Goal: Task Accomplishment & Management: Use online tool/utility

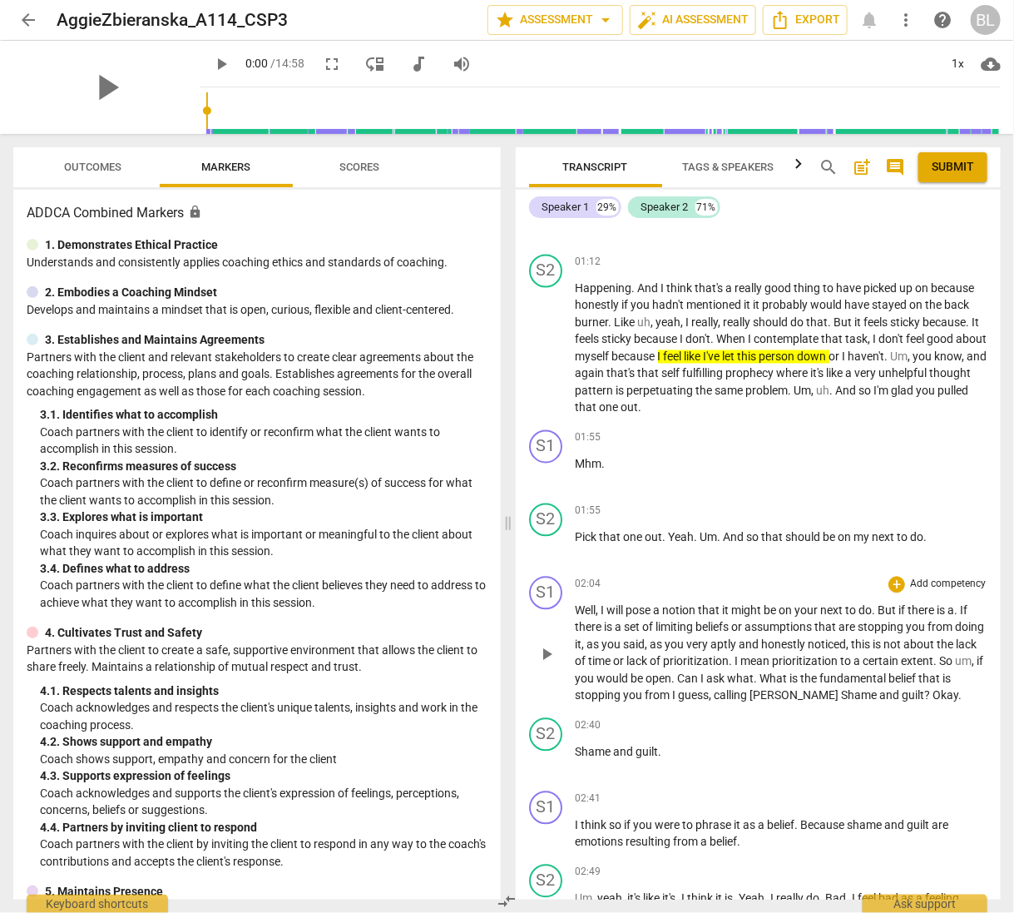
scroll to position [1060, 0]
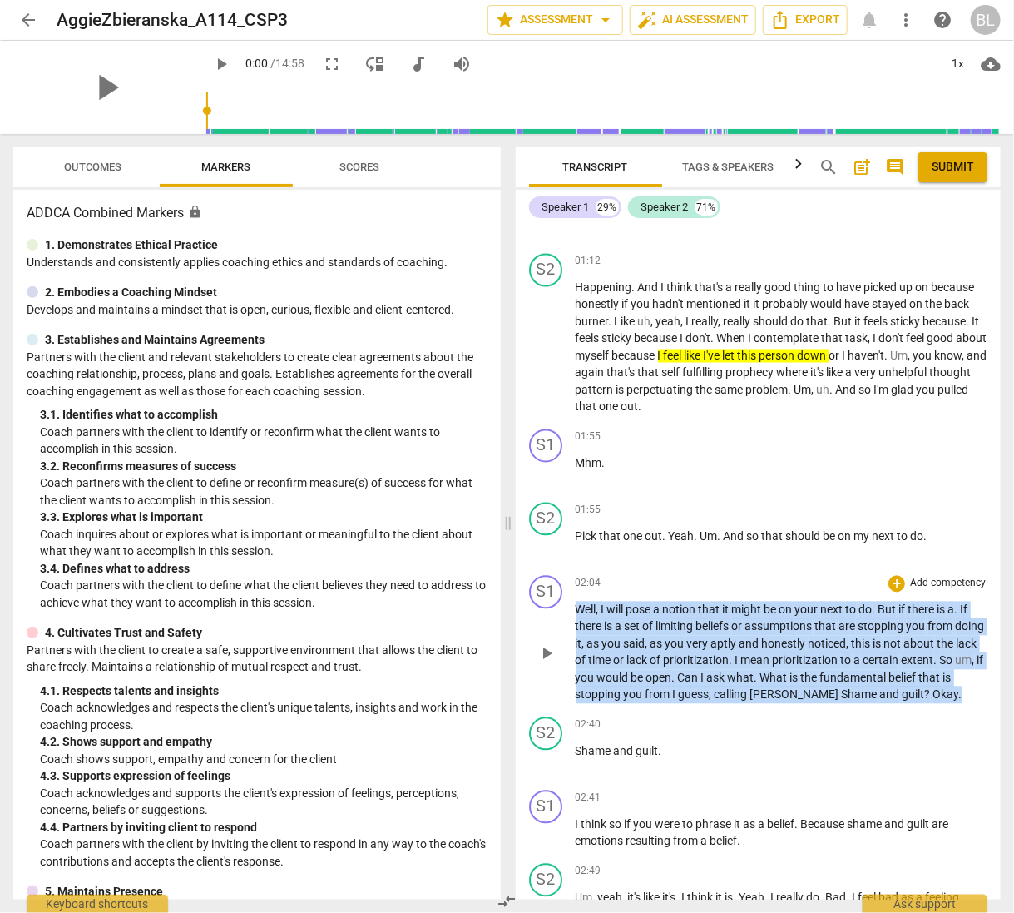
drag, startPoint x: 576, startPoint y: 606, endPoint x: 974, endPoint y: 698, distance: 409.1
click at [974, 698] on p "Well , I will pose a notion that it might be on your next to do . But if there …" at bounding box center [782, 652] width 413 height 102
copy p "Well , I will pose a notion that it might be on your next to do . But if there …"
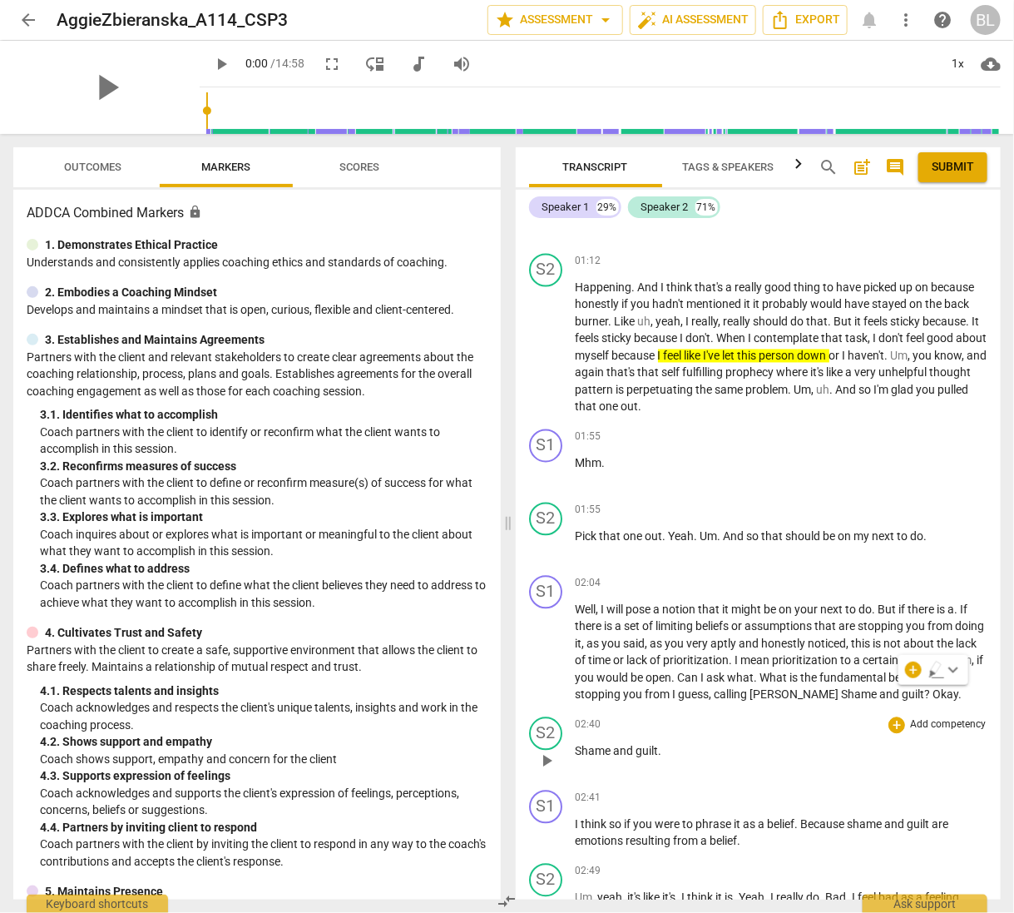
click at [589, 751] on span "Shame" at bounding box center [595, 751] width 38 height 13
click at [574, 750] on div "play_arrow pause" at bounding box center [554, 761] width 42 height 22
drag, startPoint x: 577, startPoint y: 749, endPoint x: 670, endPoint y: 749, distance: 93.2
click at [670, 749] on p "Shame and guilt ." at bounding box center [782, 751] width 413 height 17
copy p "Shame and guilt ."
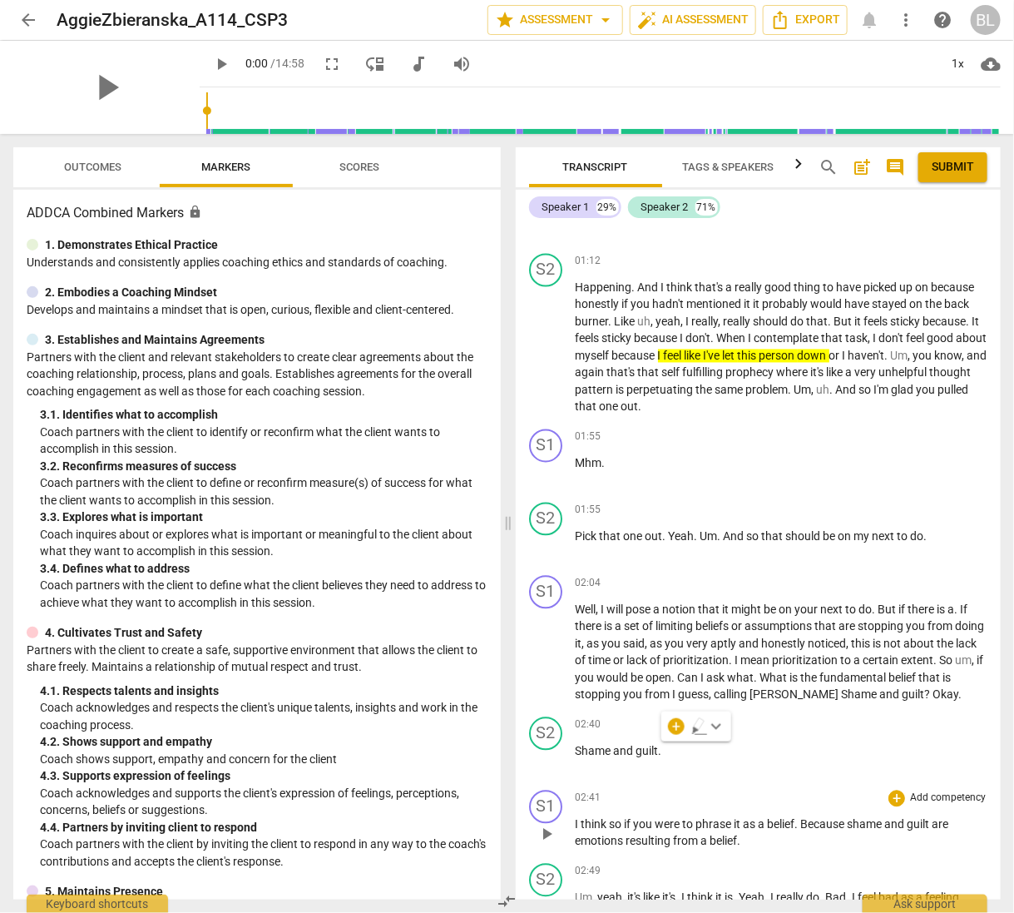
drag, startPoint x: 574, startPoint y: 822, endPoint x: 671, endPoint y: 829, distance: 97.6
click at [671, 829] on div "S1 play_arrow pause 02:41 + Add competency keyboard_arrow_right I think so if y…" at bounding box center [759, 820] width 486 height 73
click at [672, 829] on p "I think so if you were to phrase it as a belief . Because shame and guilt are e…" at bounding box center [782, 833] width 413 height 34
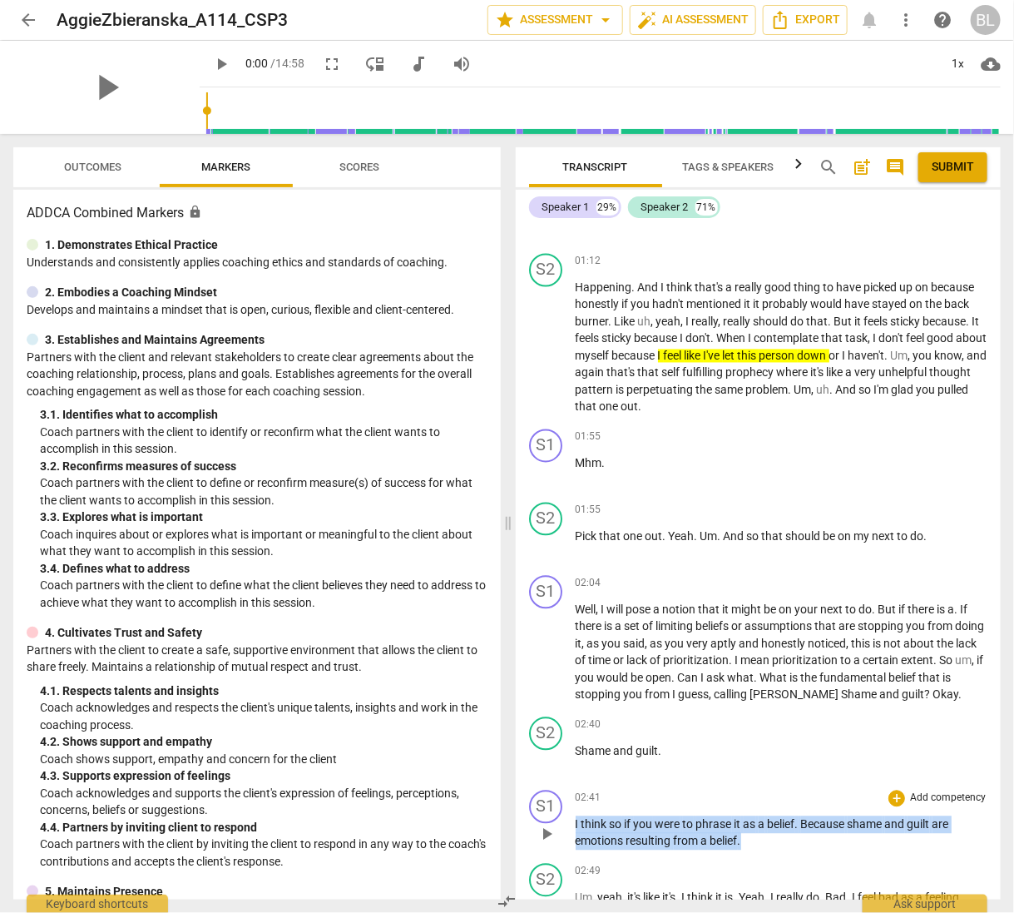
drag, startPoint x: 575, startPoint y: 822, endPoint x: 749, endPoint y: 839, distance: 174.7
click at [749, 839] on p "I think so if you were to phrase it as a belief . Because shame and guilt are e…" at bounding box center [782, 833] width 413 height 34
copy p "I think so if you were to phrase it as a belief . Because shame and guilt are e…"
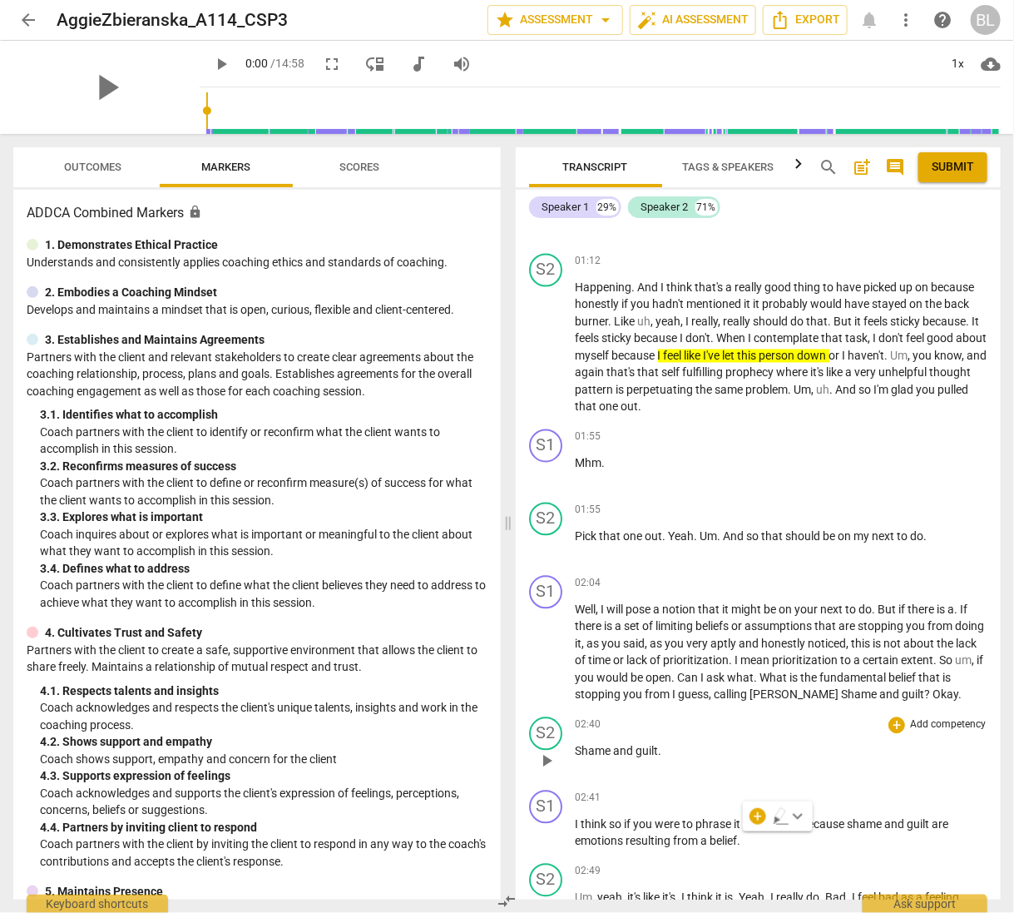
click at [885, 765] on div "02:40 + Add competency keyboard_arrow_right Shame and guilt ." at bounding box center [782, 747] width 413 height 60
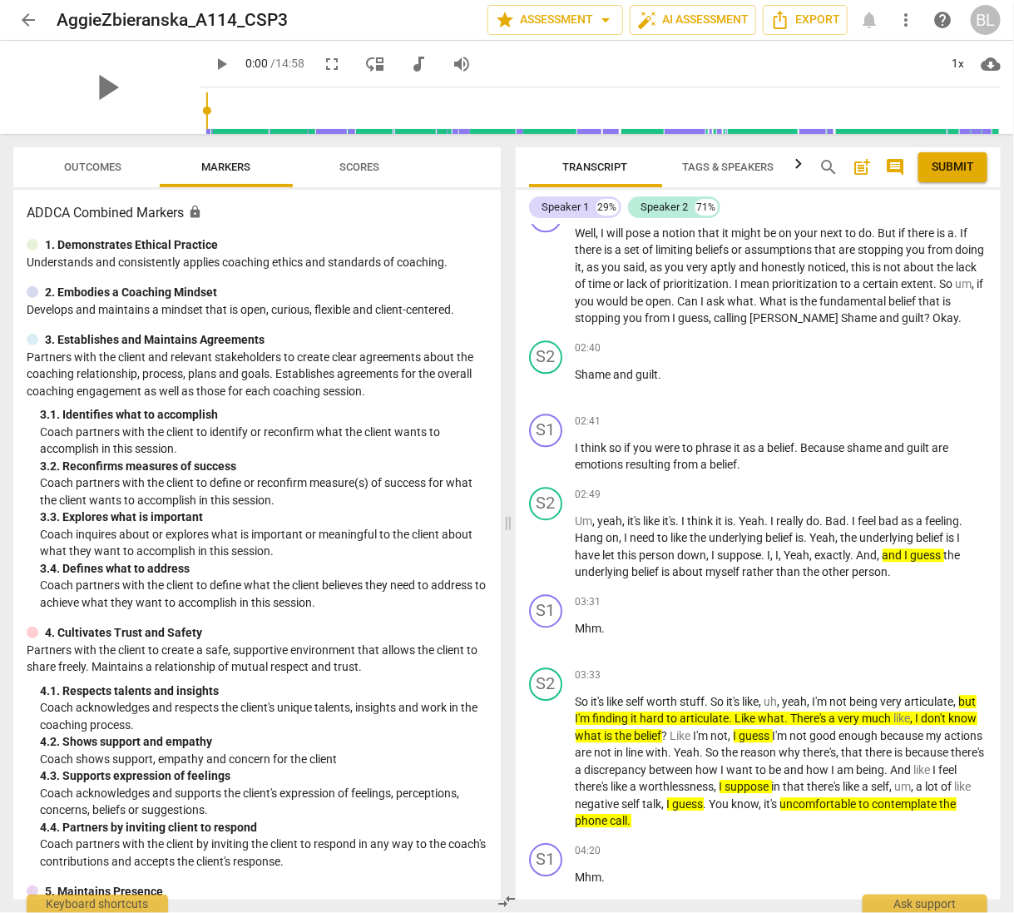
scroll to position [1448, 0]
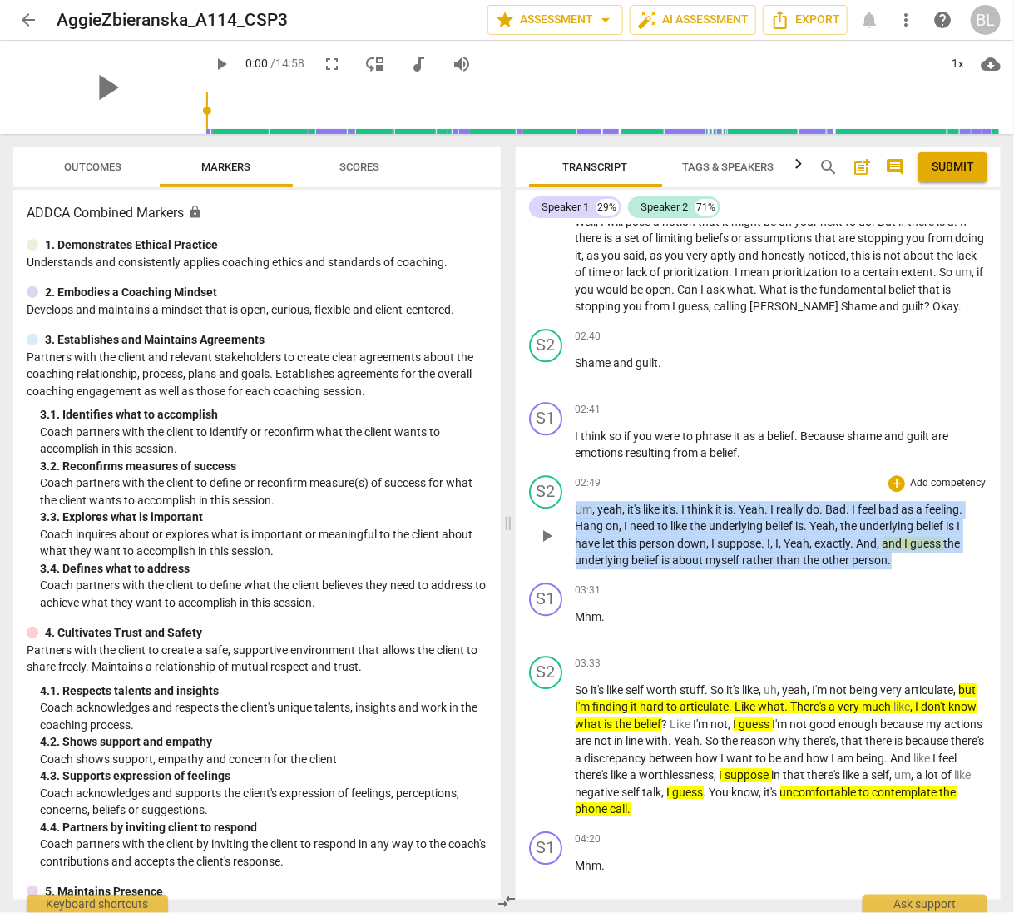
drag, startPoint x: 576, startPoint y: 505, endPoint x: 903, endPoint y: 556, distance: 331.7
click at [903, 556] on p "Um , yeah , it's like it's . I think it is . Yeah . I really do . Bad . I feel …" at bounding box center [782, 535] width 413 height 68
copy p "Um , yeah , it's like it's . I think it is . Yeah . I really do . Bad . I feel …"
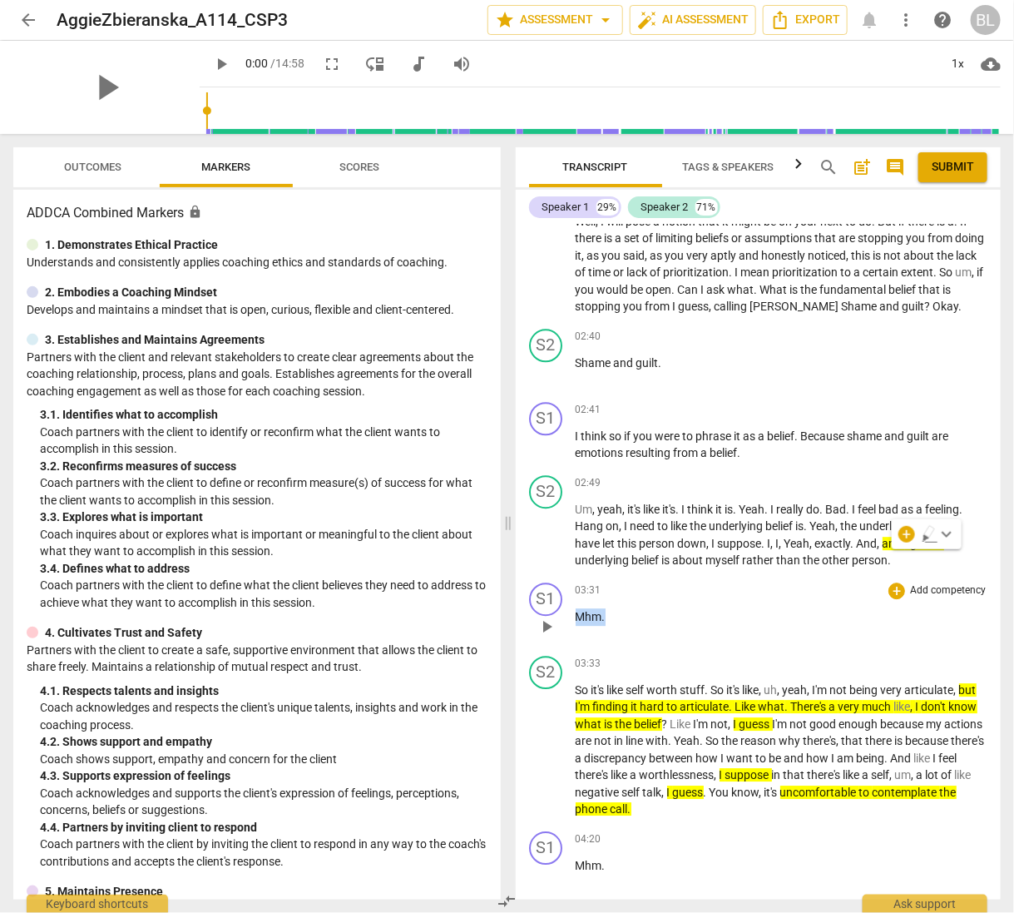
drag, startPoint x: 575, startPoint y: 614, endPoint x: 637, endPoint y: 613, distance: 62.4
click at [637, 613] on p "Mhm ." at bounding box center [782, 616] width 413 height 17
copy p "Mhm ."
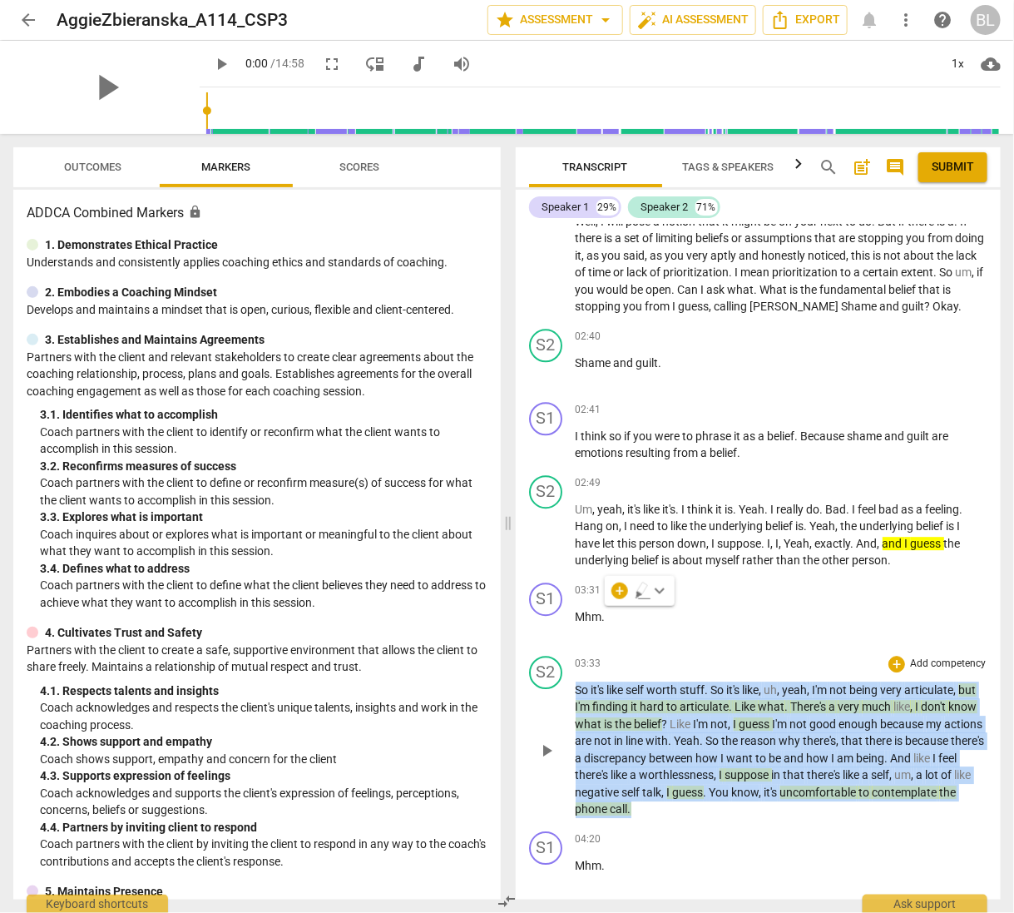
drag, startPoint x: 576, startPoint y: 683, endPoint x: 729, endPoint y: 813, distance: 200.7
click at [729, 813] on div "S2 play_arrow pause 03:33 + Add competency keyboard_arrow_right So it's like se…" at bounding box center [759, 737] width 486 height 176
copy p "So it's like self worth stuff . So it's like , uh , yeah , I'm not being very a…"
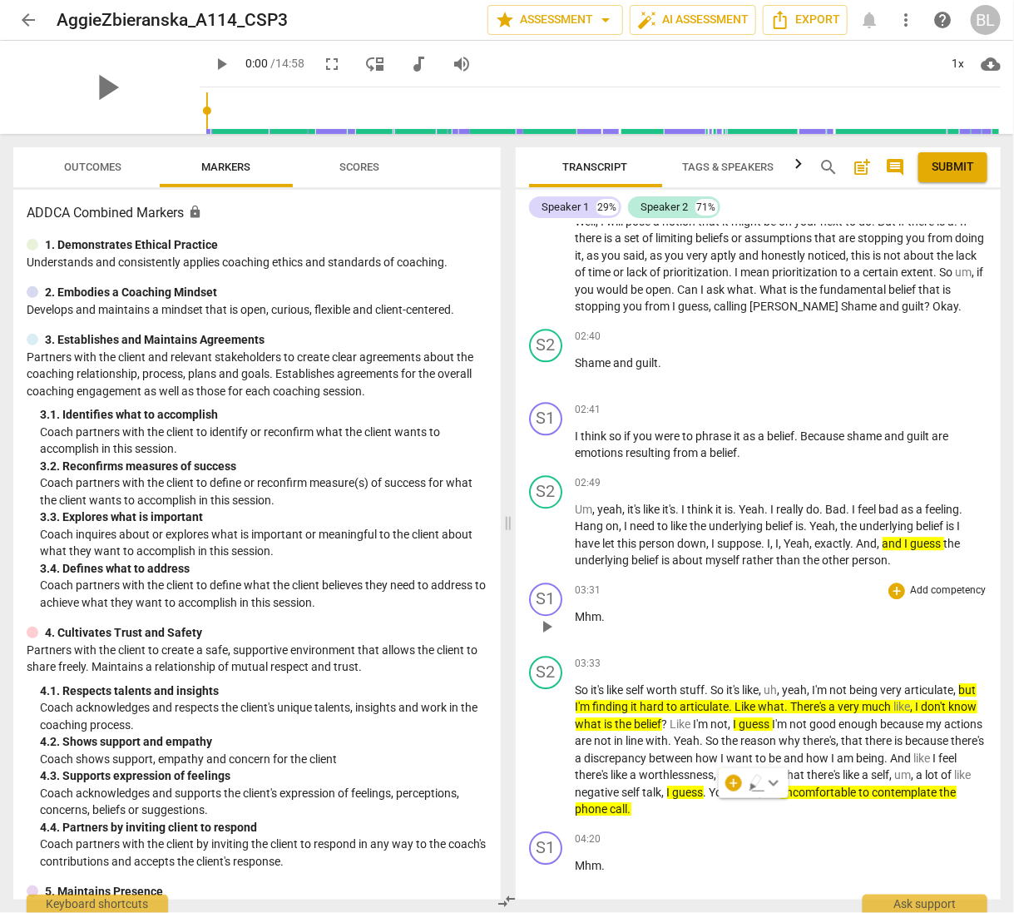
click at [828, 615] on p "Mhm ." at bounding box center [782, 616] width 413 height 17
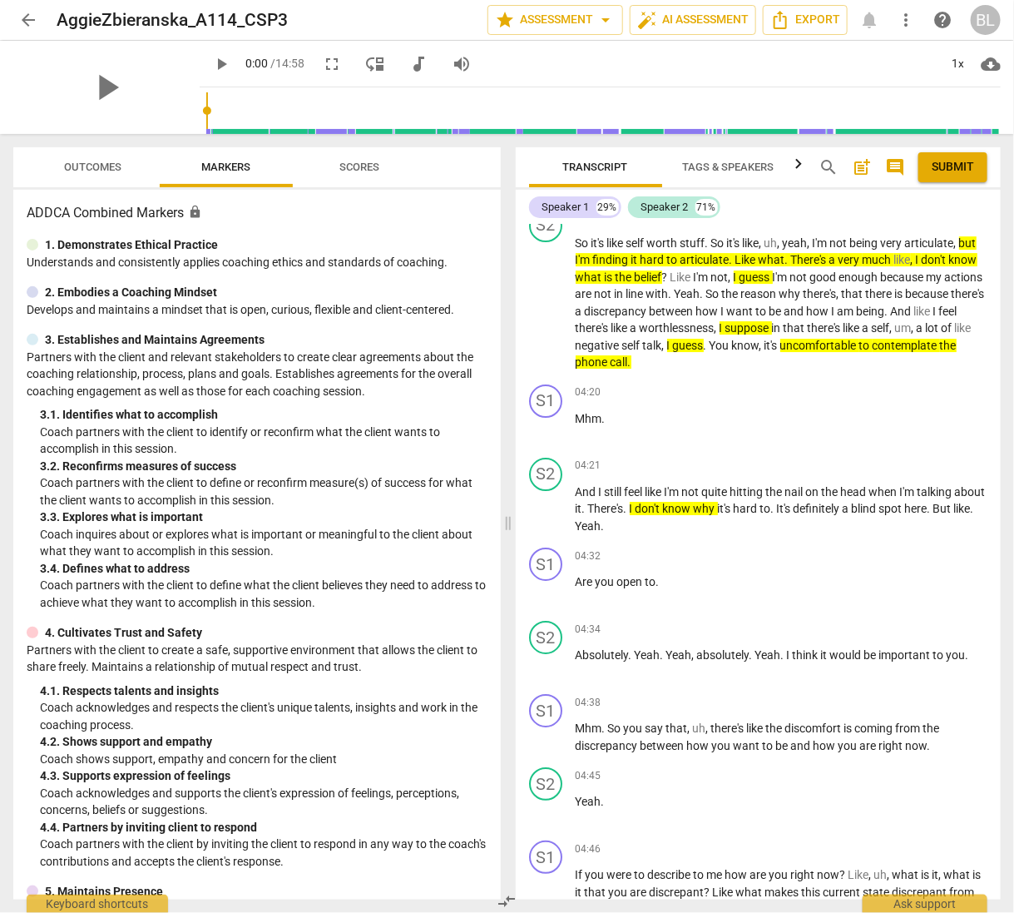
scroll to position [1908, 0]
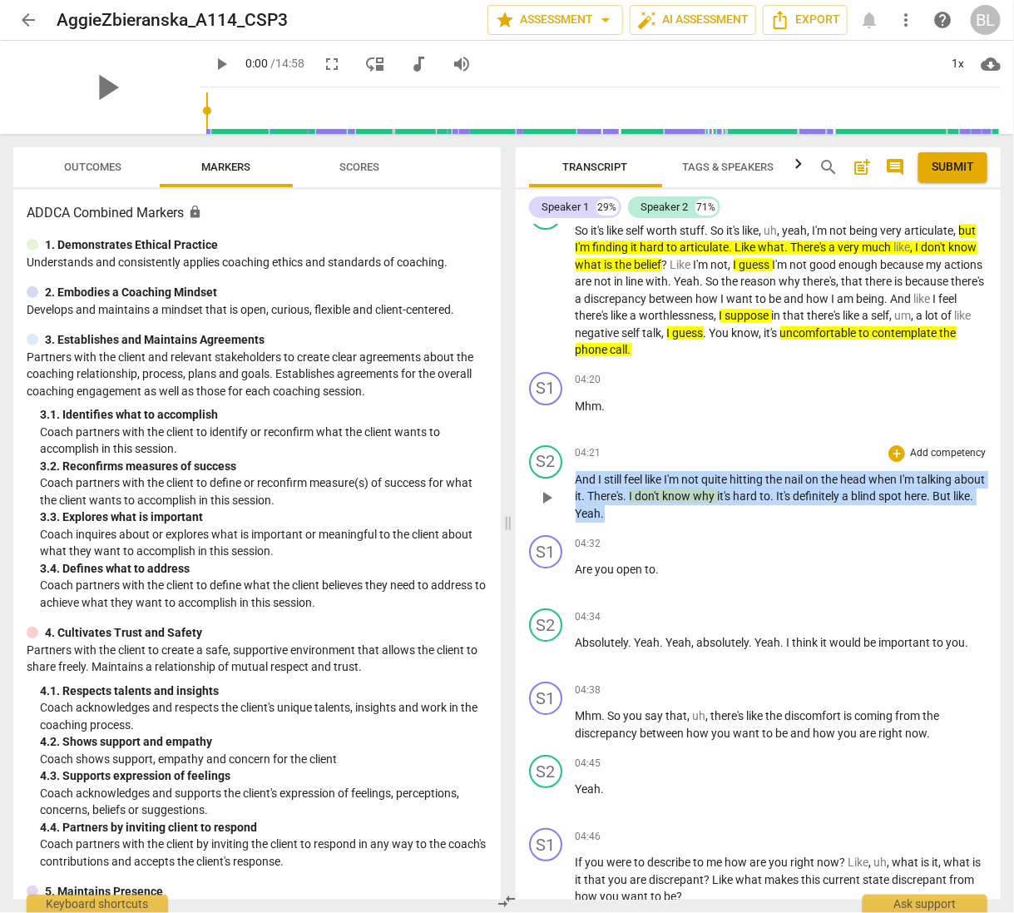
drag, startPoint x: 576, startPoint y: 473, endPoint x: 666, endPoint y: 517, distance: 100.8
click at [666, 517] on p "And I still feel like I'm not quite hitting the nail on the head when I'm talki…" at bounding box center [782, 497] width 413 height 52
copy p "And I still feel like I'm not quite hitting the nail on the head when I'm talki…"
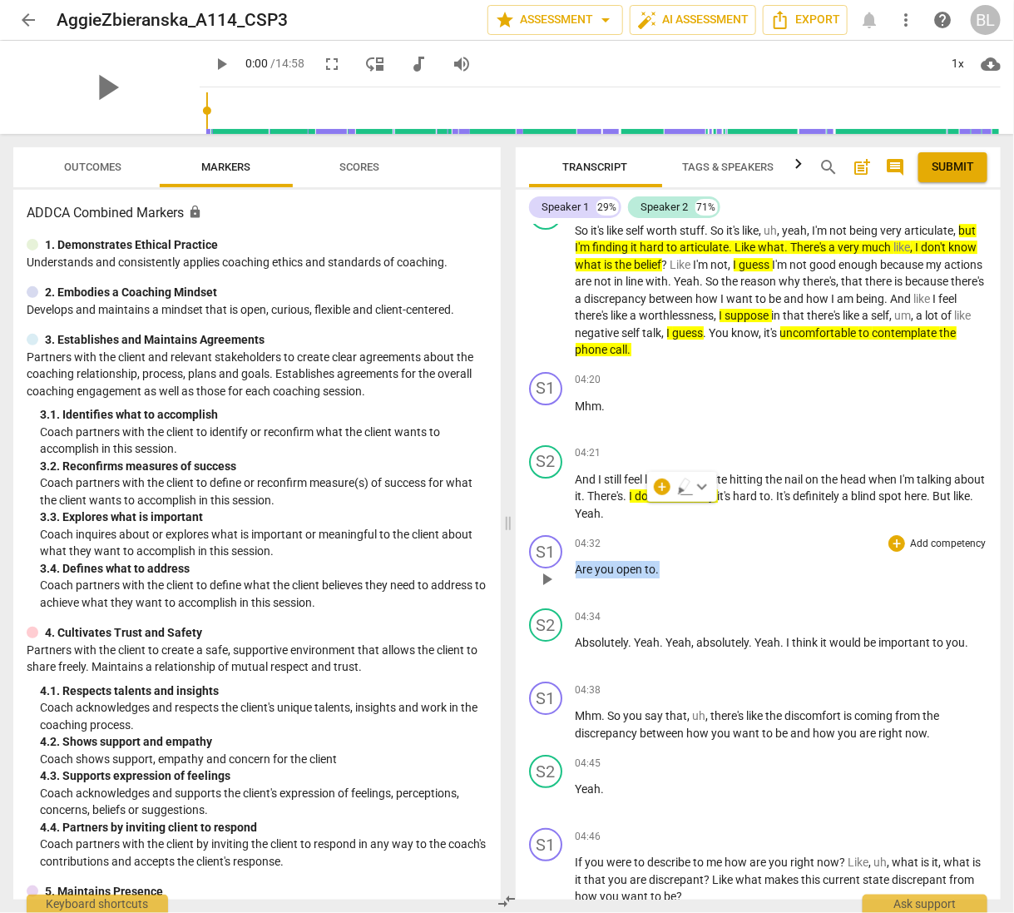
drag, startPoint x: 577, startPoint y: 567, endPoint x: 692, endPoint y: 563, distance: 114.9
click at [692, 563] on p "Are you open to ." at bounding box center [782, 569] width 413 height 17
copy p "Are you open to ."
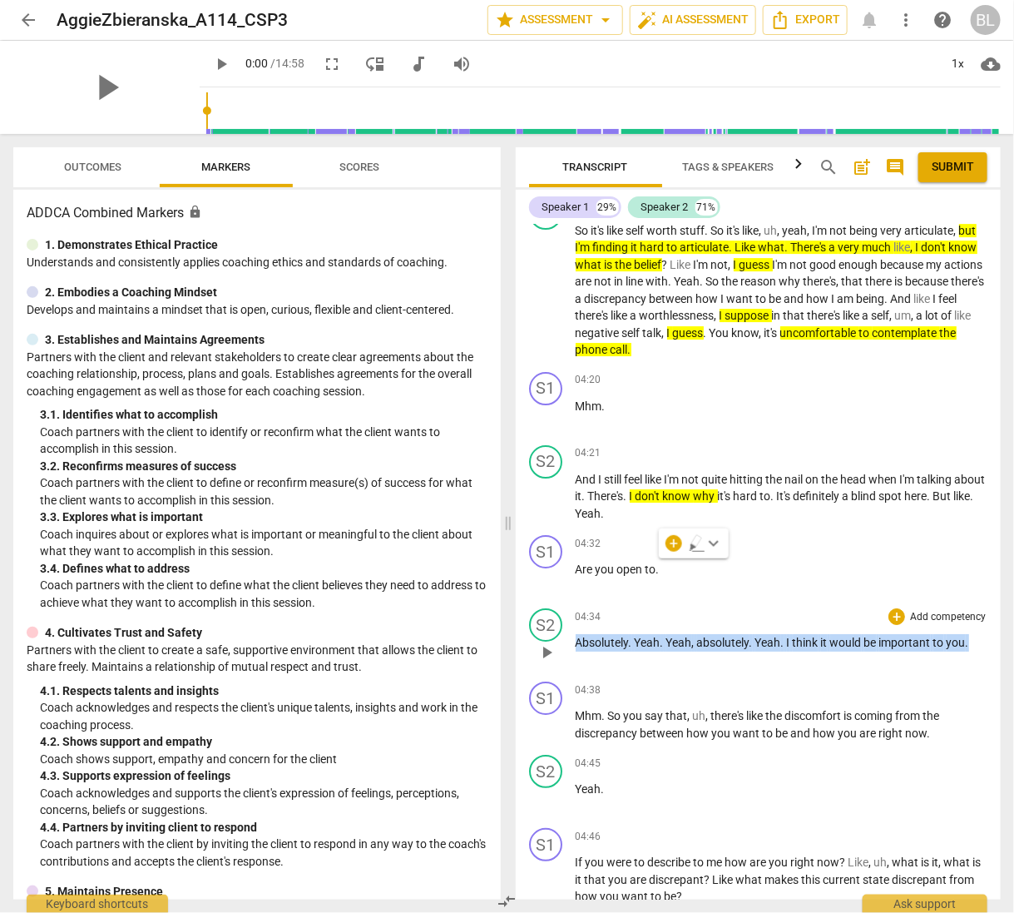
drag, startPoint x: 577, startPoint y: 641, endPoint x: 977, endPoint y: 639, distance: 400.2
click at [977, 640] on p "Absolutely . Yeah . Yeah , absolutely . Yeah . I think it would be important to…" at bounding box center [782, 642] width 413 height 17
copy p "Absolutely . Yeah . Yeah , absolutely . Yeah . I think it would be important to…"
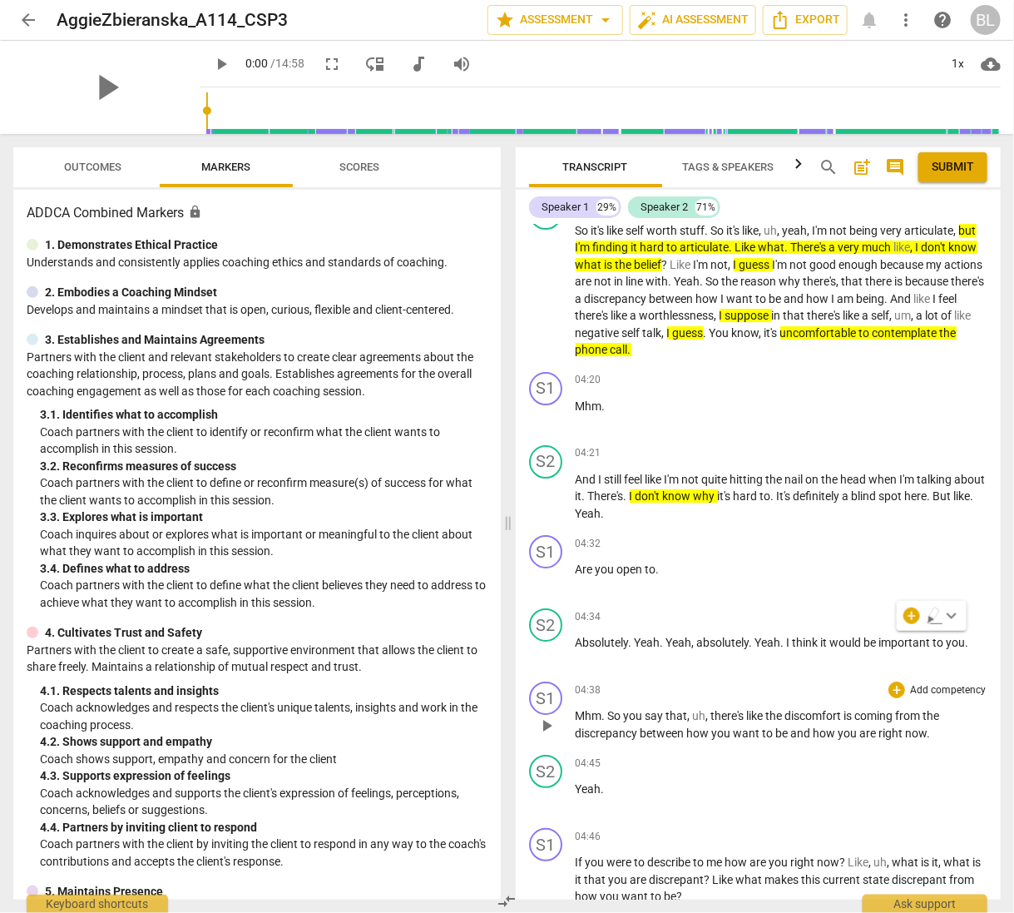
click at [583, 711] on span "Mhm" at bounding box center [589, 715] width 27 height 13
click at [575, 715] on div "play_arrow pause" at bounding box center [554, 726] width 42 height 22
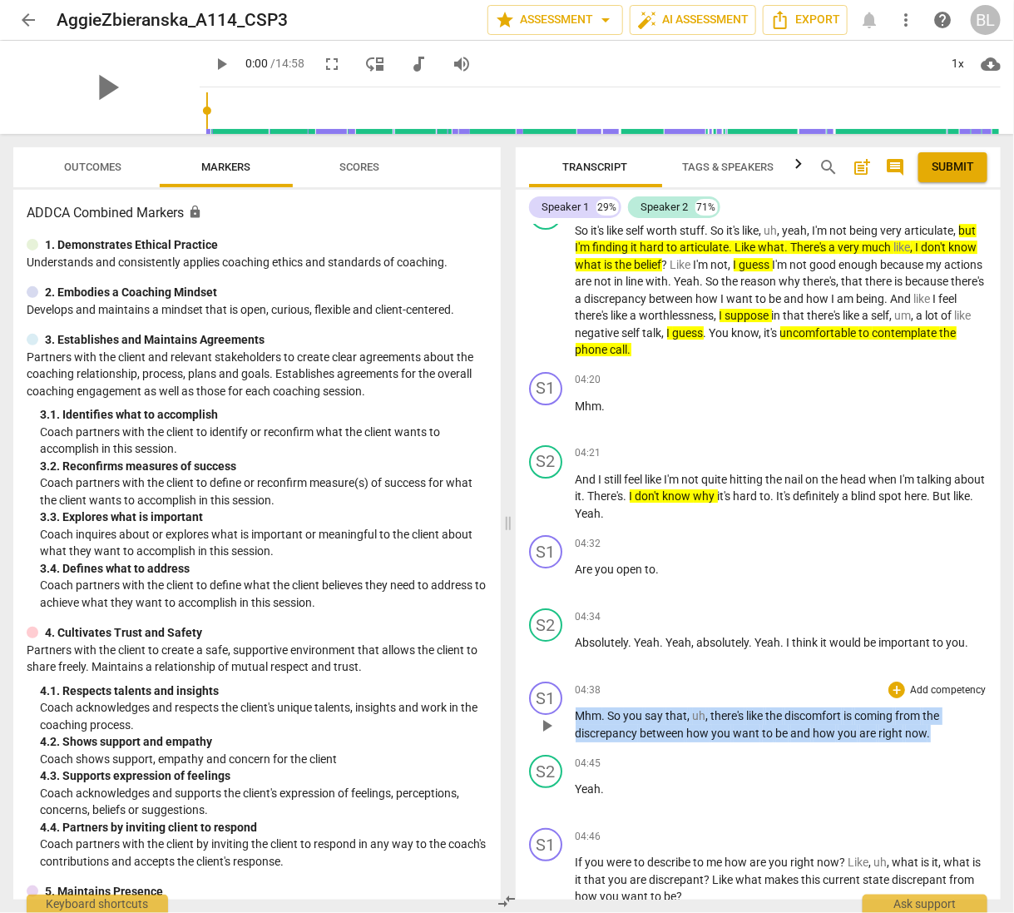
drag, startPoint x: 577, startPoint y: 710, endPoint x: 939, endPoint y: 730, distance: 362.4
click at [939, 730] on p "Mhm . So you say that , uh , there's like the discomfort is coming from the dis…" at bounding box center [782, 724] width 413 height 34
copy p "Mhm . So you say that , uh , there's like the discomfort is coming from the dis…"
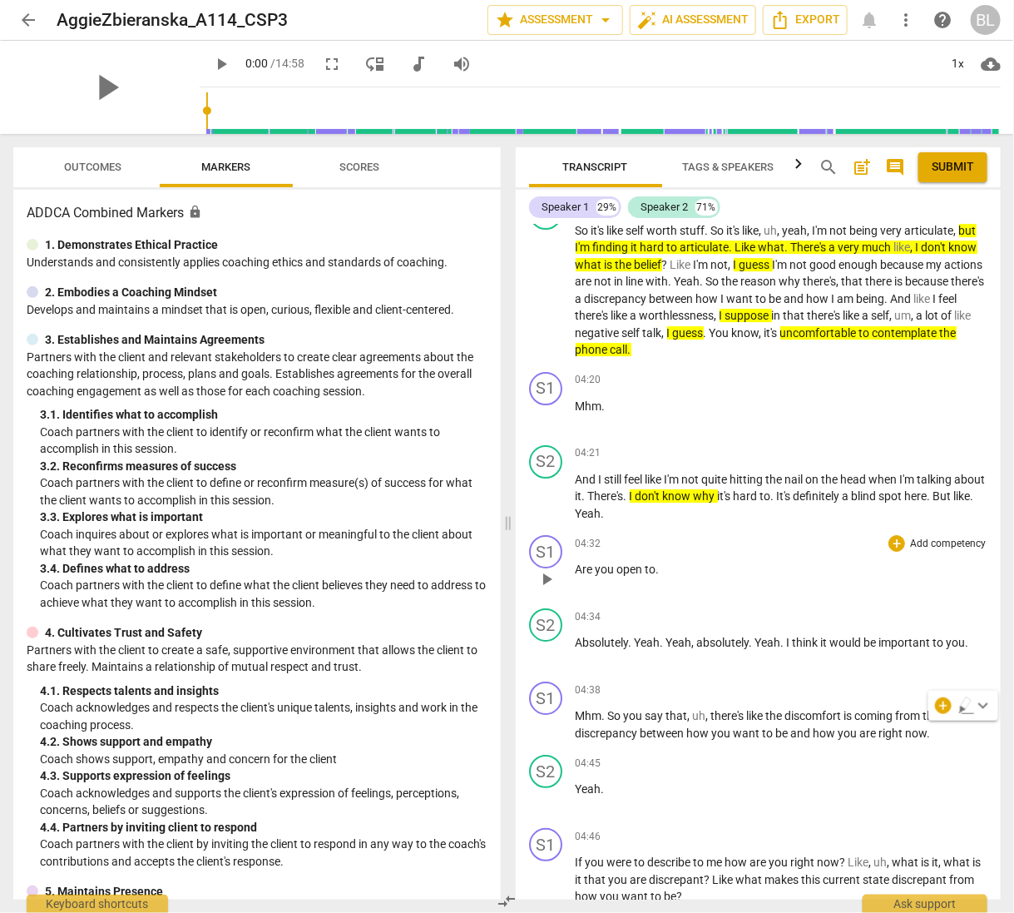
click at [911, 590] on div "S1 play_arrow pause 04:32 + Add competency keyboard_arrow_right Are you open to…" at bounding box center [759, 564] width 486 height 73
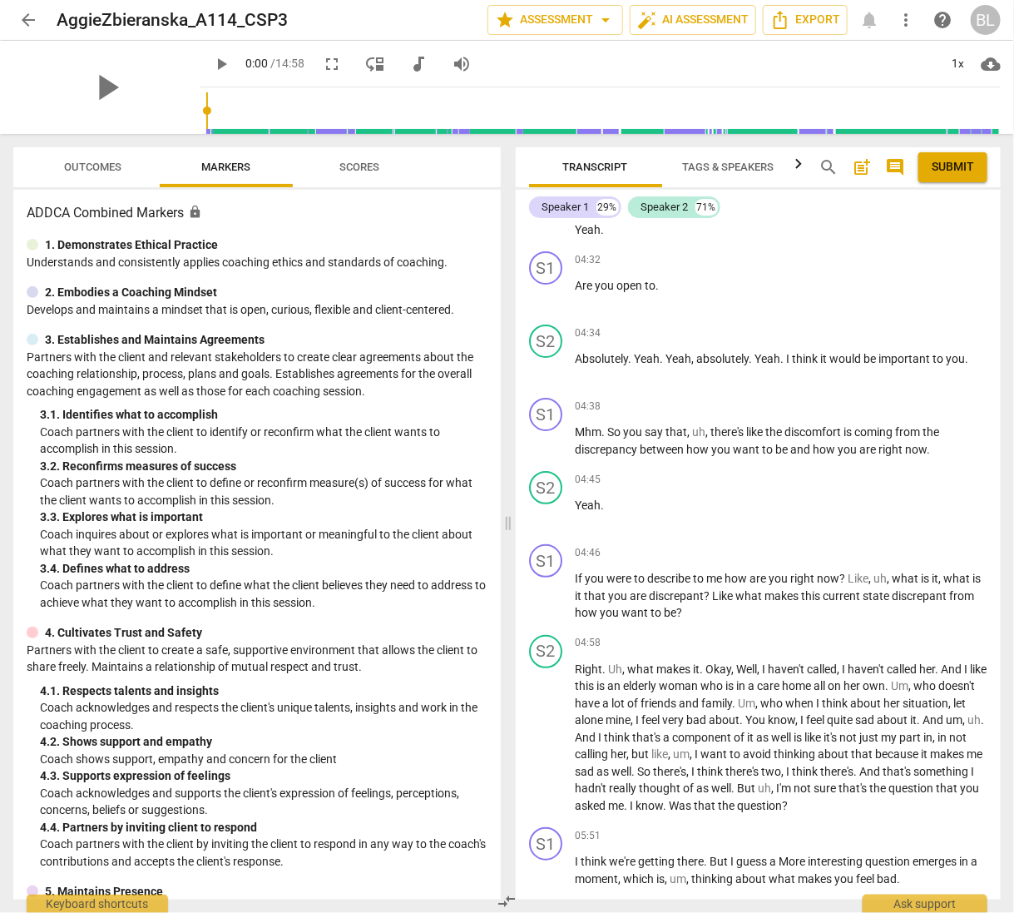
scroll to position [2208, 0]
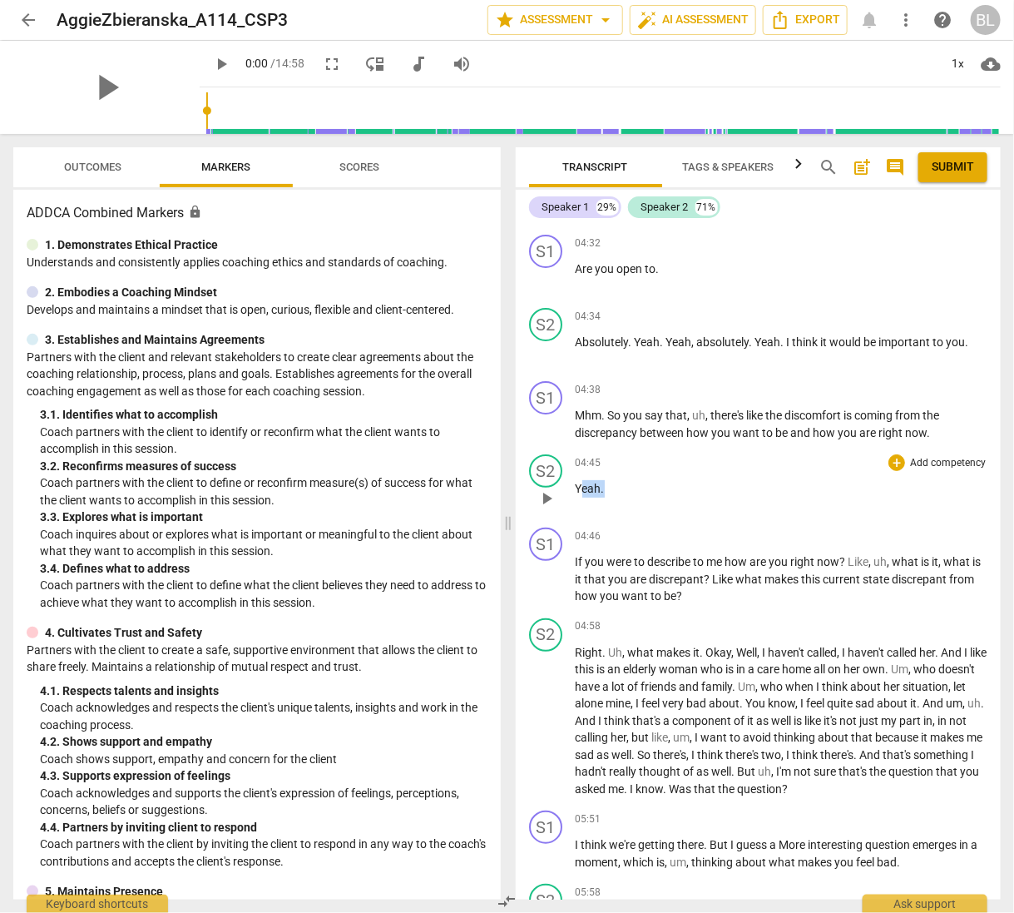
drag, startPoint x: 578, startPoint y: 482, endPoint x: 613, endPoint y: 486, distance: 35.2
click at [613, 486] on p "Yeah ." at bounding box center [782, 488] width 413 height 17
click at [583, 565] on p "If you were to describe to me how are you right now ? Like , uh , what is it , …" at bounding box center [782, 579] width 413 height 52
click at [575, 553] on div "S1 play_arrow pause" at bounding box center [552, 565] width 47 height 77
drag, startPoint x: 573, startPoint y: 550, endPoint x: 667, endPoint y: 568, distance: 95.8
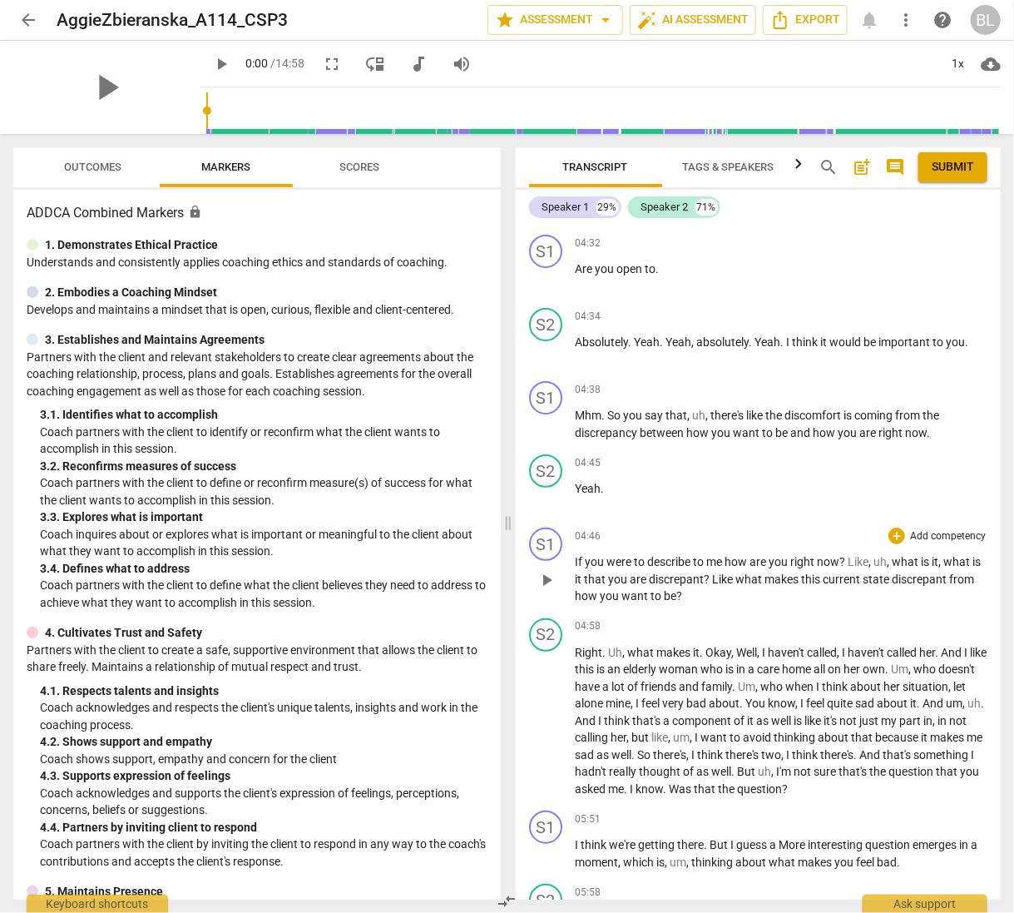
click at [667, 570] on div "S1 play_arrow pause 04:46 + Add competency keyboard_arrow_right If you were to …" at bounding box center [759, 566] width 486 height 91
drag, startPoint x: 667, startPoint y: 568, endPoint x: 641, endPoint y: 568, distance: 26.6
click at [664, 572] on span "discrepant" at bounding box center [677, 578] width 55 height 13
click at [575, 561] on div "play_arrow pause" at bounding box center [554, 580] width 42 height 39
click at [575, 553] on div "S1 play_arrow pause" at bounding box center [552, 565] width 47 height 77
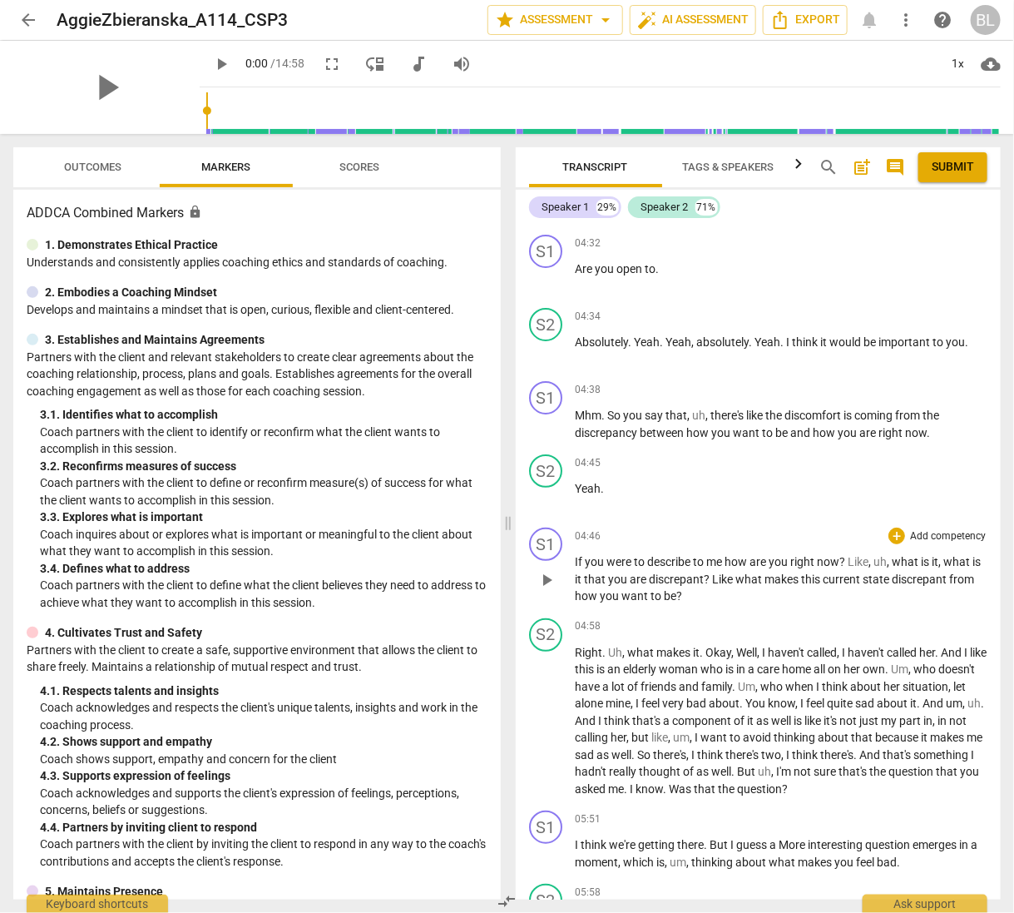
click at [571, 551] on div "S1 play_arrow pause" at bounding box center [552, 565] width 47 height 77
click at [601, 555] on span "you" at bounding box center [597, 561] width 22 height 13
click at [574, 553] on div "S1 play_arrow pause" at bounding box center [552, 565] width 47 height 77
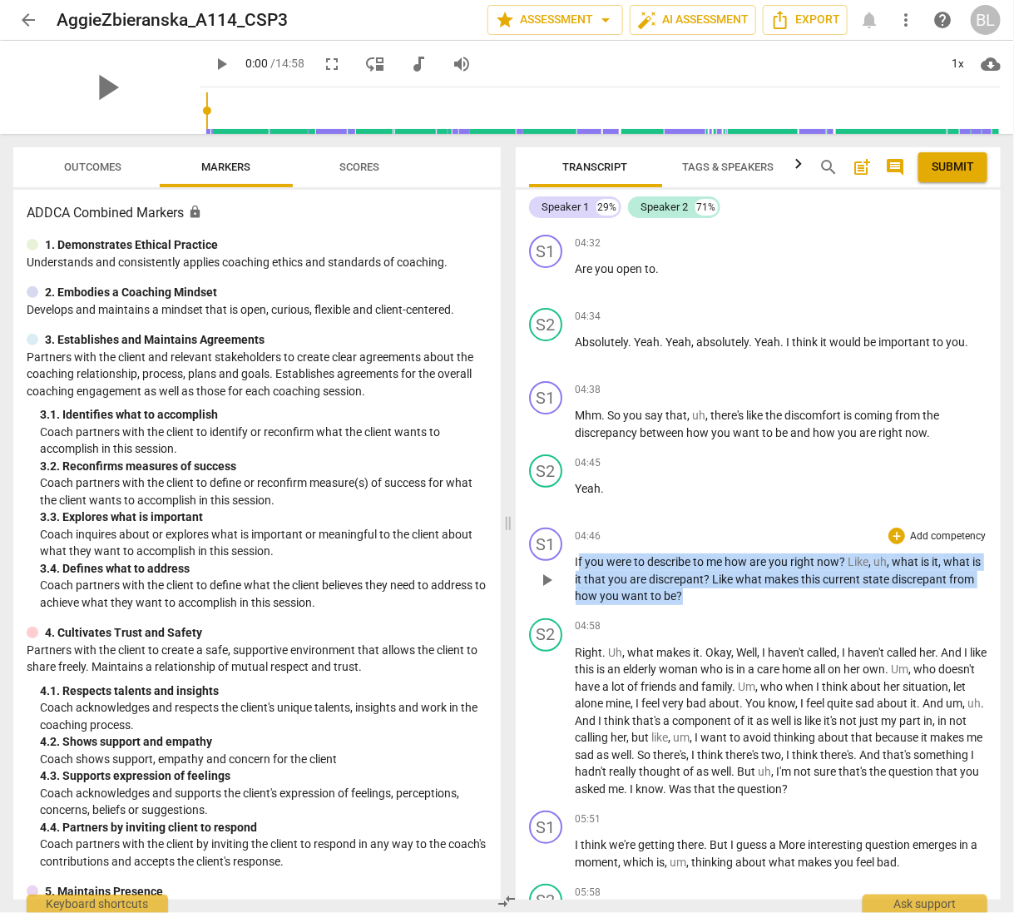
drag, startPoint x: 577, startPoint y: 554, endPoint x: 706, endPoint y: 589, distance: 133.6
click at [706, 589] on p "If you were to describe to me how are you right now ? Like , uh , what is it , …" at bounding box center [782, 579] width 413 height 52
click at [677, 591] on span "be" at bounding box center [671, 595] width 12 height 13
drag, startPoint x: 576, startPoint y: 556, endPoint x: 715, endPoint y: 592, distance: 144.5
click at [715, 592] on p "If you were to describe to me how are you right now ? Like , uh , what is it , …" at bounding box center [782, 579] width 413 height 52
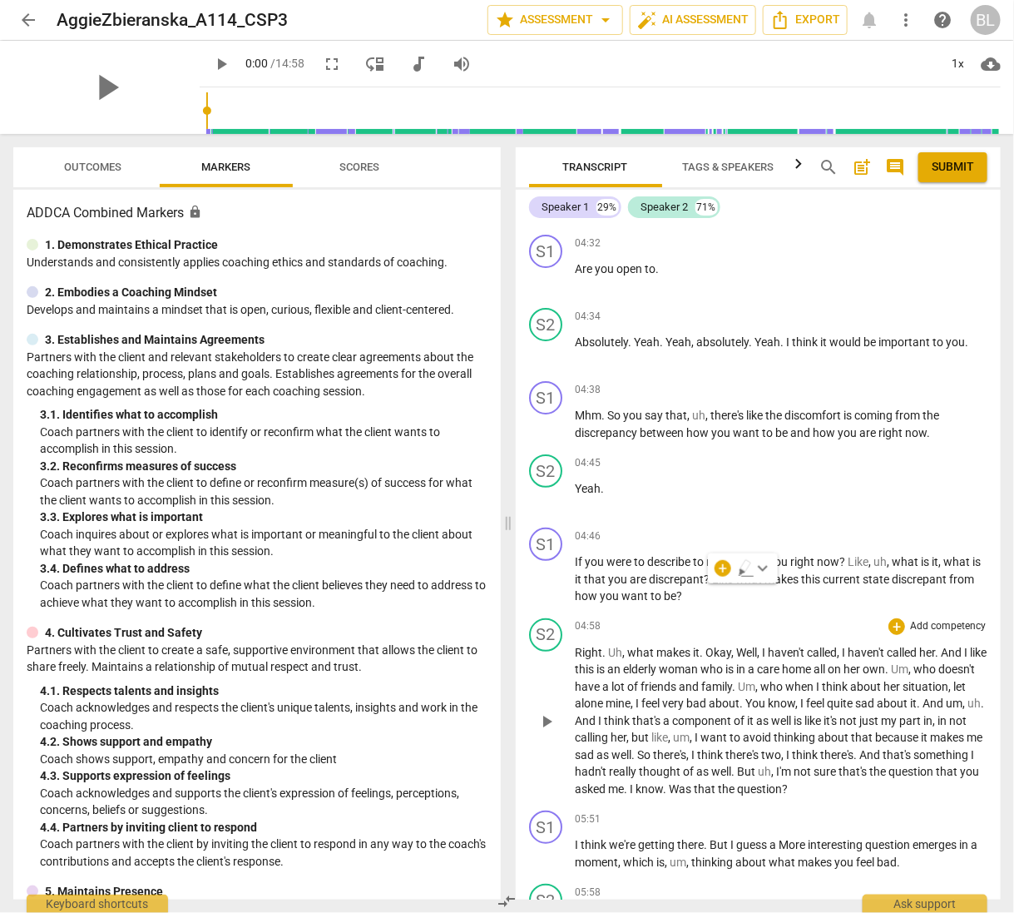
click at [796, 700] on span "know" at bounding box center [782, 702] width 27 height 13
click at [574, 644] on div "S2 play_arrow pause 04:58 + Add competency keyboard_arrow_right Right . Uh , wh…" at bounding box center [759, 707] width 486 height 193
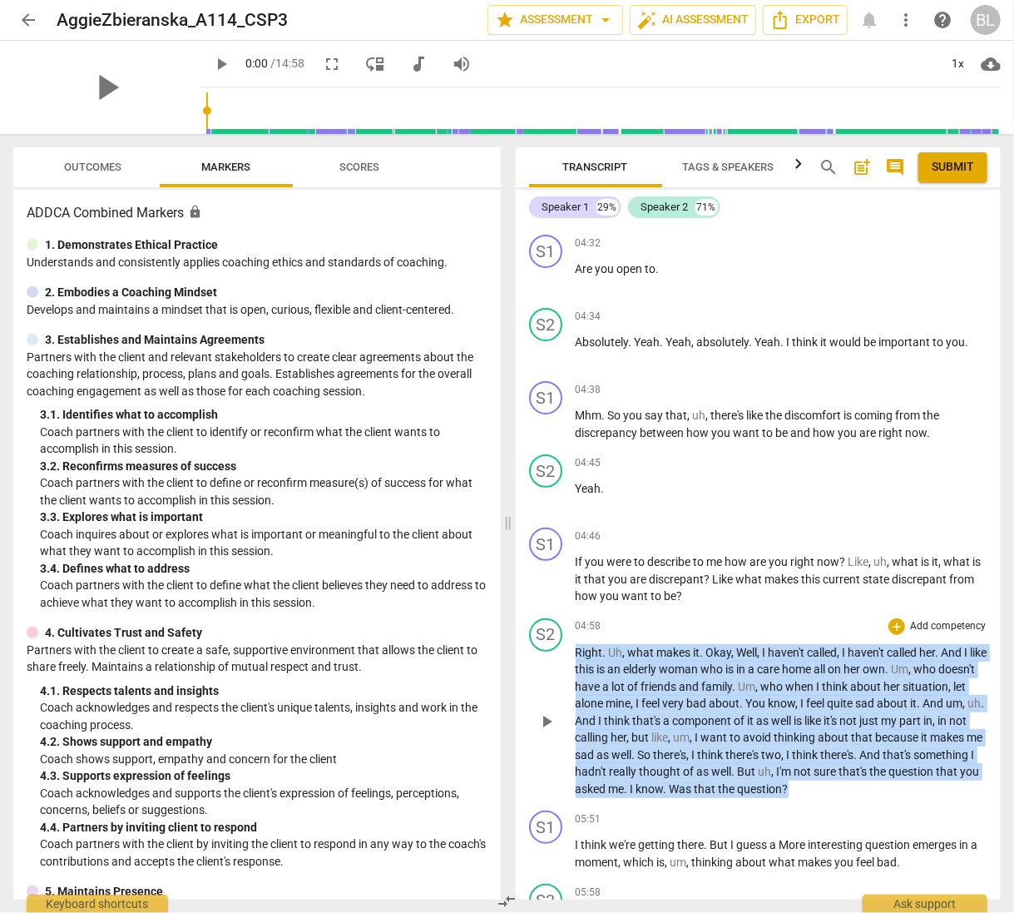
drag, startPoint x: 575, startPoint y: 646, endPoint x: 936, endPoint y: 780, distance: 385.4
click at [936, 781] on p "Right . Uh , what makes it . Okay , Well , I haven't called , I haven't called …" at bounding box center [782, 721] width 413 height 154
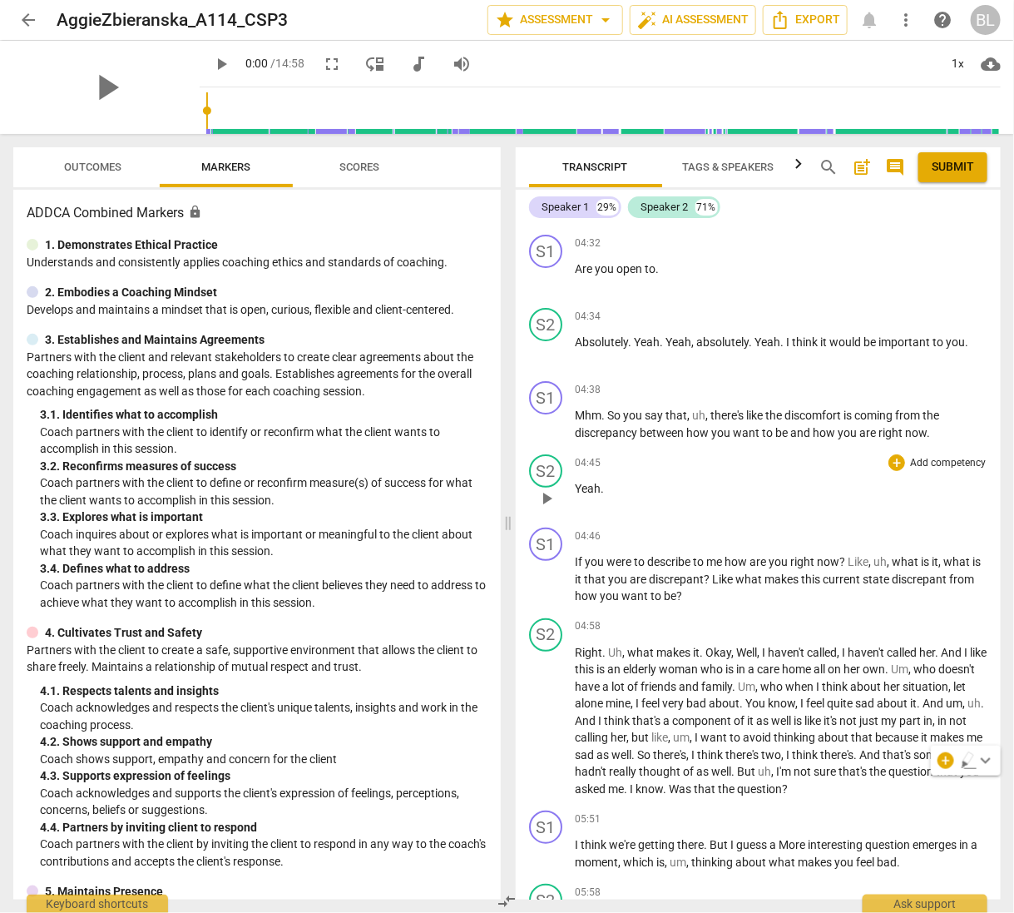
click at [846, 503] on div "04:45 + Add competency keyboard_arrow_right Yeah ." at bounding box center [782, 484] width 413 height 60
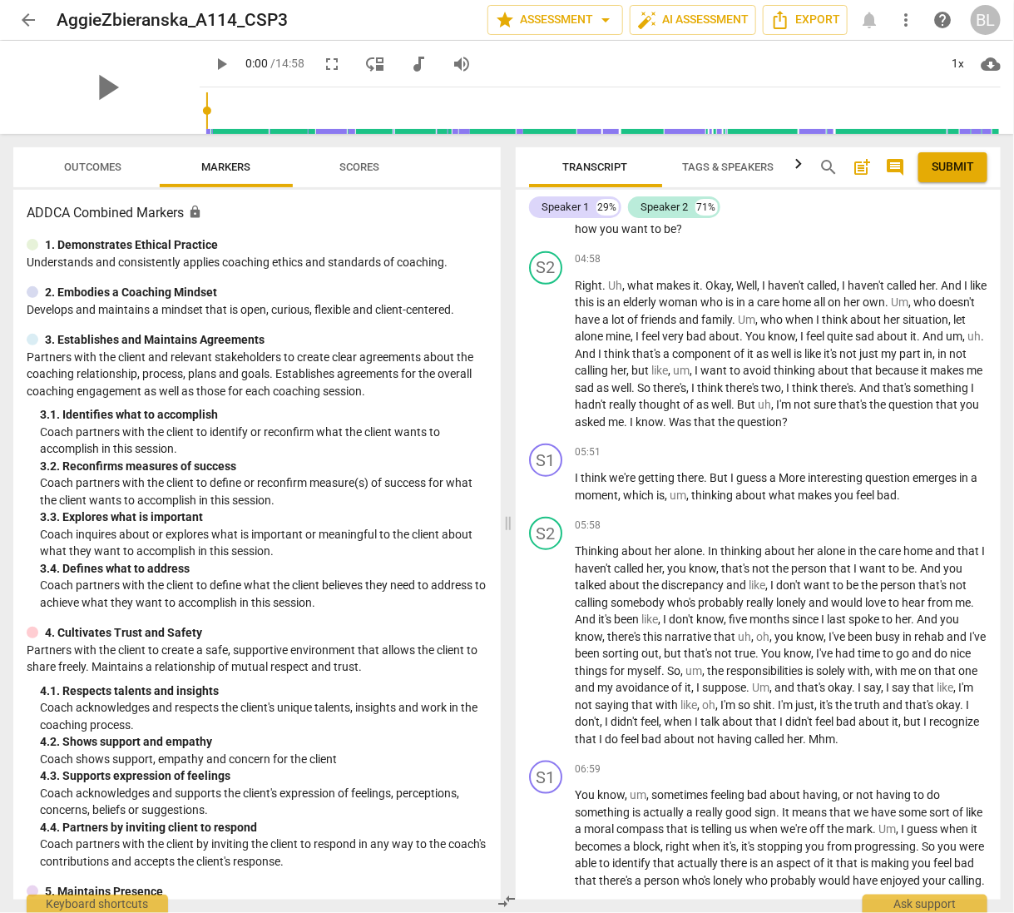
scroll to position [2588, 0]
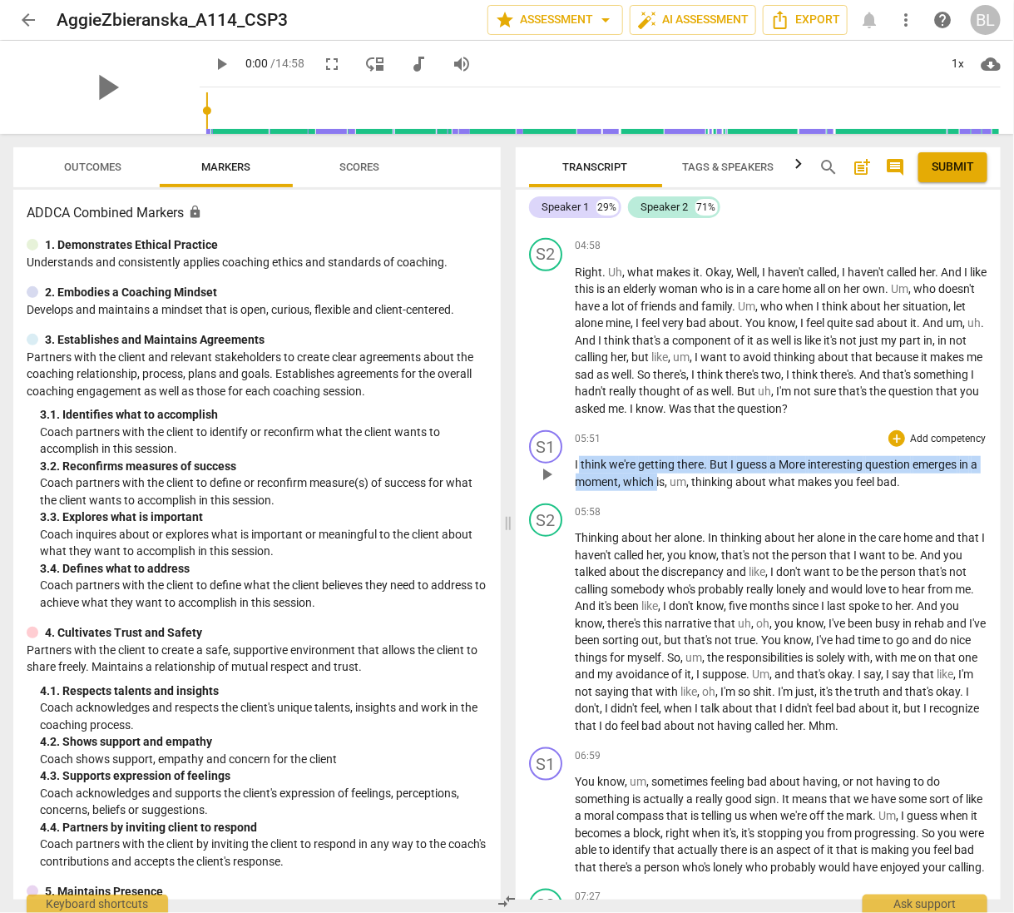
drag, startPoint x: 577, startPoint y: 458, endPoint x: 666, endPoint y: 471, distance: 89.1
click at [666, 470] on p "I think we're getting there . But I guess a More interesting question emerges i…" at bounding box center [782, 473] width 413 height 34
click at [661, 468] on p "I think we're getting there . But I guess a More interesting question emerges i…" at bounding box center [782, 473] width 413 height 34
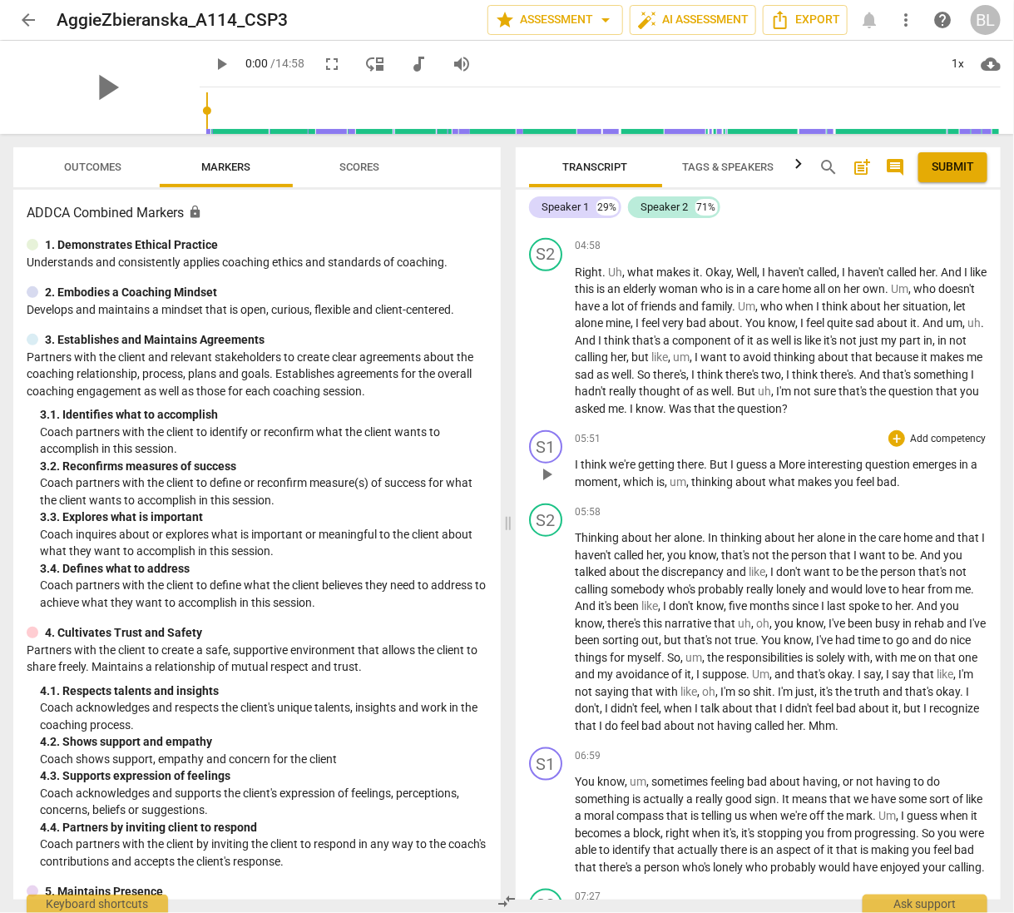
click at [570, 456] on div "S1 play_arrow pause" at bounding box center [552, 460] width 47 height 60
drag, startPoint x: 571, startPoint y: 457, endPoint x: 628, endPoint y: 463, distance: 57.7
click at [628, 463] on div "S1 play_arrow pause 05:51 + Add competency keyboard_arrow_right I think we're g…" at bounding box center [759, 459] width 486 height 73
click at [628, 463] on span "we're" at bounding box center [624, 464] width 29 height 13
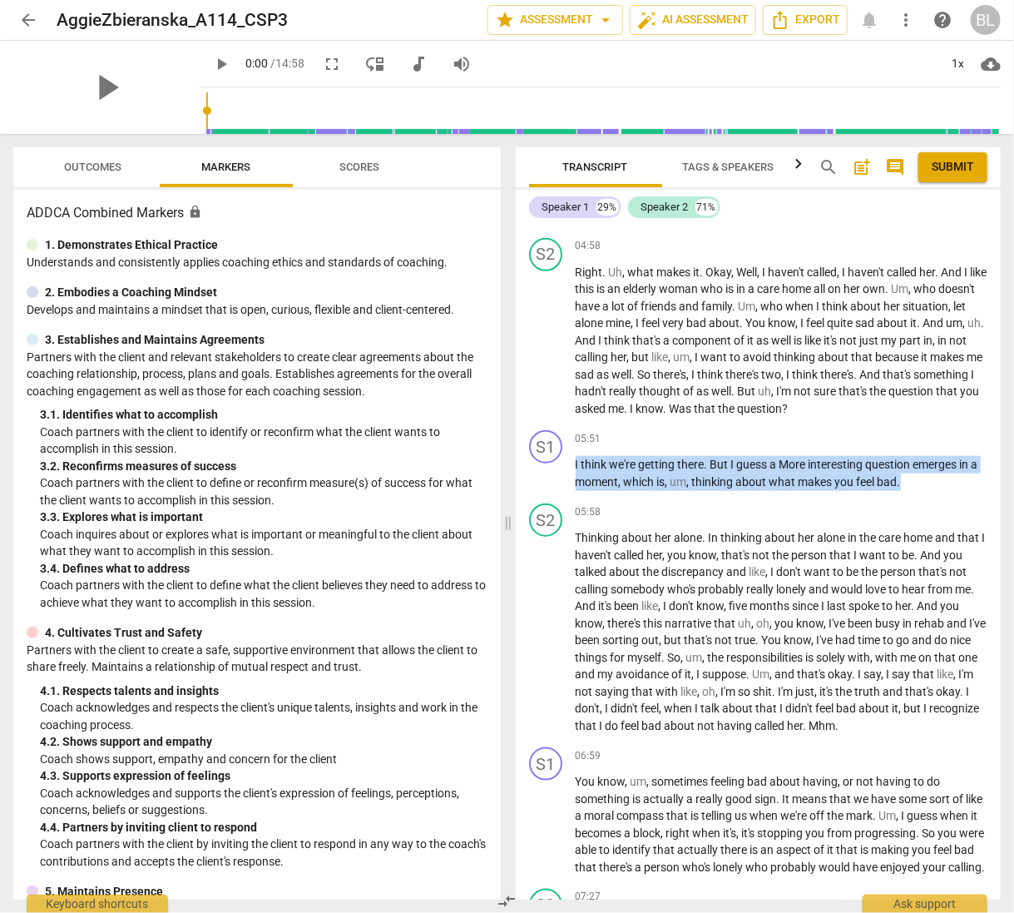
drag, startPoint x: 575, startPoint y: 458, endPoint x: 921, endPoint y: 483, distance: 347.0
click at [921, 483] on p "I think we're getting there . But I guess a More interesting question emerges i…" at bounding box center [782, 473] width 413 height 34
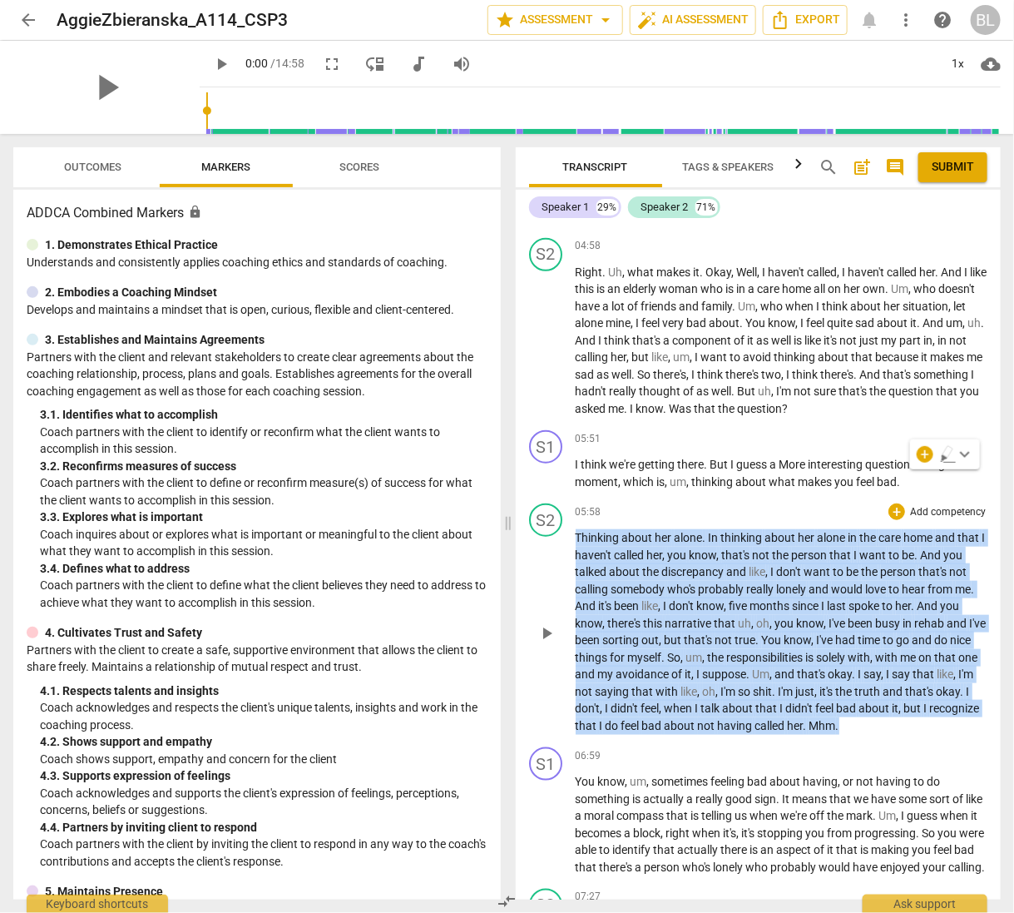
drag, startPoint x: 576, startPoint y: 533, endPoint x: 915, endPoint y: 716, distance: 385.6
click at [915, 716] on p "Thinking about her alone . In thinking about her alone in the care home and tha…" at bounding box center [782, 631] width 413 height 205
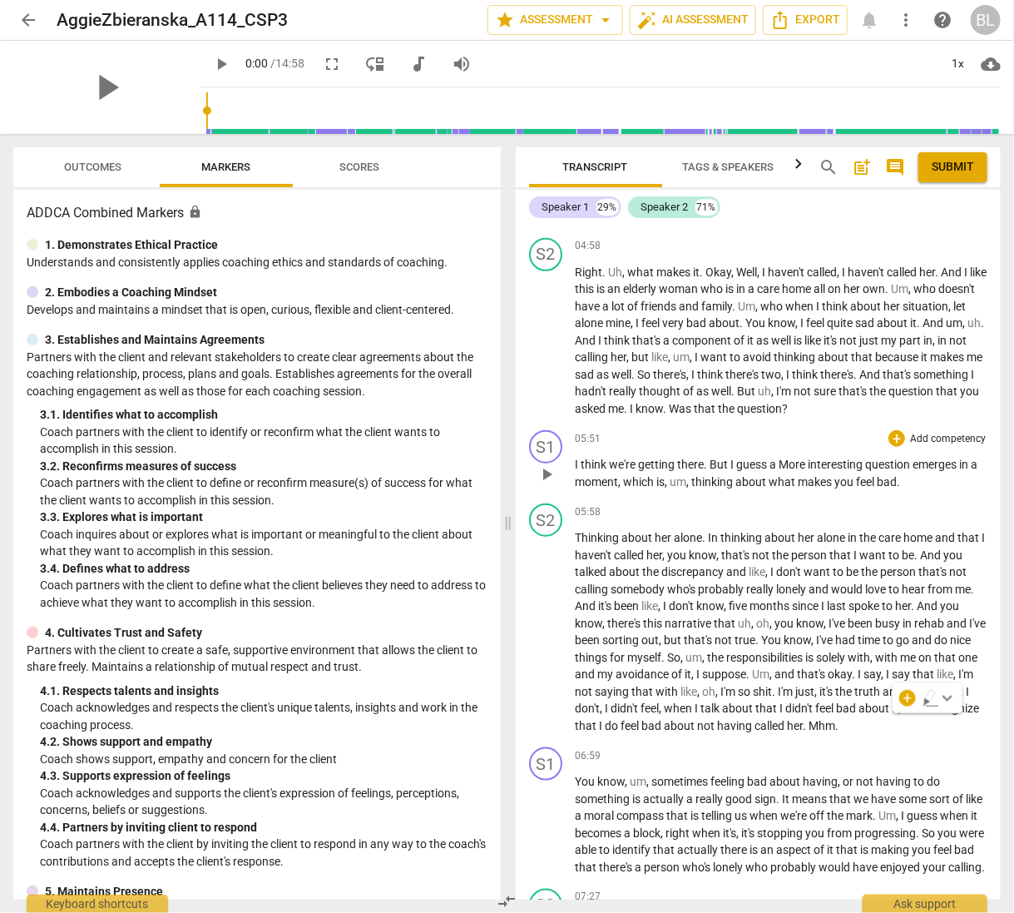
click at [956, 459] on span "emerges" at bounding box center [936, 464] width 47 height 13
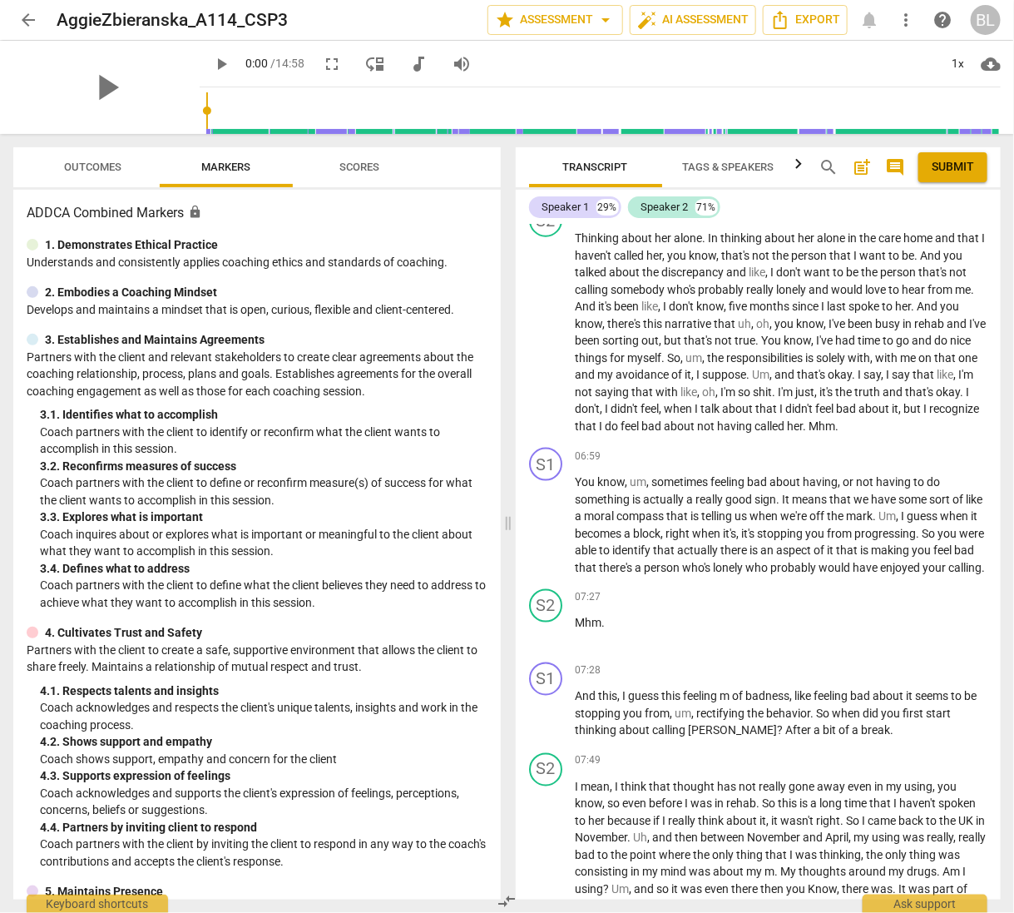
scroll to position [2913, 0]
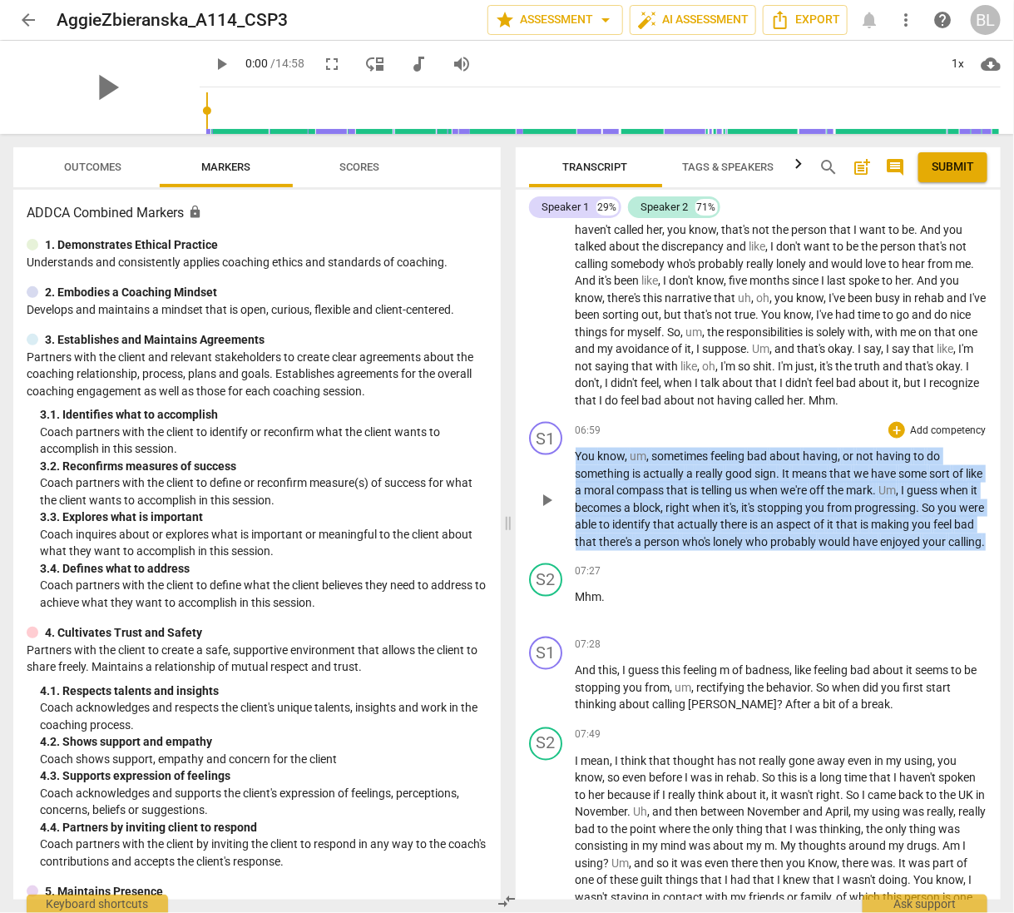
drag, startPoint x: 575, startPoint y: 450, endPoint x: 698, endPoint y: 560, distance: 165.0
click at [698, 550] on p "You know , um , sometimes feeling bad about having , or not having to do someth…" at bounding box center [782, 499] width 413 height 102
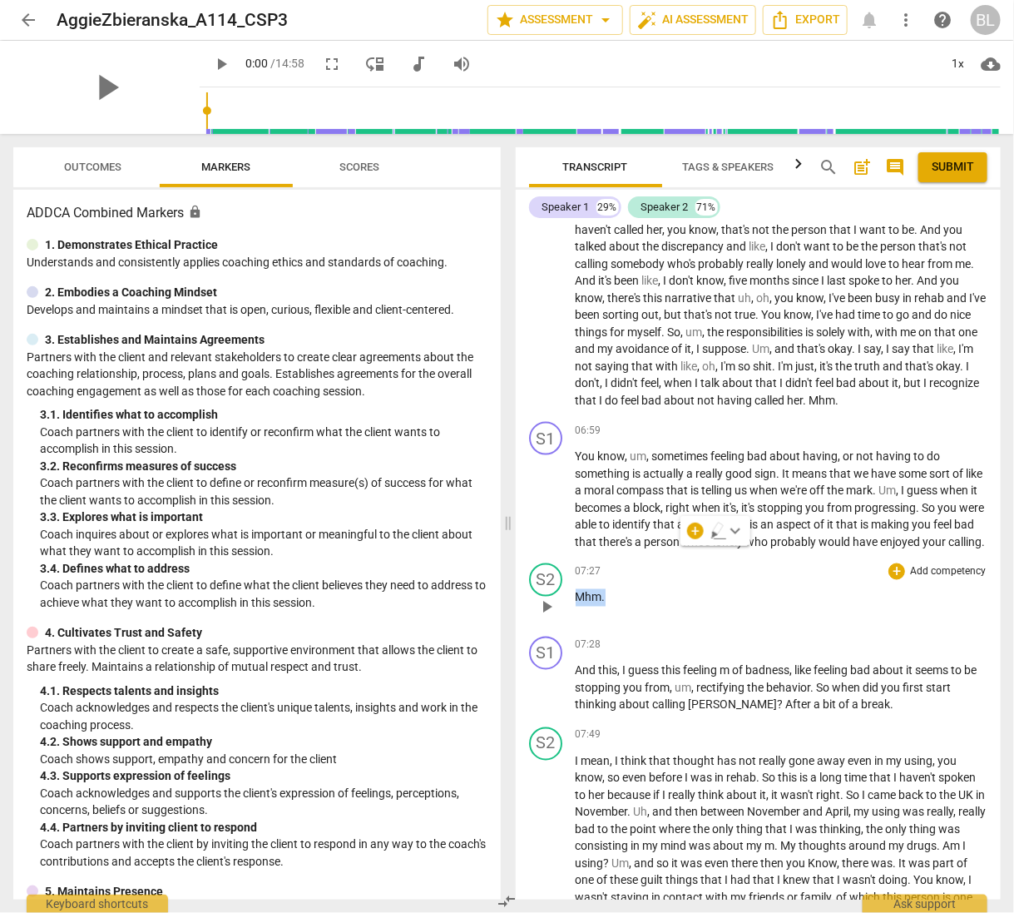
drag, startPoint x: 577, startPoint y: 611, endPoint x: 631, endPoint y: 611, distance: 54.1
click at [631, 606] on p "Mhm ." at bounding box center [782, 597] width 413 height 17
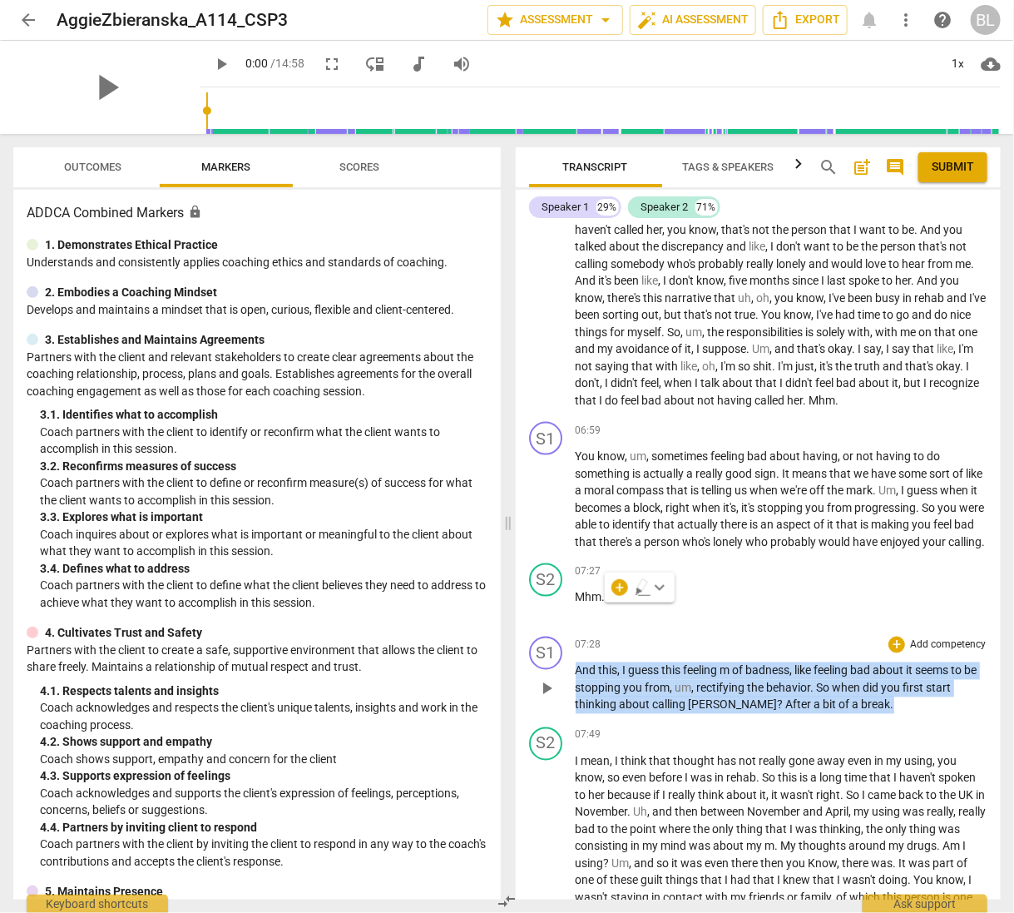
drag, startPoint x: 578, startPoint y: 681, endPoint x: 844, endPoint y: 719, distance: 269.0
click at [844, 714] on p "And this , I guess this feeling m of badness , like feeling bad about it seems …" at bounding box center [782, 688] width 413 height 52
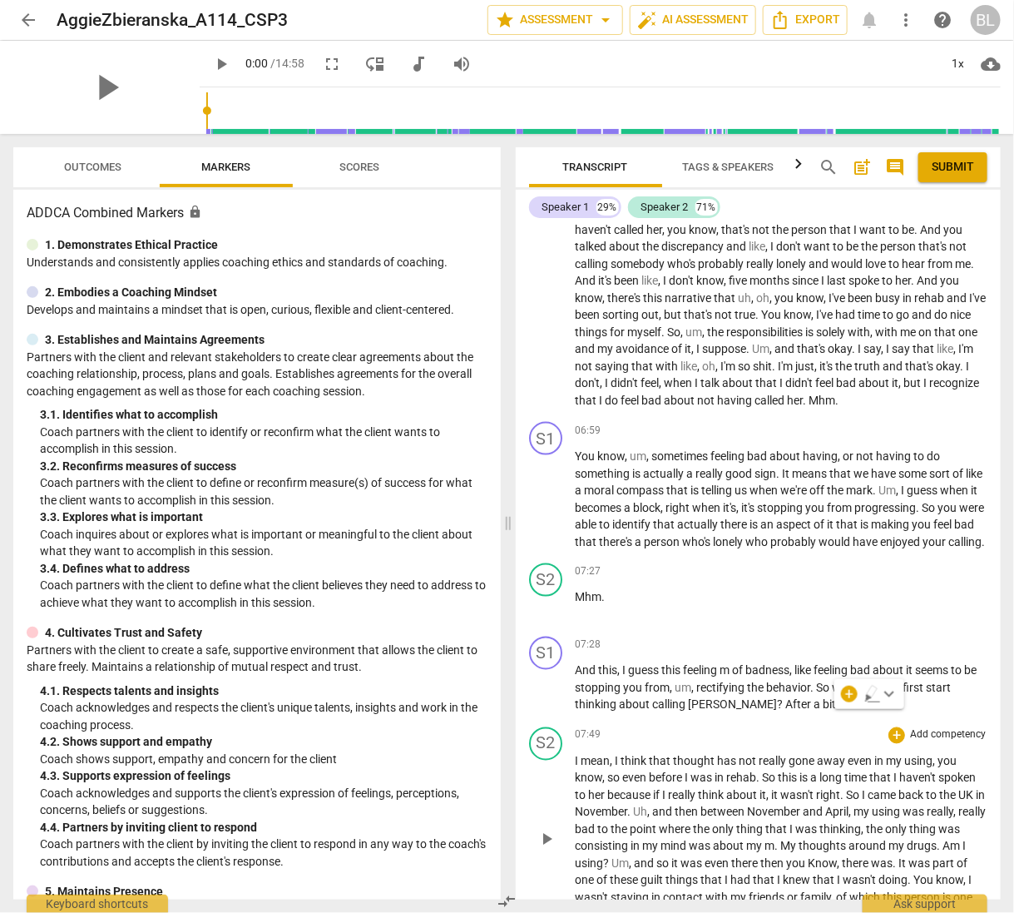
drag, startPoint x: 688, startPoint y: 806, endPoint x: 742, endPoint y: 797, distance: 54.8
click at [688, 802] on span "really" at bounding box center [684, 795] width 30 height 13
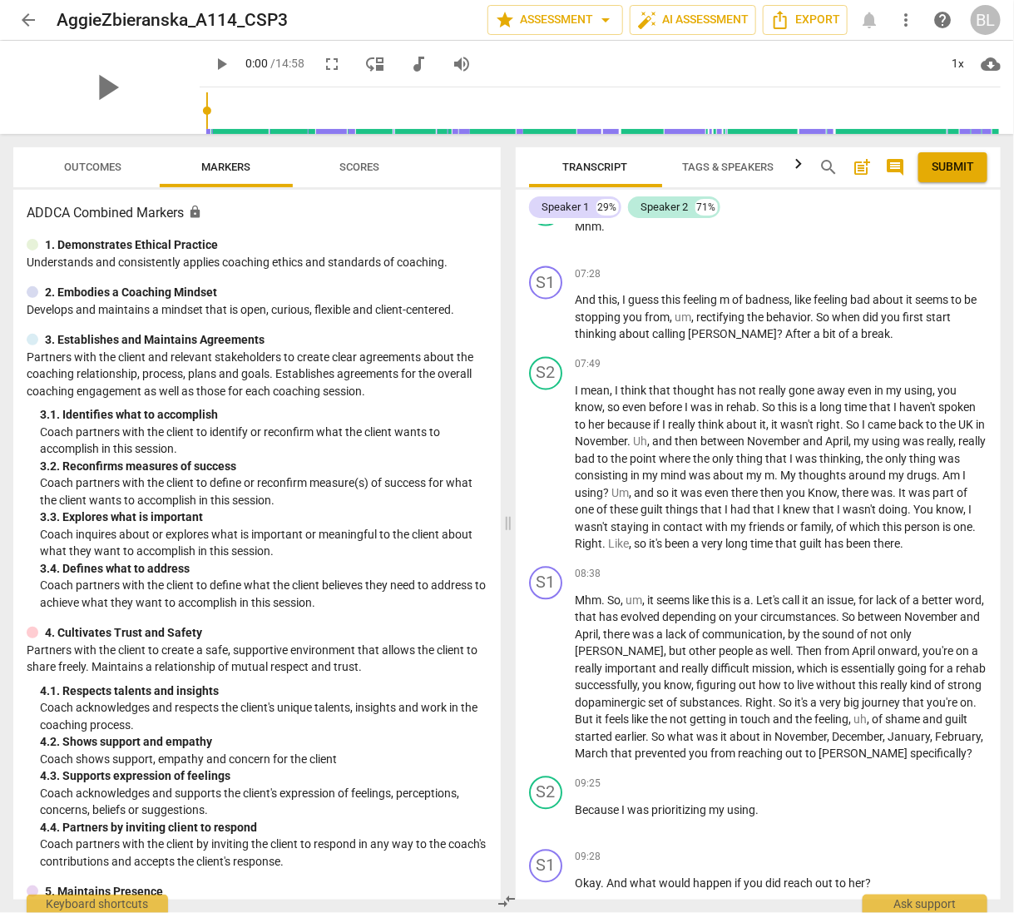
scroll to position [3289, 0]
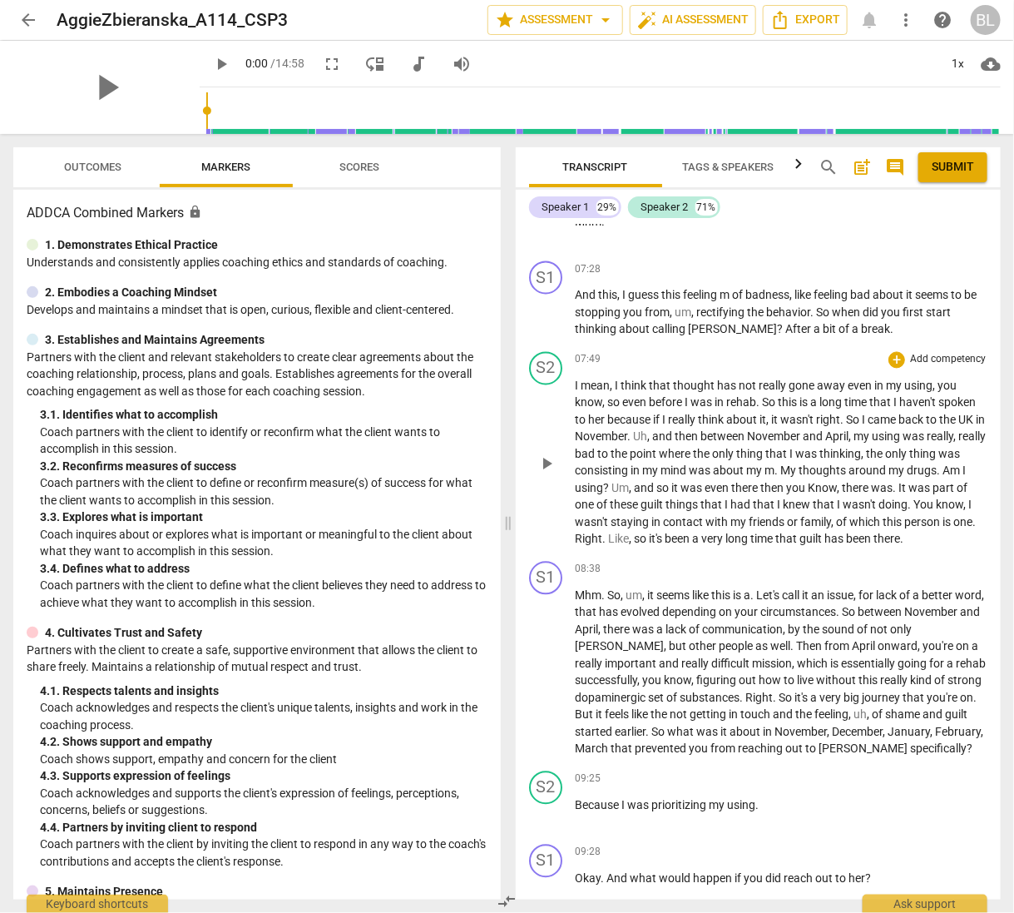
click at [574, 395] on div "play_arrow pause" at bounding box center [554, 464] width 42 height 158
drag, startPoint x: 572, startPoint y: 394, endPoint x: 641, endPoint y: 413, distance: 71.1
click at [641, 413] on div "S2 play_arrow pause 07:49 + Add competency keyboard_arrow_right I mean , I thin…" at bounding box center [759, 450] width 486 height 210
drag, startPoint x: 641, startPoint y: 413, endPoint x: 571, endPoint y: 408, distance: 70.1
click at [631, 409] on span "even" at bounding box center [636, 402] width 27 height 13
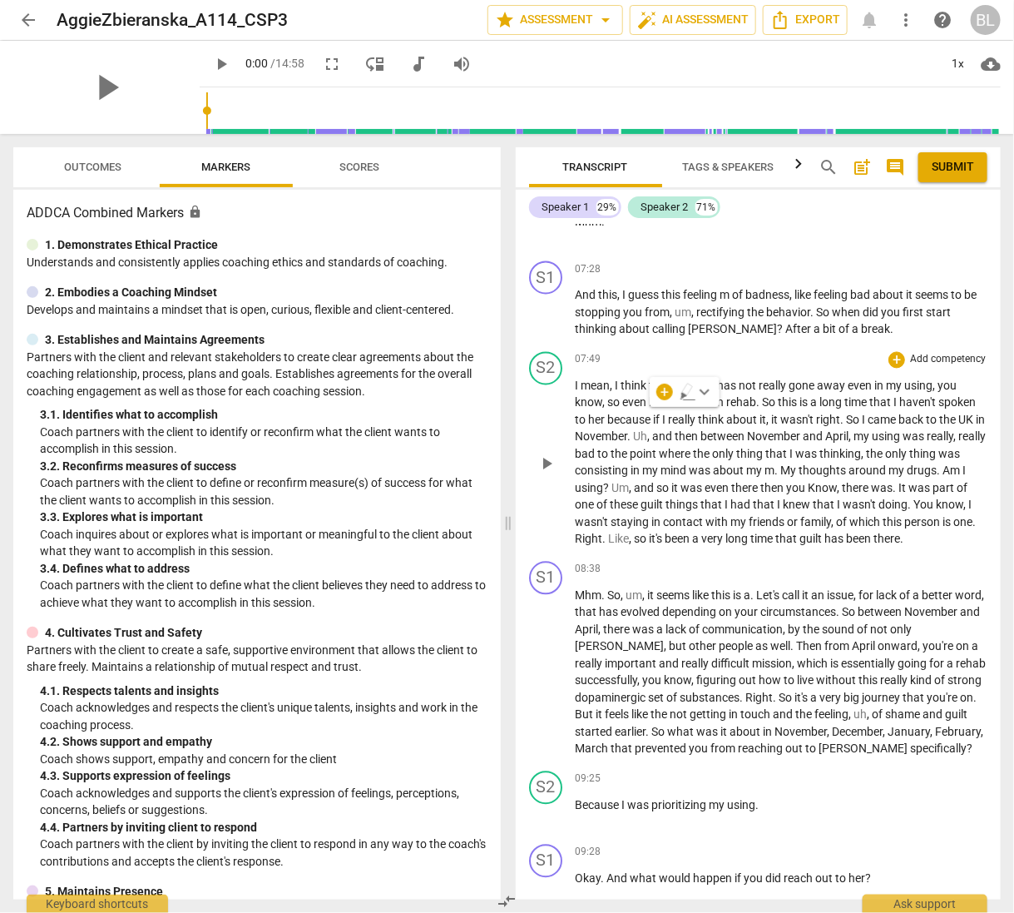
drag, startPoint x: 567, startPoint y: 394, endPoint x: 577, endPoint y: 398, distance: 11.9
click at [567, 394] on div "S2 play_arrow pause" at bounding box center [552, 450] width 47 height 196
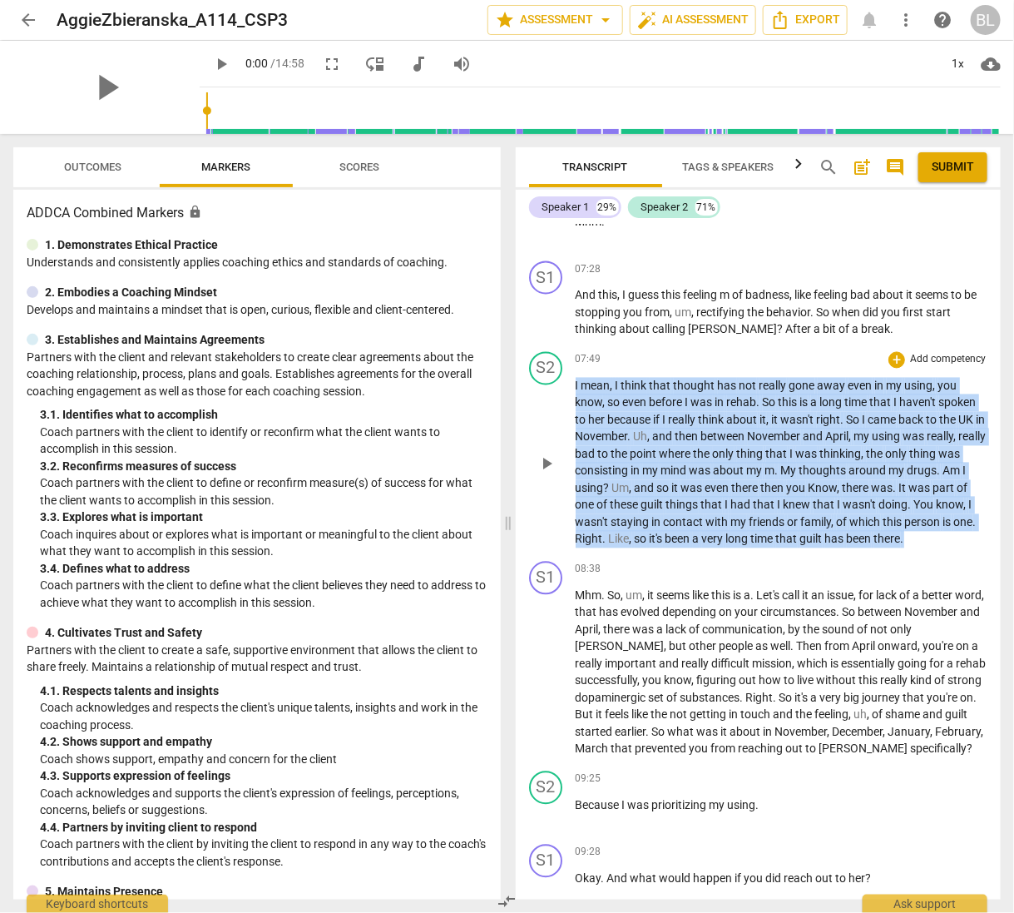
drag, startPoint x: 576, startPoint y: 394, endPoint x: 945, endPoint y: 558, distance: 404.1
click at [945, 548] on p "I mean , I think that thought has not really gone away even in my using , you k…" at bounding box center [782, 463] width 413 height 171
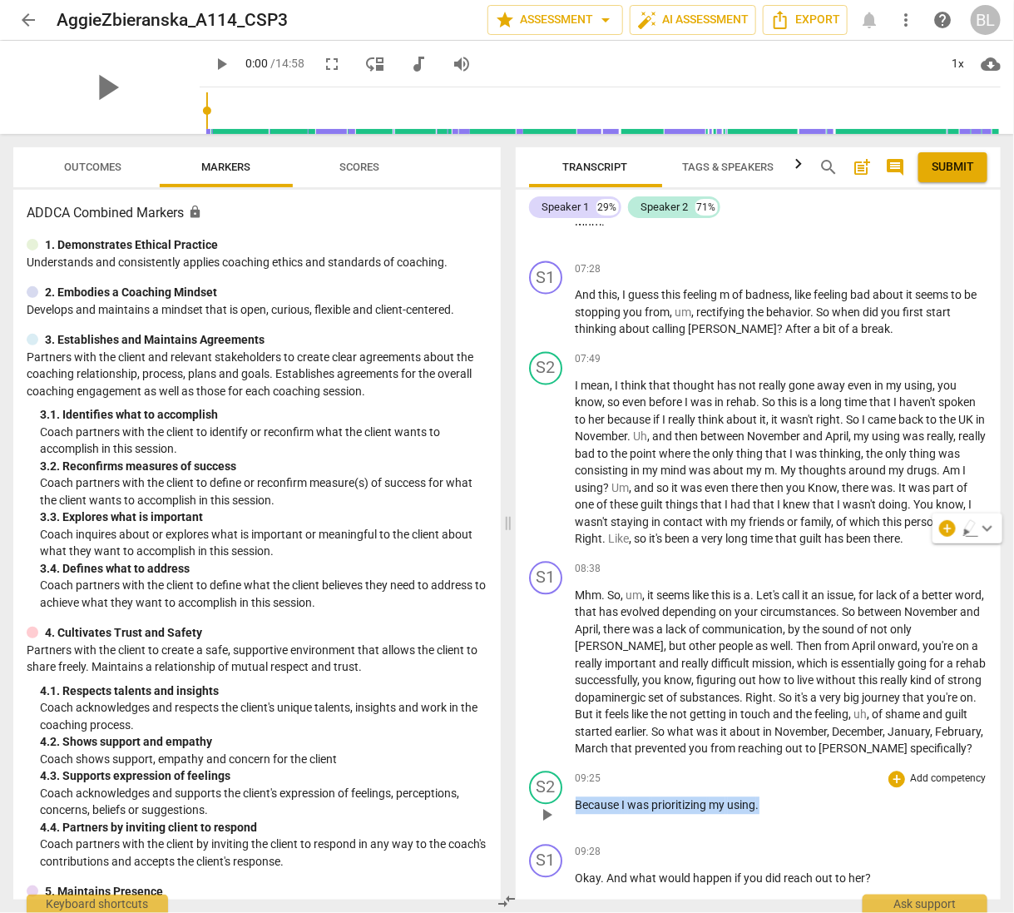
drag, startPoint x: 576, startPoint y: 835, endPoint x: 766, endPoint y: 844, distance: 190.7
click at [766, 831] on div "09:25 + Add competency keyboard_arrow_right Because I was prioritizing my using…" at bounding box center [782, 801] width 413 height 60
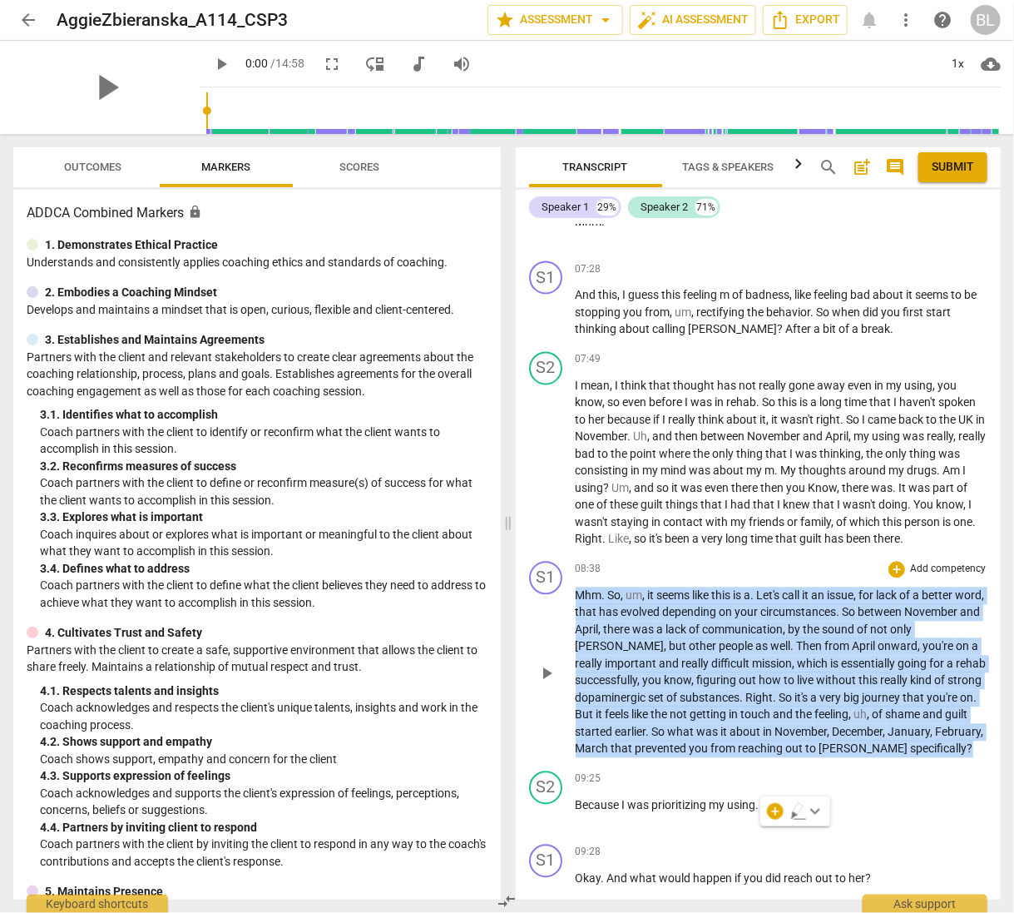
drag, startPoint x: 577, startPoint y: 608, endPoint x: 651, endPoint y: 785, distance: 191.6
click at [651, 758] on p "Mhm . So , um , it seems like this is a . Let's call it an issue , for lack of …" at bounding box center [782, 672] width 413 height 171
click at [973, 569] on div "S1 play_arrow pause 08:38 + Add competency keyboard_arrow_right Mhm . So , um ,…" at bounding box center [759, 660] width 486 height 210
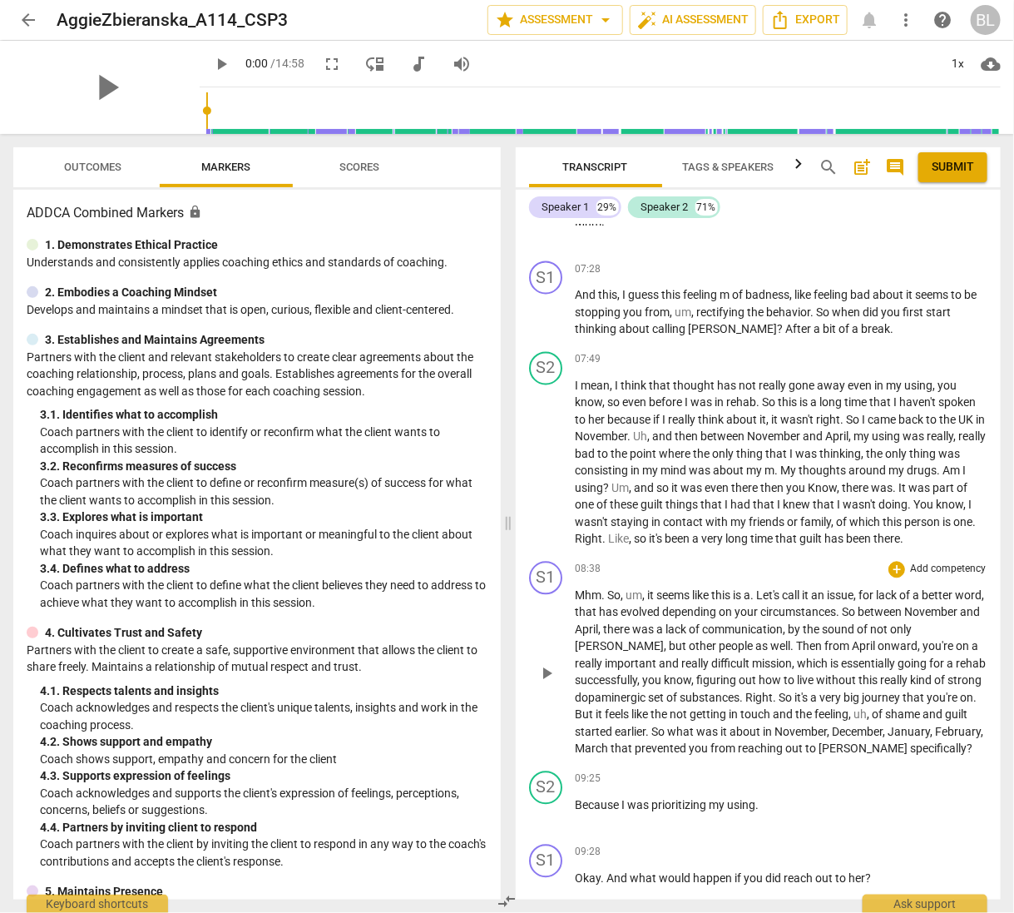
drag, startPoint x: 1003, startPoint y: 624, endPoint x: 984, endPoint y: 635, distance: 22.0
click at [1000, 624] on div "Transcript Tags & Speakers Analytics search post_add comment Submit Speaker 1 2…" at bounding box center [762, 523] width 506 height 779
click at [984, 634] on div "S1 play_arrow pause 08:38 + Add competency keyboard_arrow_right Mhm . So , um ,…" at bounding box center [759, 660] width 486 height 210
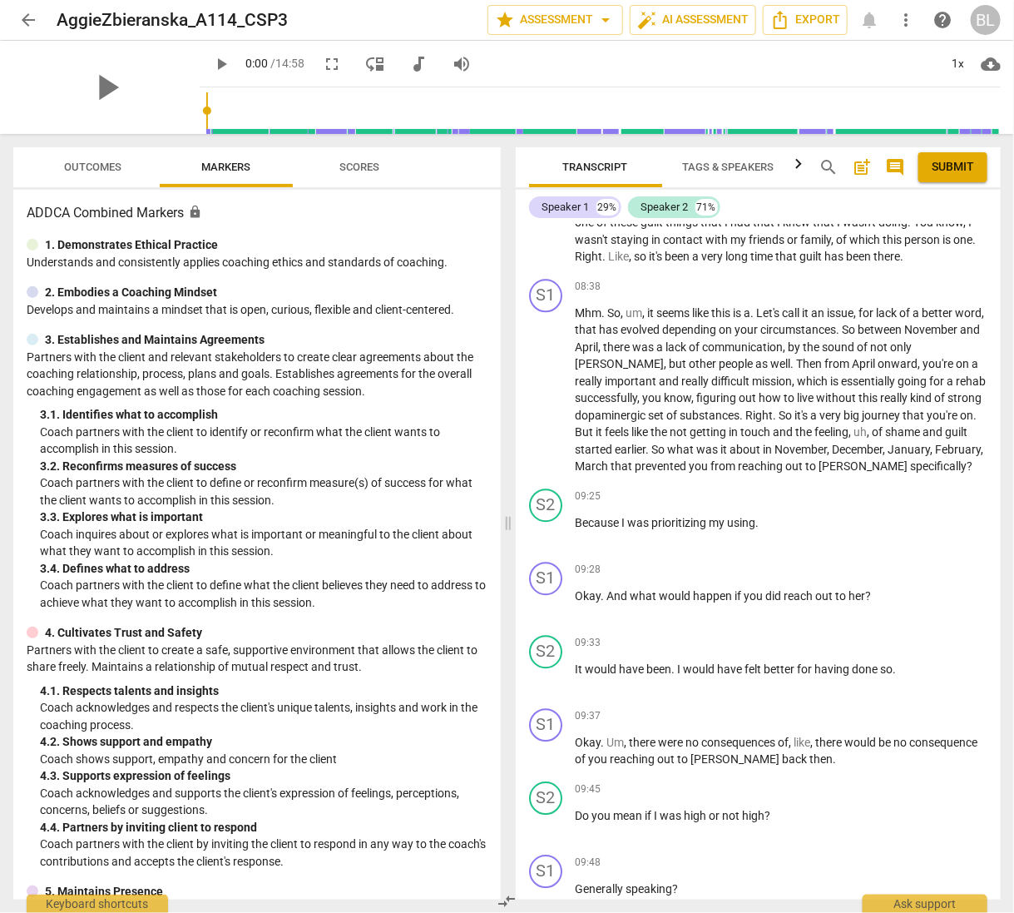
scroll to position [3635, 0]
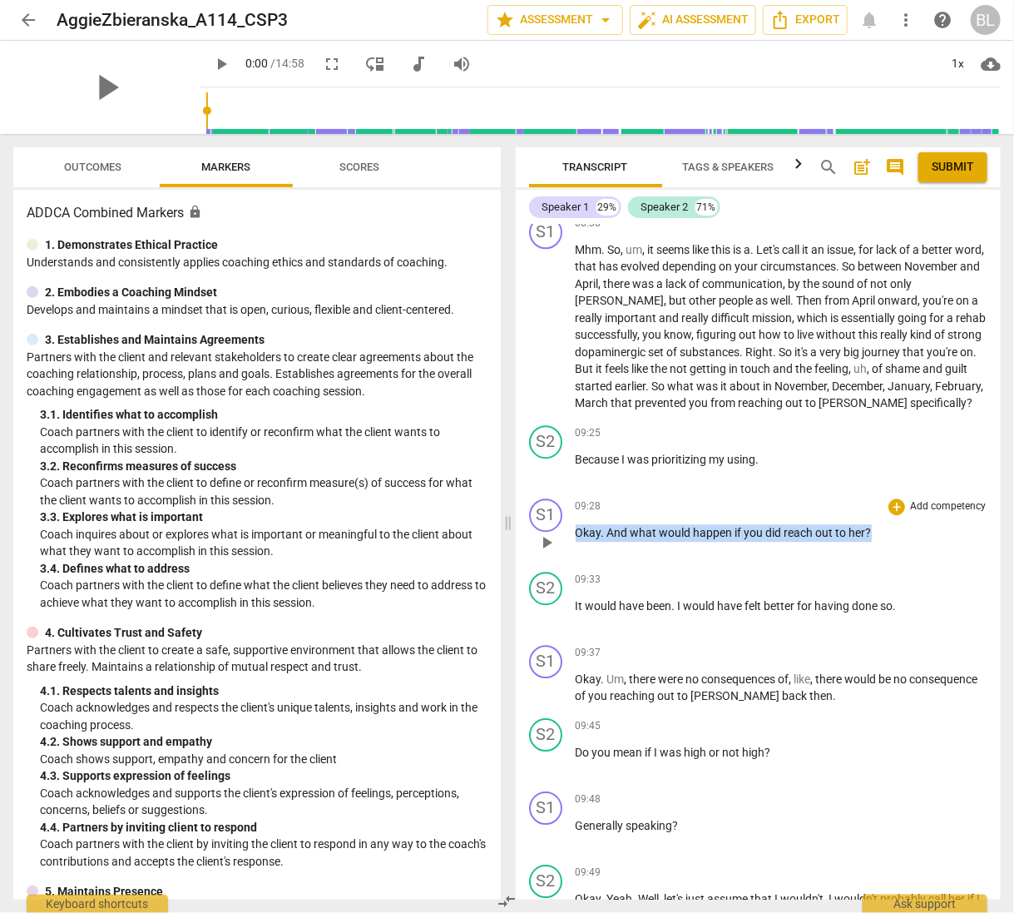
drag, startPoint x: 576, startPoint y: 561, endPoint x: 879, endPoint y: 565, distance: 303.7
click at [879, 542] on p "Okay . And what would happen if you did reach out to her ?" at bounding box center [782, 532] width 413 height 17
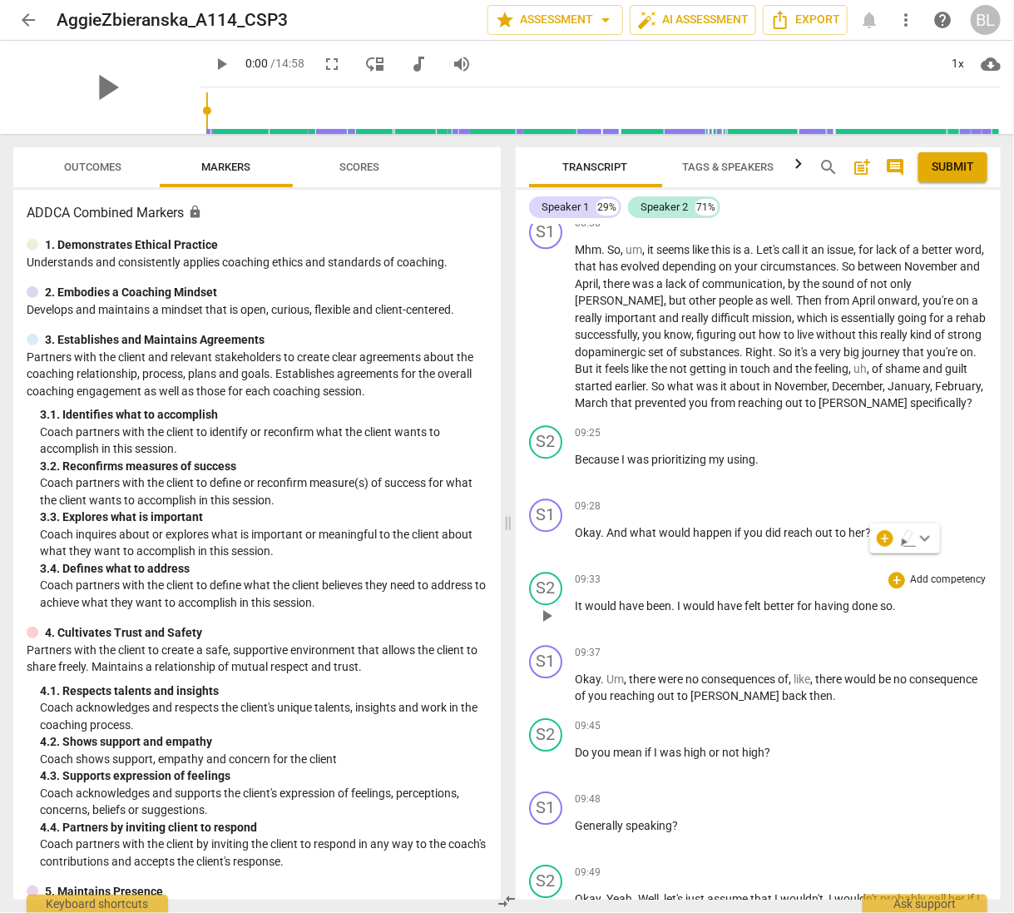
drag, startPoint x: 572, startPoint y: 631, endPoint x: 699, endPoint y: 626, distance: 126.6
click at [699, 626] on div "S2 play_arrow pause 09:33 + Add competency keyboard_arrow_right It would have b…" at bounding box center [759, 601] width 486 height 73
click at [699, 612] on span "would" at bounding box center [701, 605] width 34 height 13
drag, startPoint x: 575, startPoint y: 631, endPoint x: 931, endPoint y: 631, distance: 356.1
click at [931, 615] on p "It would have been . I would have felt better for having done so ." at bounding box center [782, 605] width 413 height 17
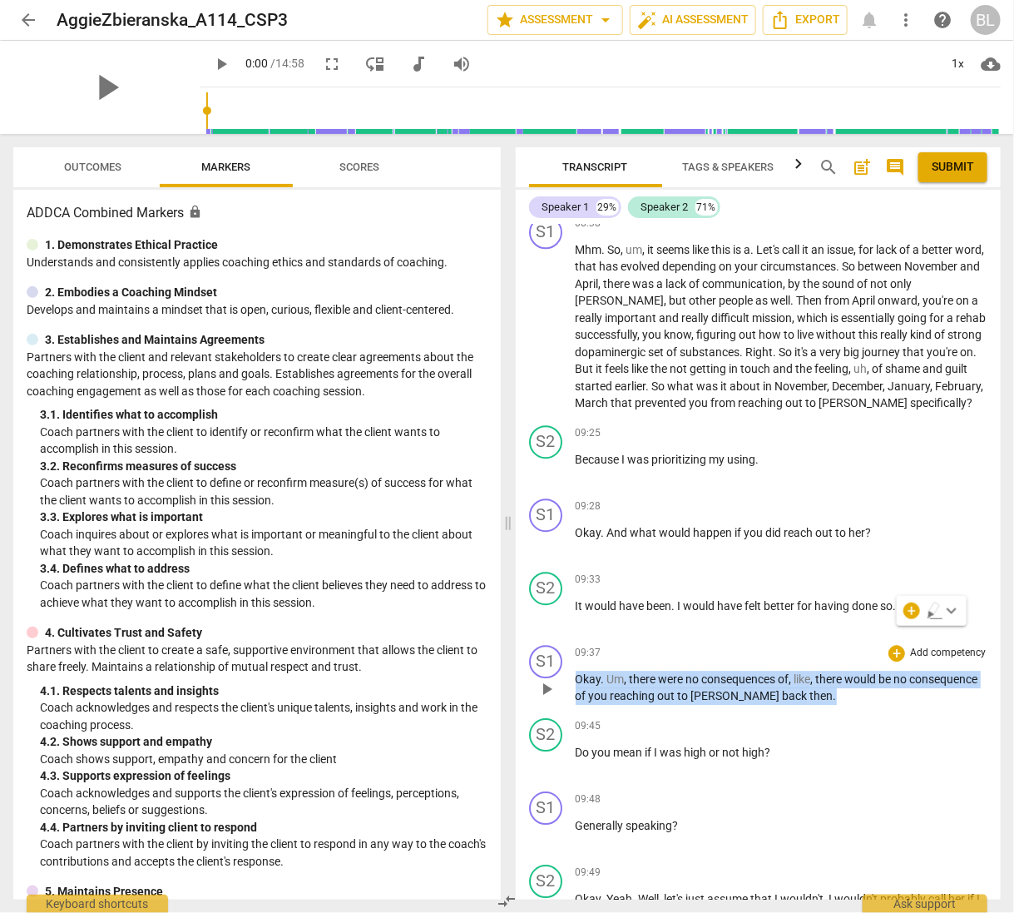
drag, startPoint x: 576, startPoint y: 705, endPoint x: 869, endPoint y: 728, distance: 293.7
click at [869, 705] on p "Okay . Um , there were no consequences of , like , there would be no consequenc…" at bounding box center [782, 688] width 413 height 34
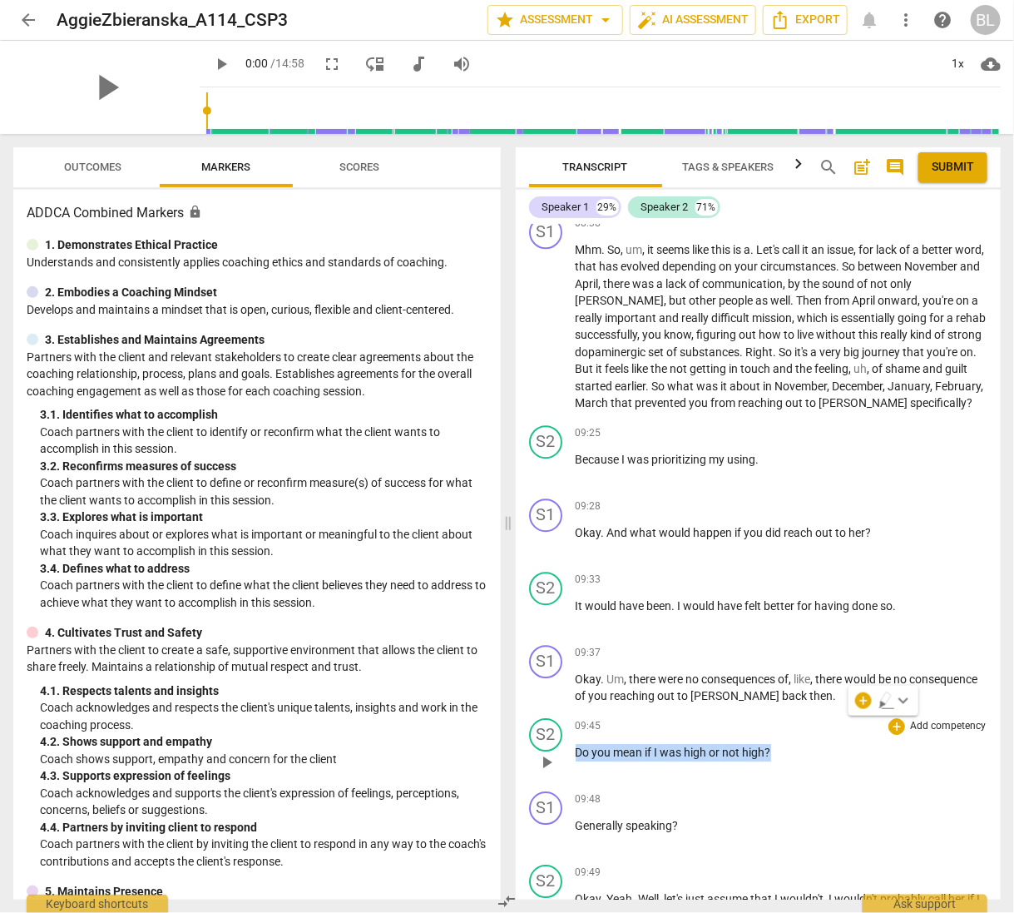
drag, startPoint x: 575, startPoint y: 779, endPoint x: 789, endPoint y: 776, distance: 213.8
click at [789, 761] on p "Do you mean if I was high or not high ?" at bounding box center [782, 752] width 413 height 17
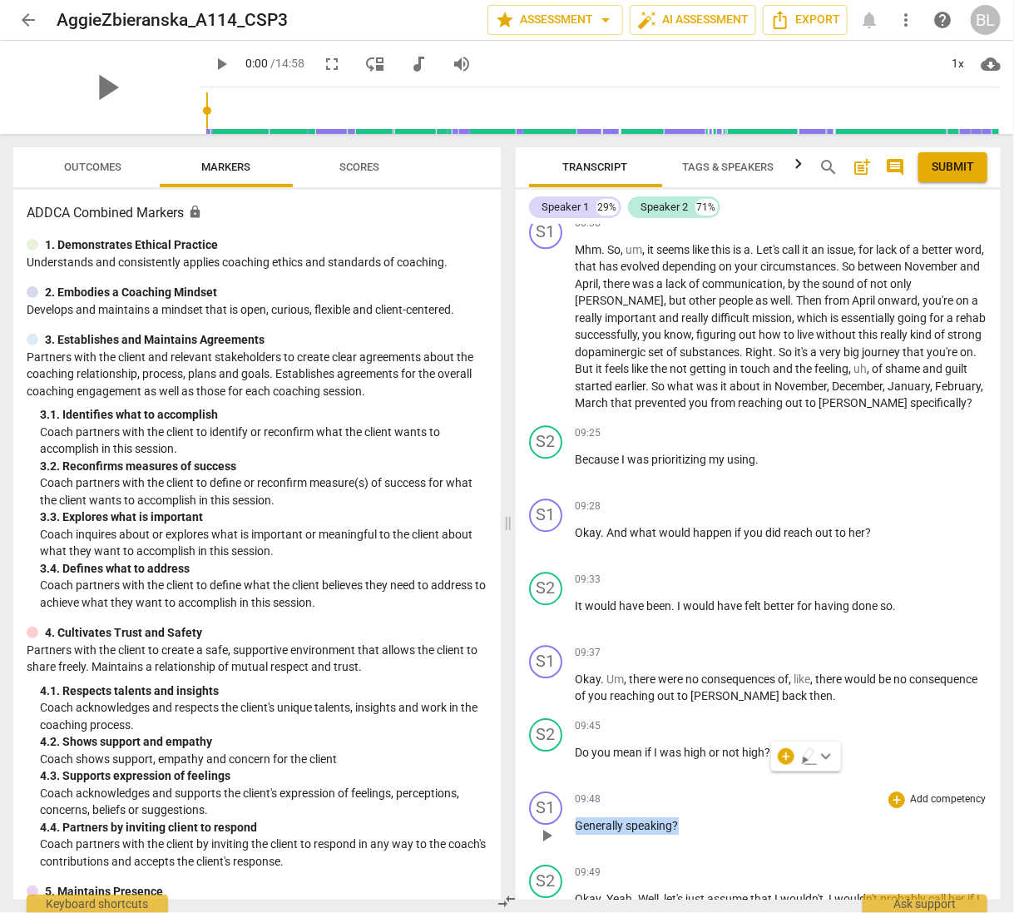
drag, startPoint x: 578, startPoint y: 854, endPoint x: 681, endPoint y: 853, distance: 102.3
click at [681, 834] on p "Generally speaking ?" at bounding box center [782, 825] width 413 height 17
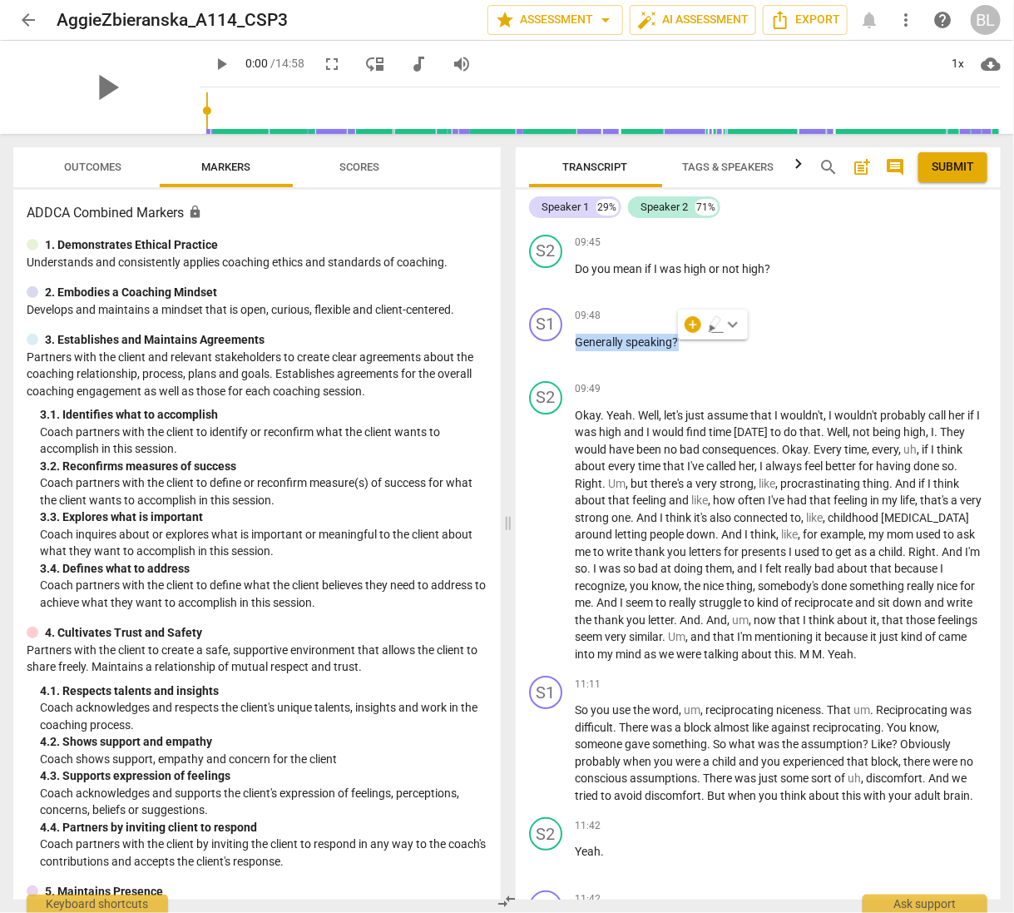
scroll to position [4147, 0]
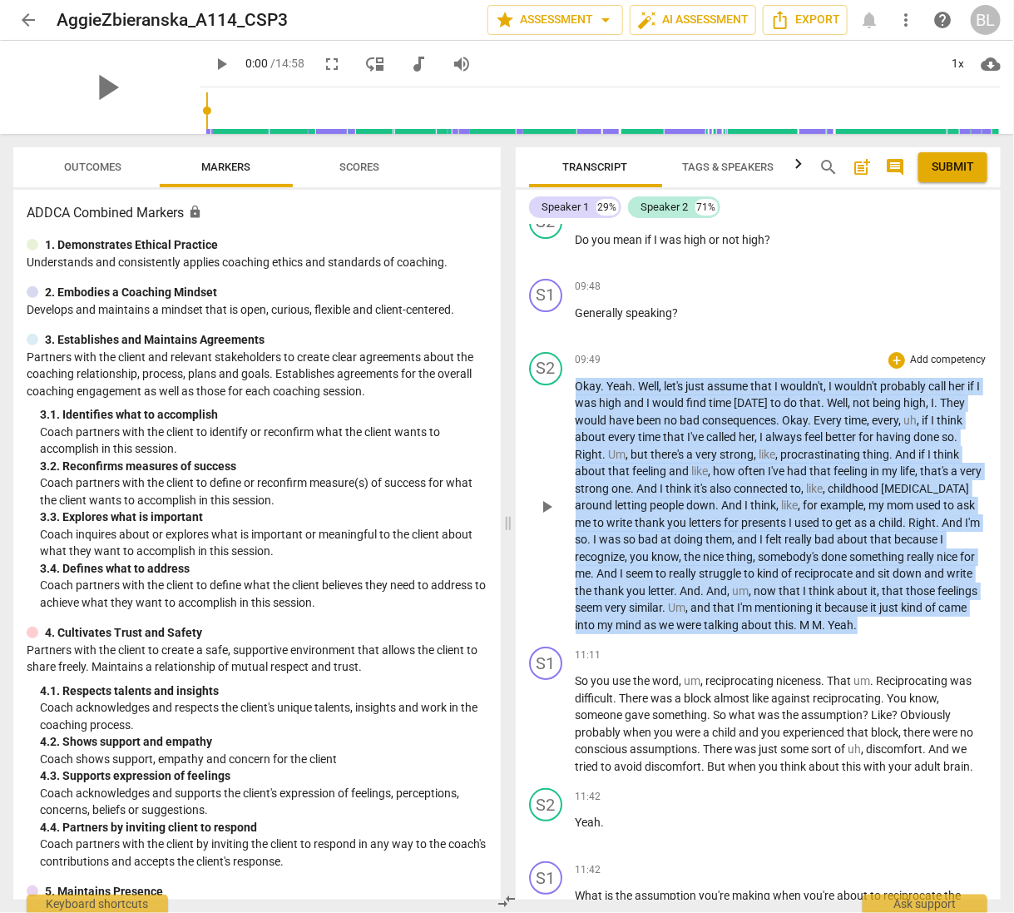
drag, startPoint x: 576, startPoint y: 411, endPoint x: 698, endPoint y: 666, distance: 283.2
click at [698, 634] on p "Okay . Yeah . Well , let's just assume that I wouldn't , I wouldn't probably ca…" at bounding box center [782, 506] width 413 height 256
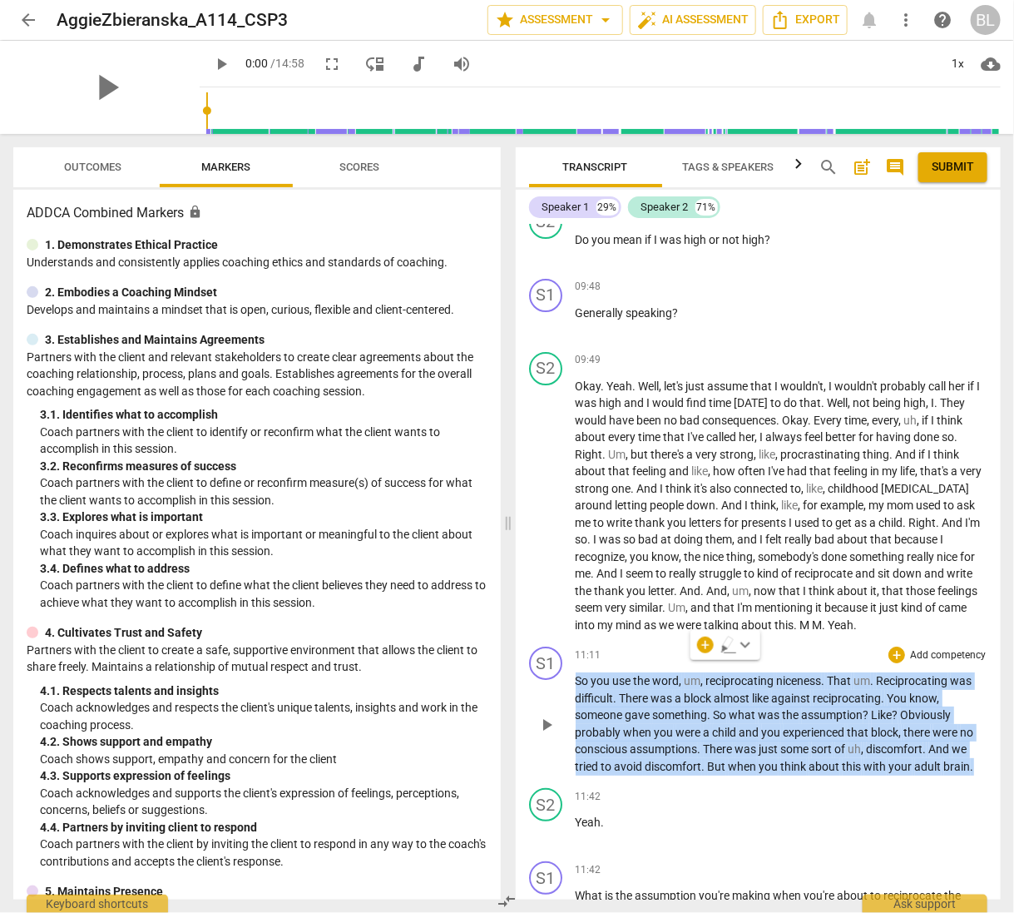
drag, startPoint x: 576, startPoint y: 724, endPoint x: 980, endPoint y: 813, distance: 414.0
click at [980, 775] on p "So you use the word , um , reciprocating niceness . That um . Reciprocating was…" at bounding box center [782, 723] width 413 height 102
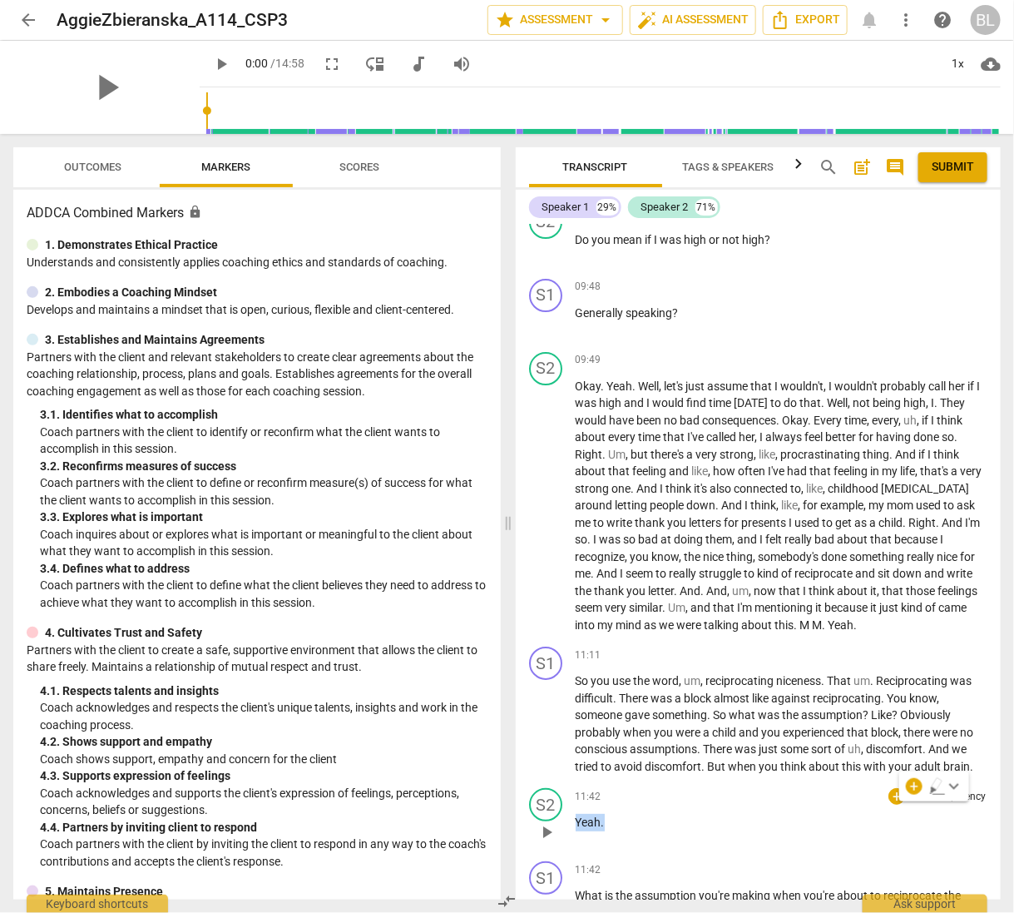
drag, startPoint x: 576, startPoint y: 865, endPoint x: 619, endPoint y: 865, distance: 43.3
click at [619, 831] on p "Yeah ." at bounding box center [782, 822] width 413 height 17
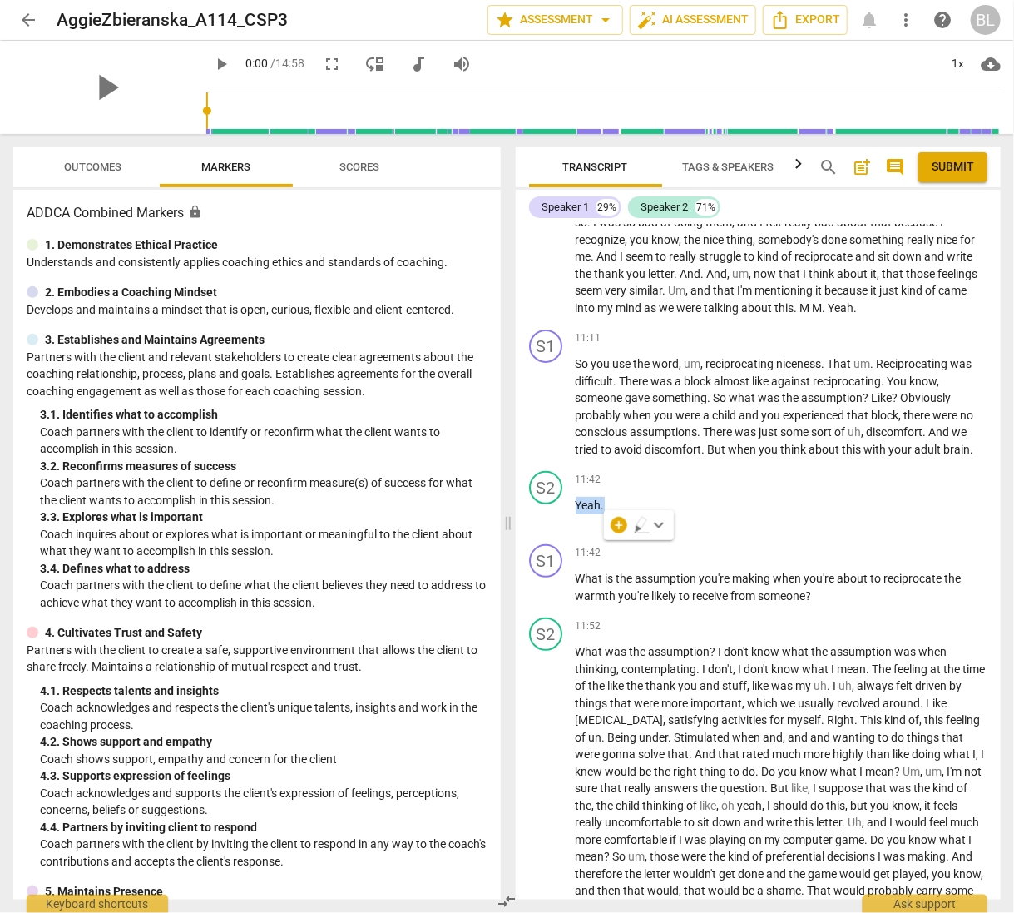
scroll to position [4485, 0]
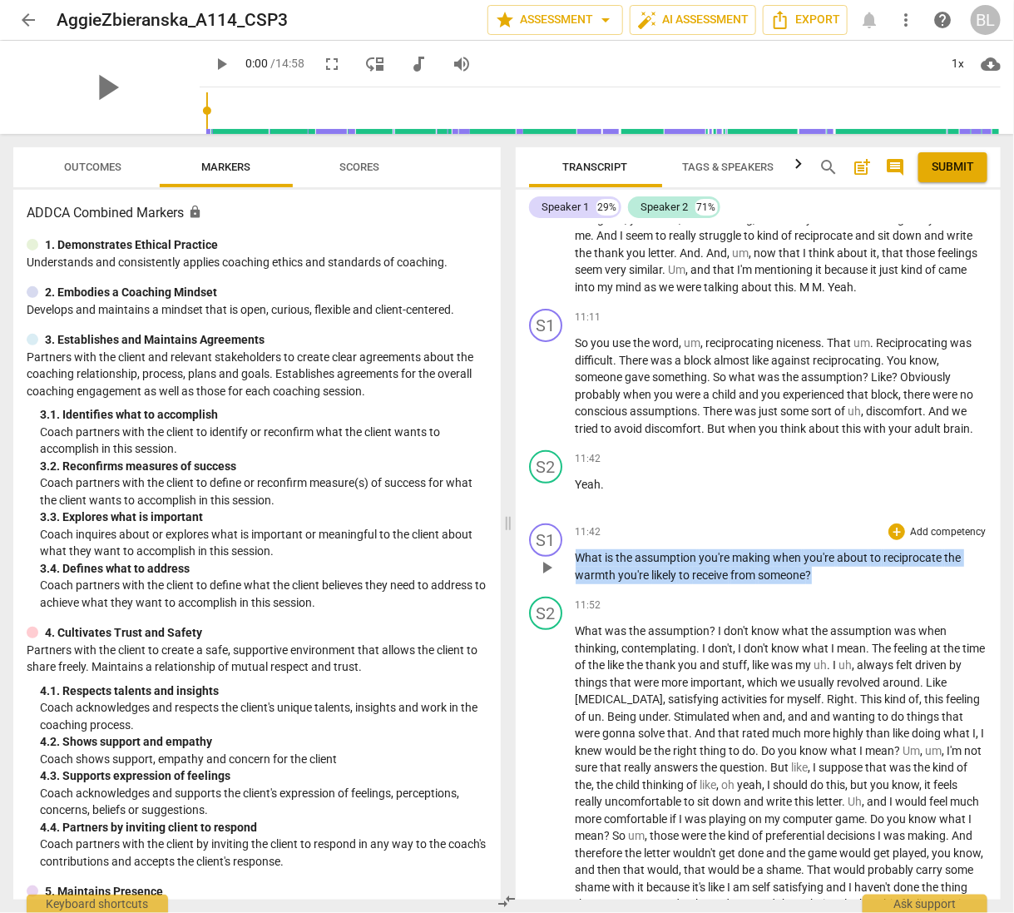
drag, startPoint x: 576, startPoint y: 596, endPoint x: 822, endPoint y: 616, distance: 247.1
click at [822, 583] on p "What is the assumption you're making when you're about to reciprocate the warmt…" at bounding box center [782, 566] width 413 height 34
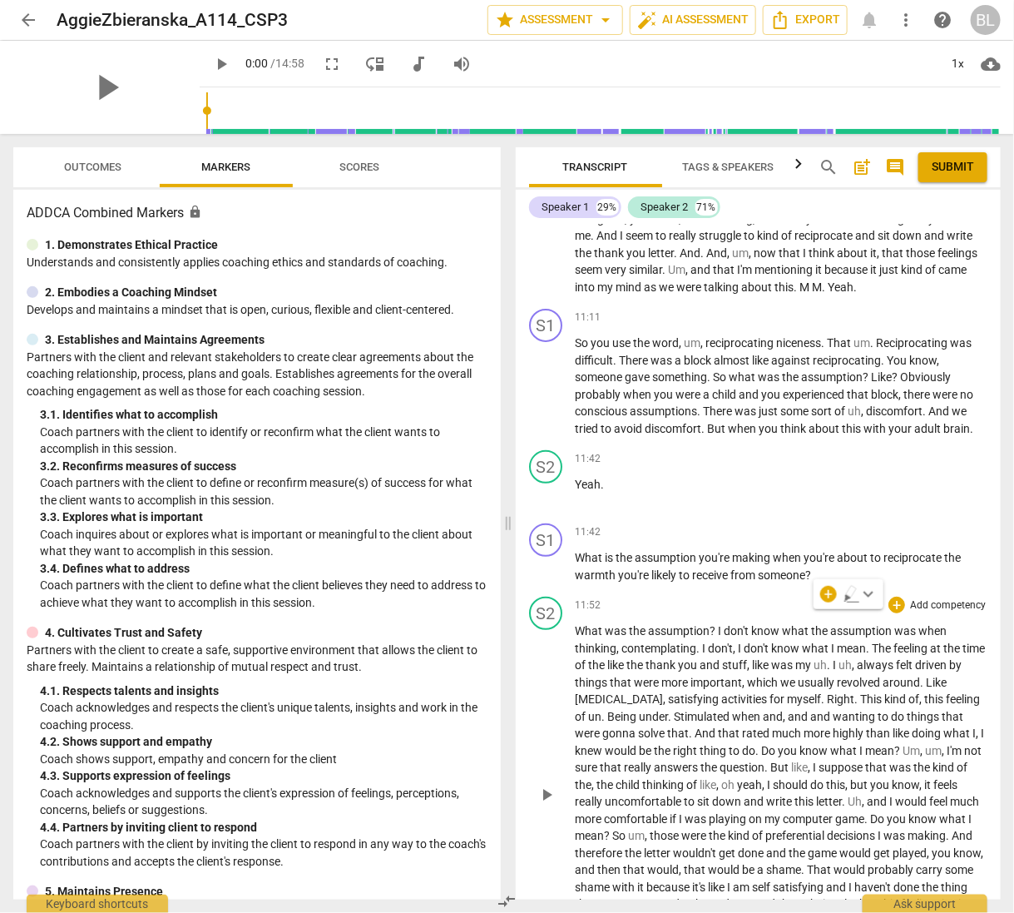
click at [686, 689] on span "more" at bounding box center [676, 682] width 29 height 13
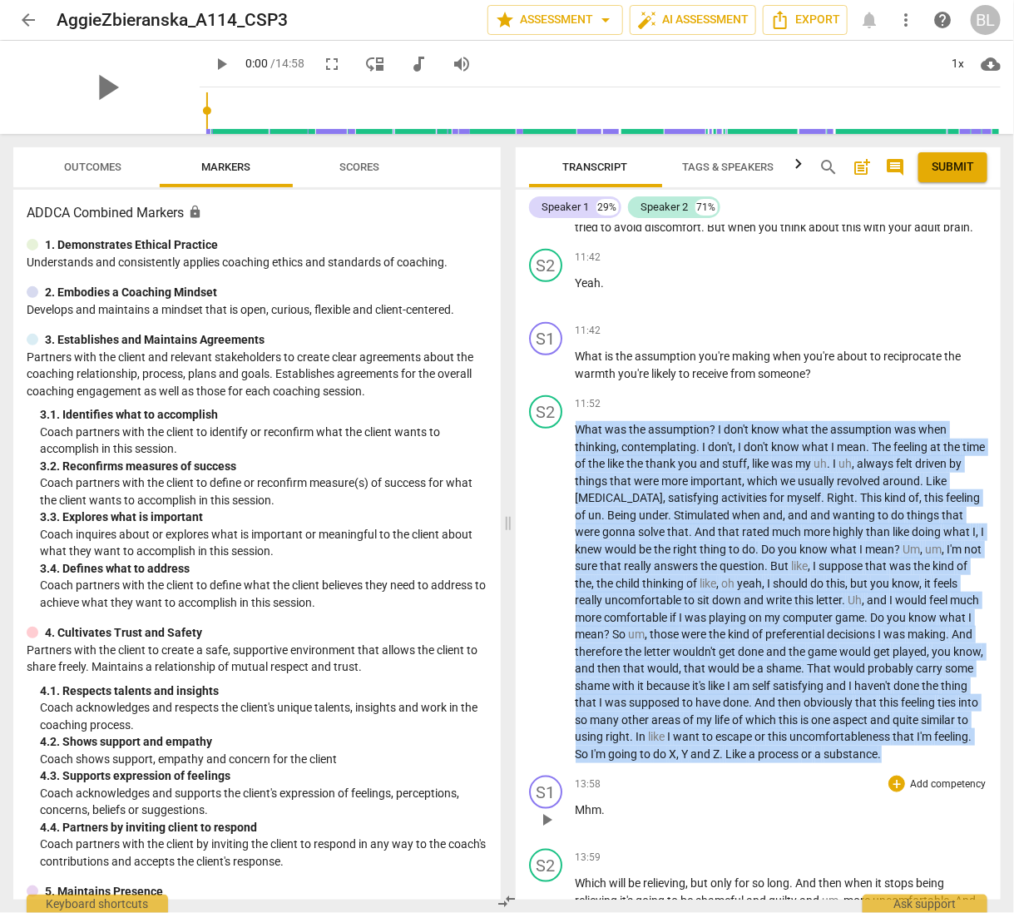
scroll to position [4690, 0]
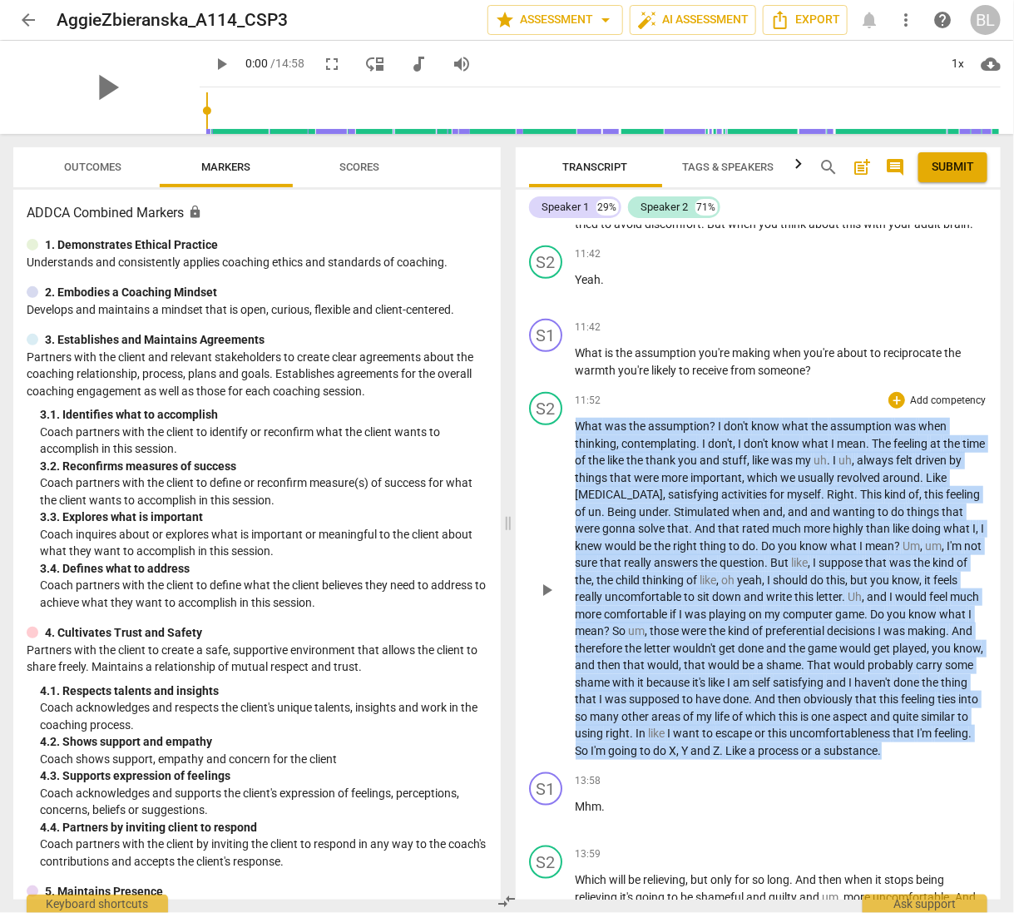
drag, startPoint x: 576, startPoint y: 669, endPoint x: 702, endPoint y: 809, distance: 189.1
click at [702, 759] on p "What was the assumption ? I don't know what the assumption was when thinking , …" at bounding box center [782, 588] width 413 height 341
click at [874, 655] on span "would" at bounding box center [857, 647] width 34 height 13
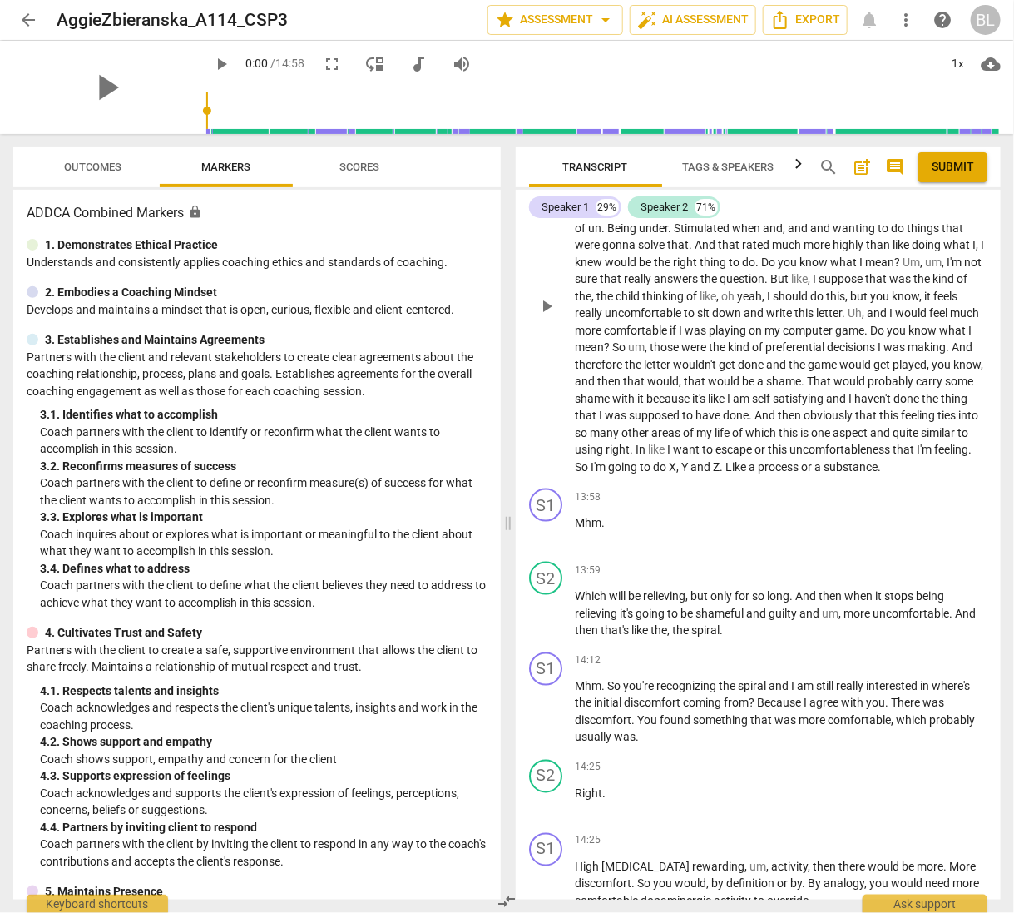
scroll to position [4990, 0]
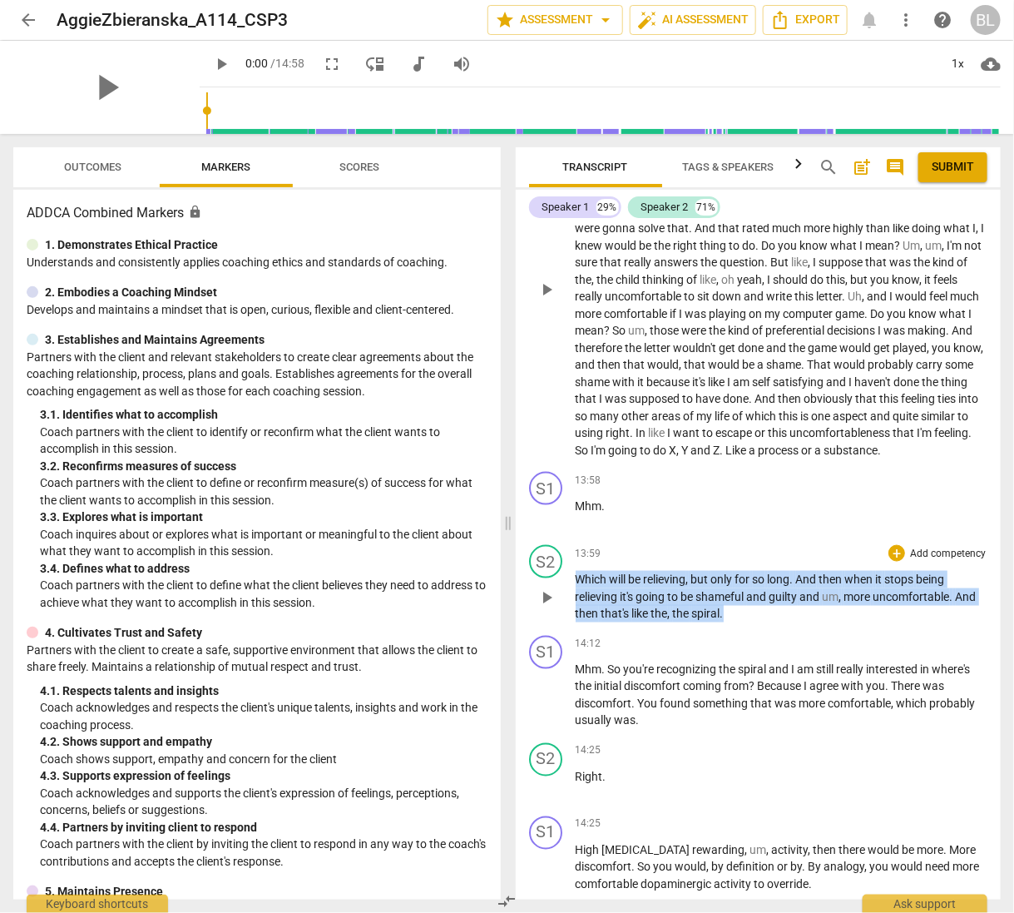
drag, startPoint x: 577, startPoint y: 639, endPoint x: 735, endPoint y: 674, distance: 161.1
click at [735, 622] on p "Which will be relieving , but only for so long . And then when it stops being r…" at bounding box center [782, 597] width 413 height 52
click at [686, 760] on div "14:25 + Add competency keyboard_arrow_right" at bounding box center [782, 751] width 413 height 17
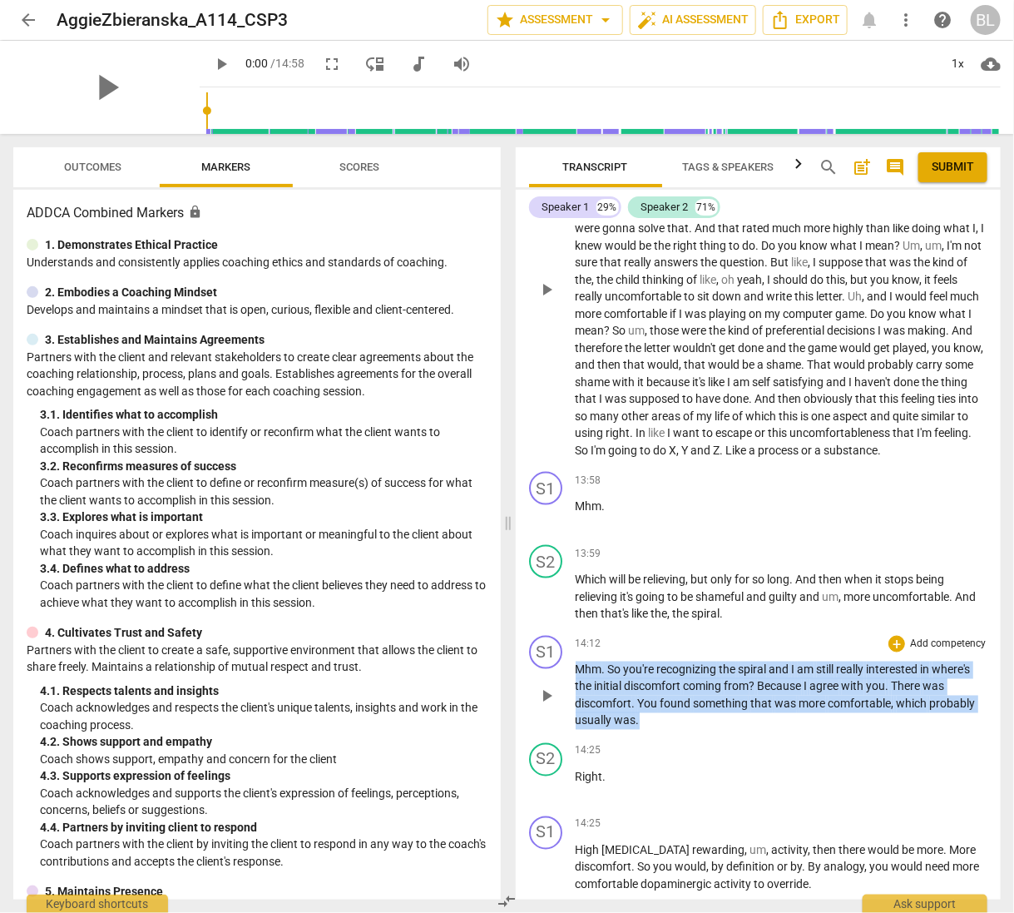
drag, startPoint x: 577, startPoint y: 727, endPoint x: 655, endPoint y: 780, distance: 94.6
click at [655, 730] on p "Mhm . So you're recognizing the spiral and I am still really interested in wher…" at bounding box center [782, 695] width 413 height 68
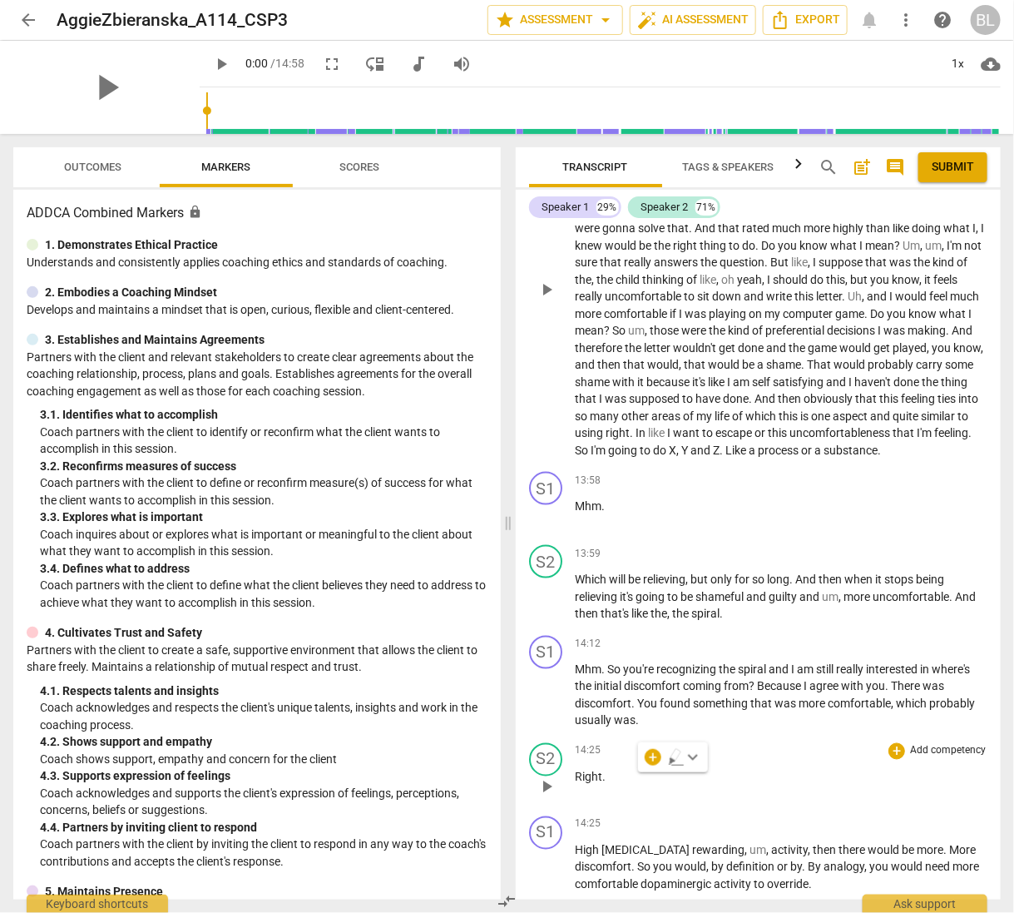
click at [942, 803] on div "14:25 + Add competency keyboard_arrow_right Right ." at bounding box center [782, 773] width 413 height 60
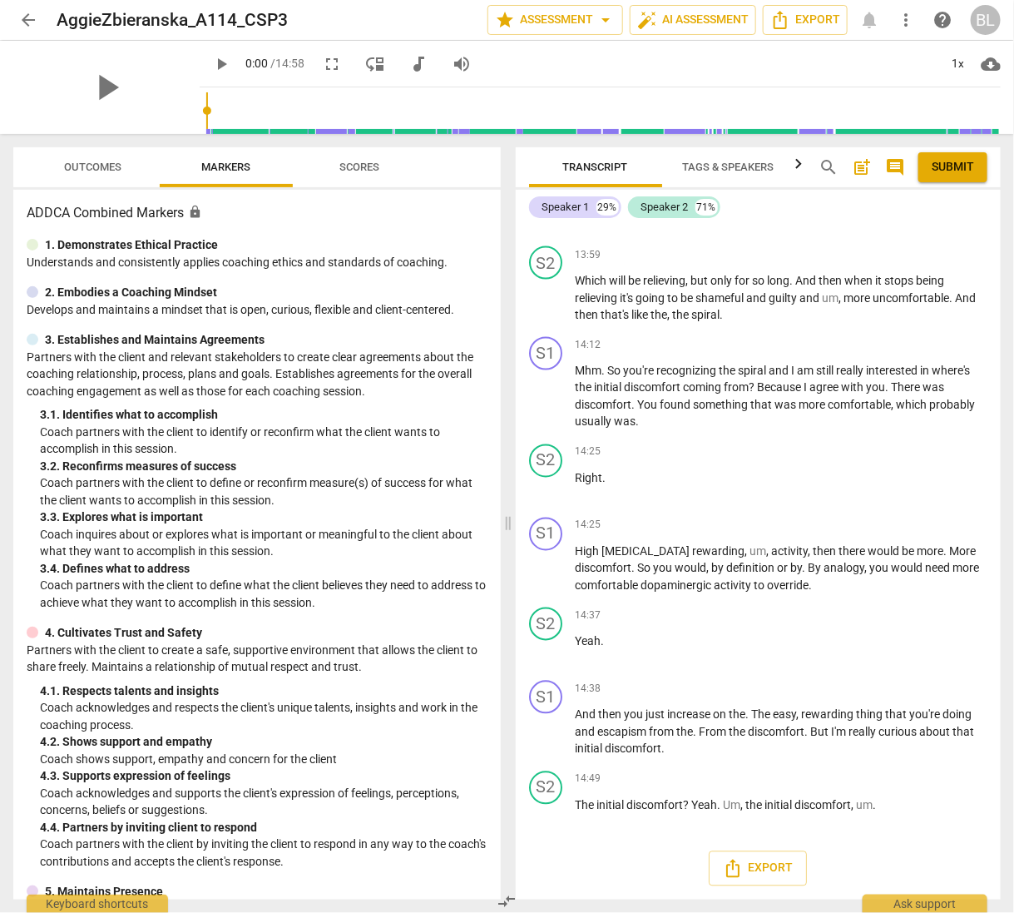
scroll to position [5344, 0]
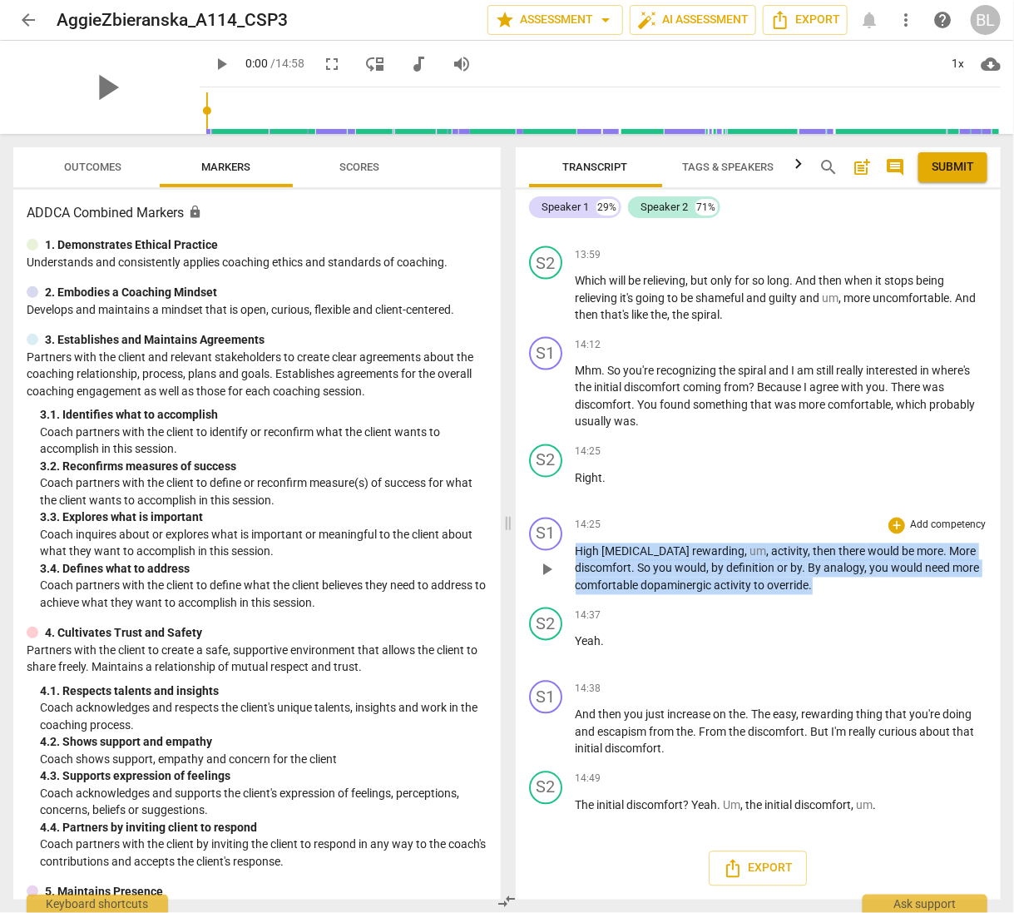
drag, startPoint x: 577, startPoint y: 554, endPoint x: 821, endPoint y: 587, distance: 245.9
click at [821, 587] on p "High [MEDICAL_DATA] rewarding , um , activity , then there would be more . More…" at bounding box center [782, 569] width 413 height 52
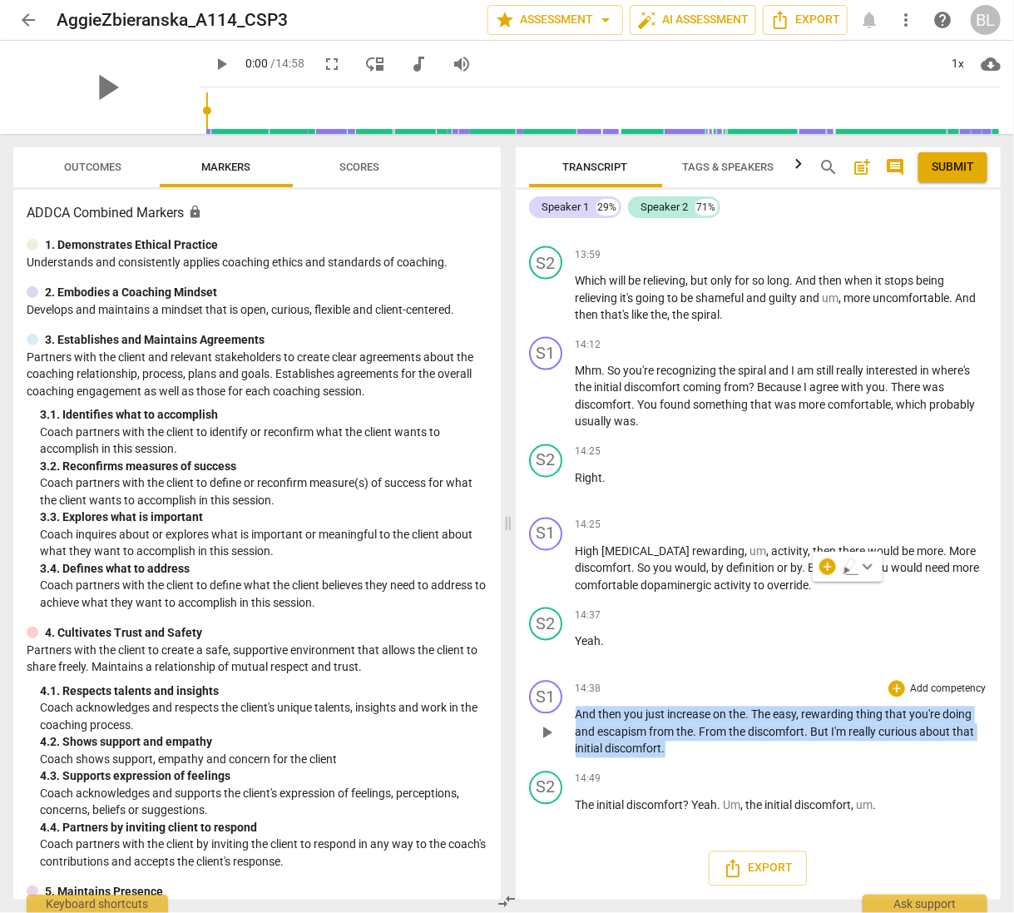
drag, startPoint x: 577, startPoint y: 715, endPoint x: 677, endPoint y: 752, distance: 107.4
click at [677, 752] on p "And then you just increase on the . The easy , rewarding thing that you're doin…" at bounding box center [782, 732] width 413 height 52
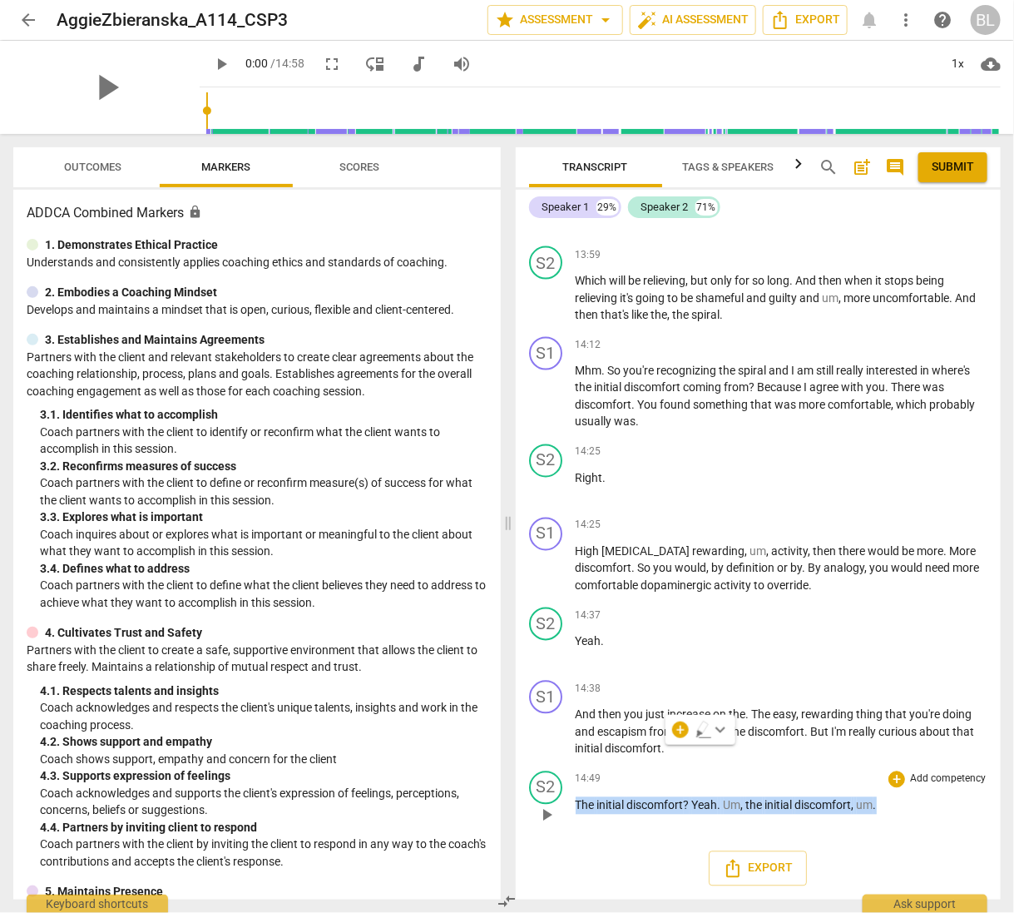
drag, startPoint x: 578, startPoint y: 808, endPoint x: 893, endPoint y: 813, distance: 314.5
click at [893, 813] on p "The initial discomfort ? Yeah . Um , the initial discomfort , um ." at bounding box center [782, 805] width 413 height 17
click at [923, 838] on div "S2 play_arrow pause 14:49 + Add competency keyboard_arrow_right The initial dis…" at bounding box center [759, 801] width 486 height 73
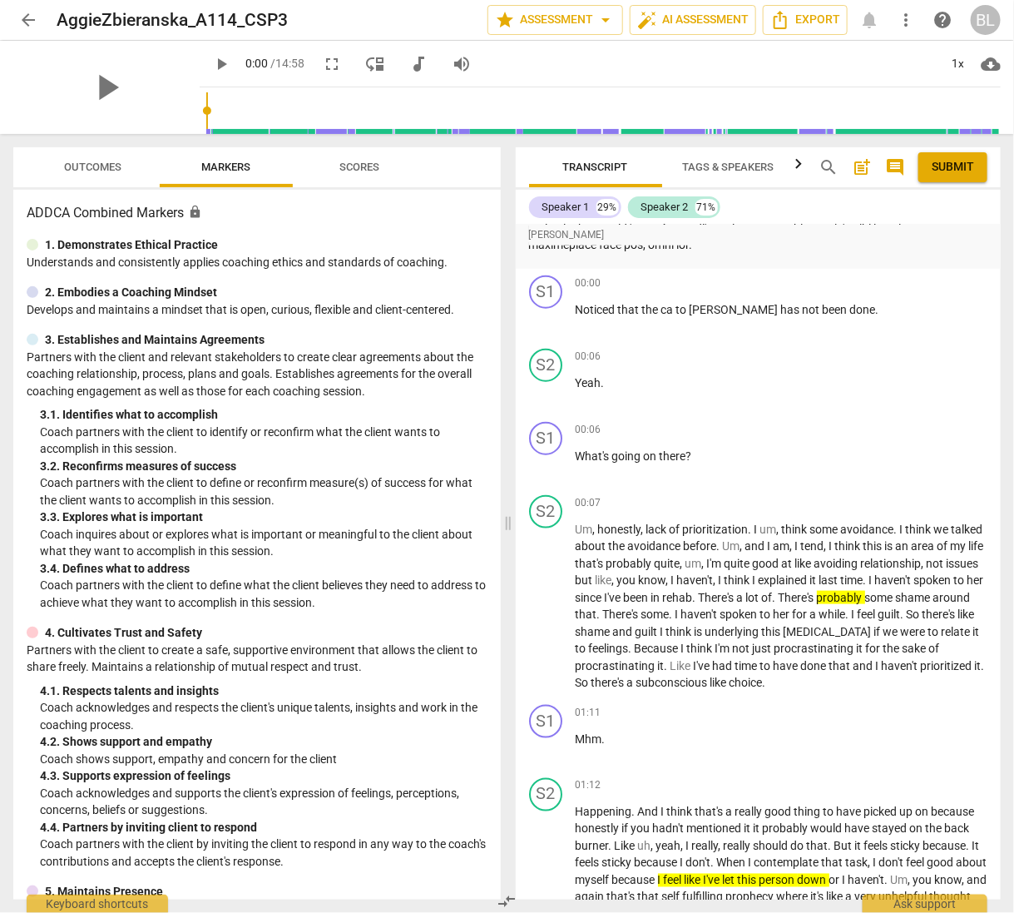
scroll to position [0, 0]
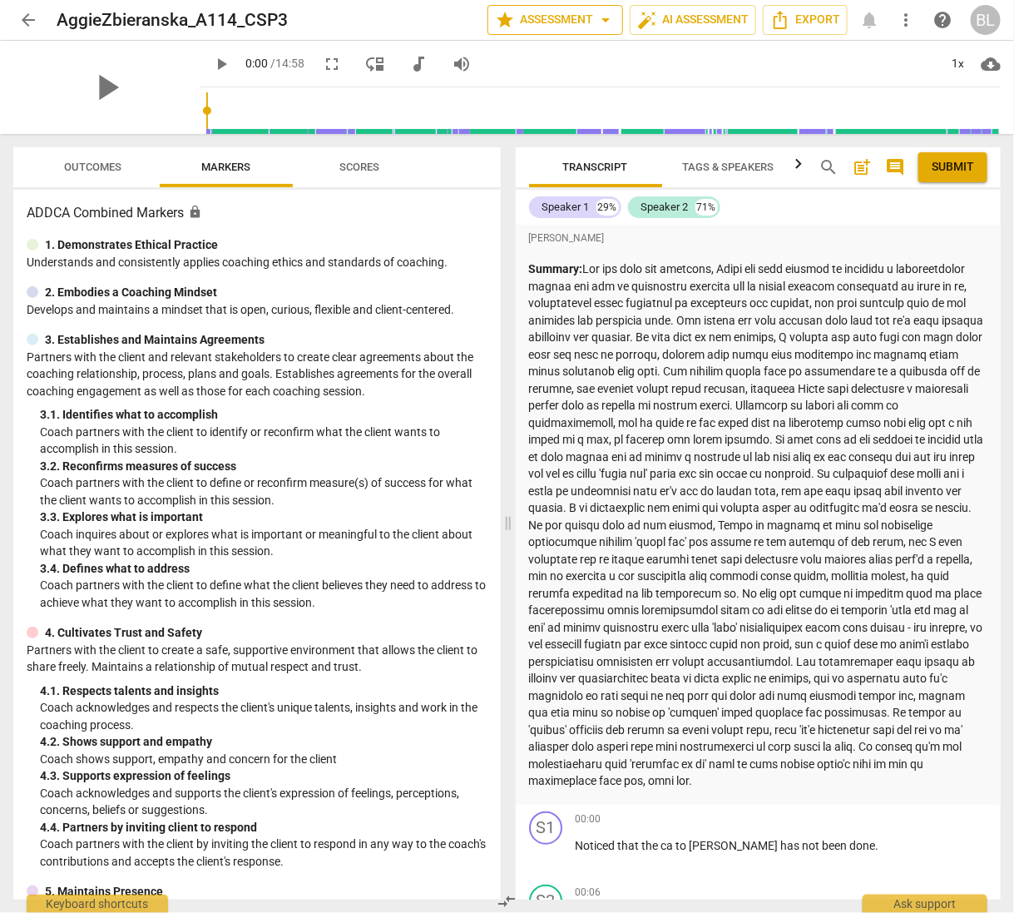
click at [554, 20] on span "star Assessment arrow_drop_down" at bounding box center [555, 20] width 121 height 20
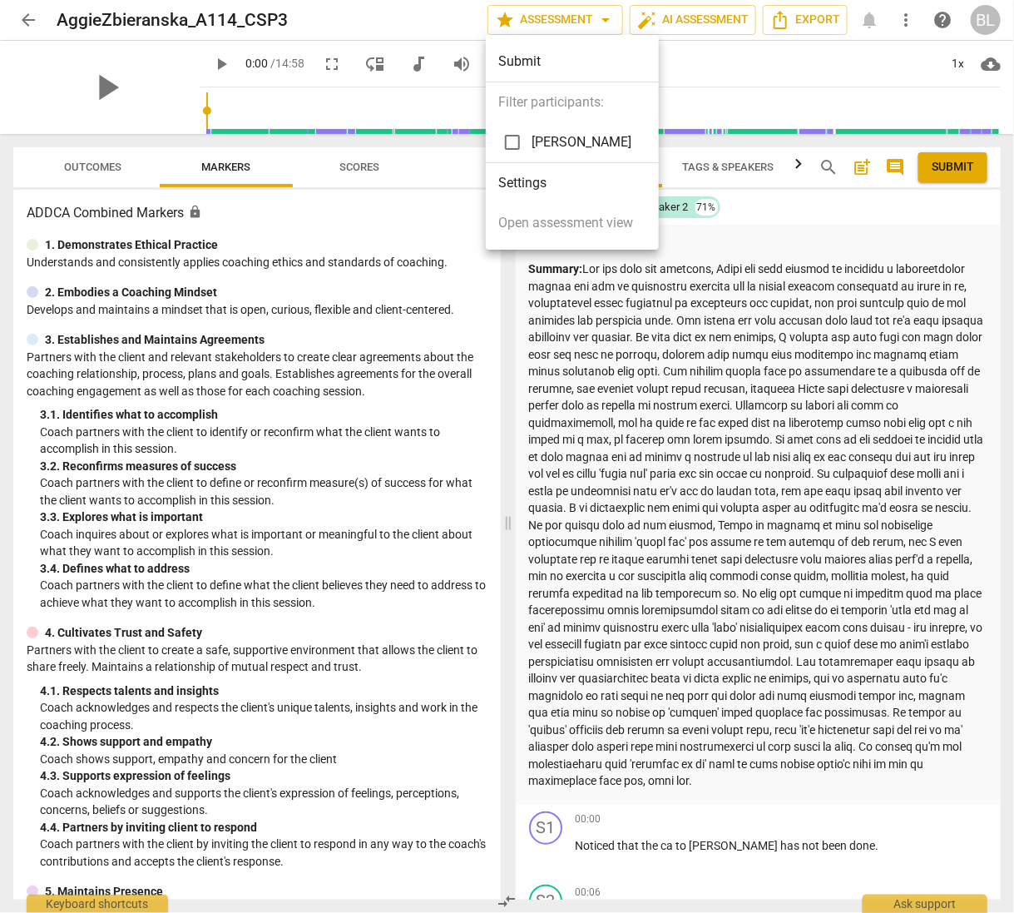
click at [510, 141] on input "checkbox" at bounding box center [513, 142] width 40 height 40
checkbox input "true"
click at [754, 387] on div at bounding box center [507, 456] width 1014 height 913
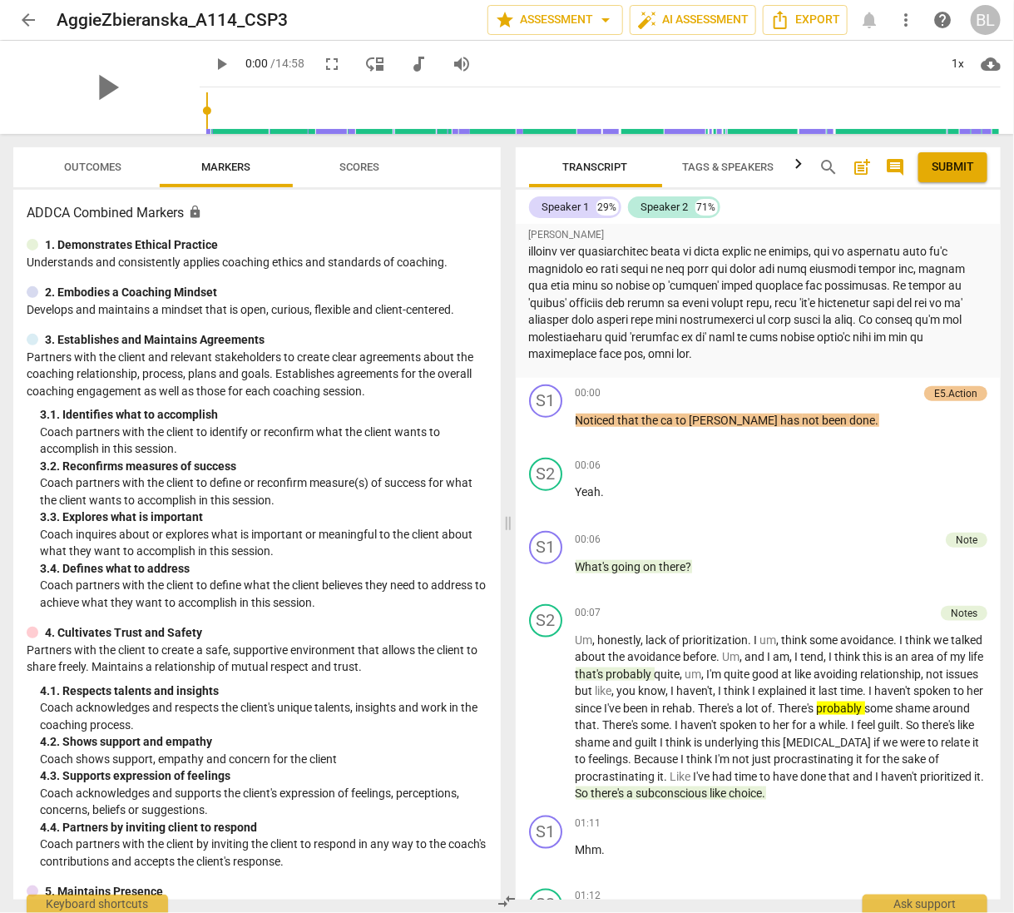
scroll to position [512, 0]
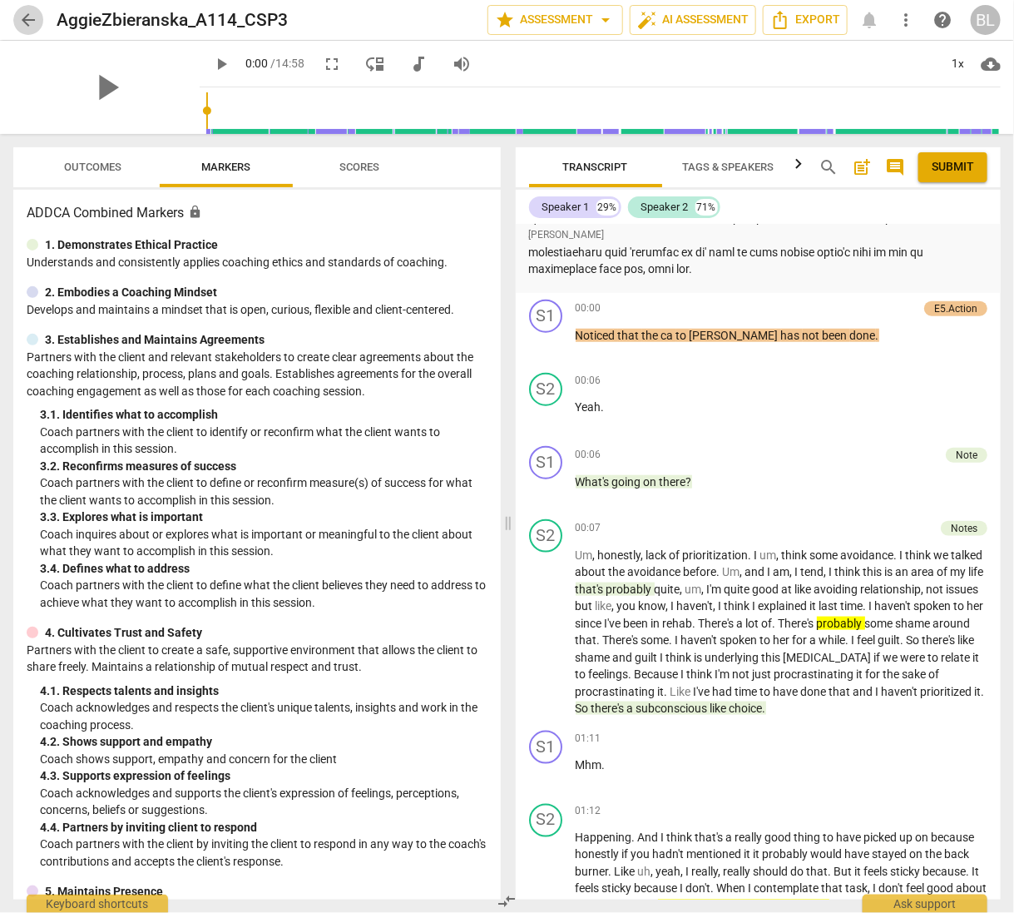
click at [29, 17] on span "arrow_back" at bounding box center [28, 20] width 20 height 20
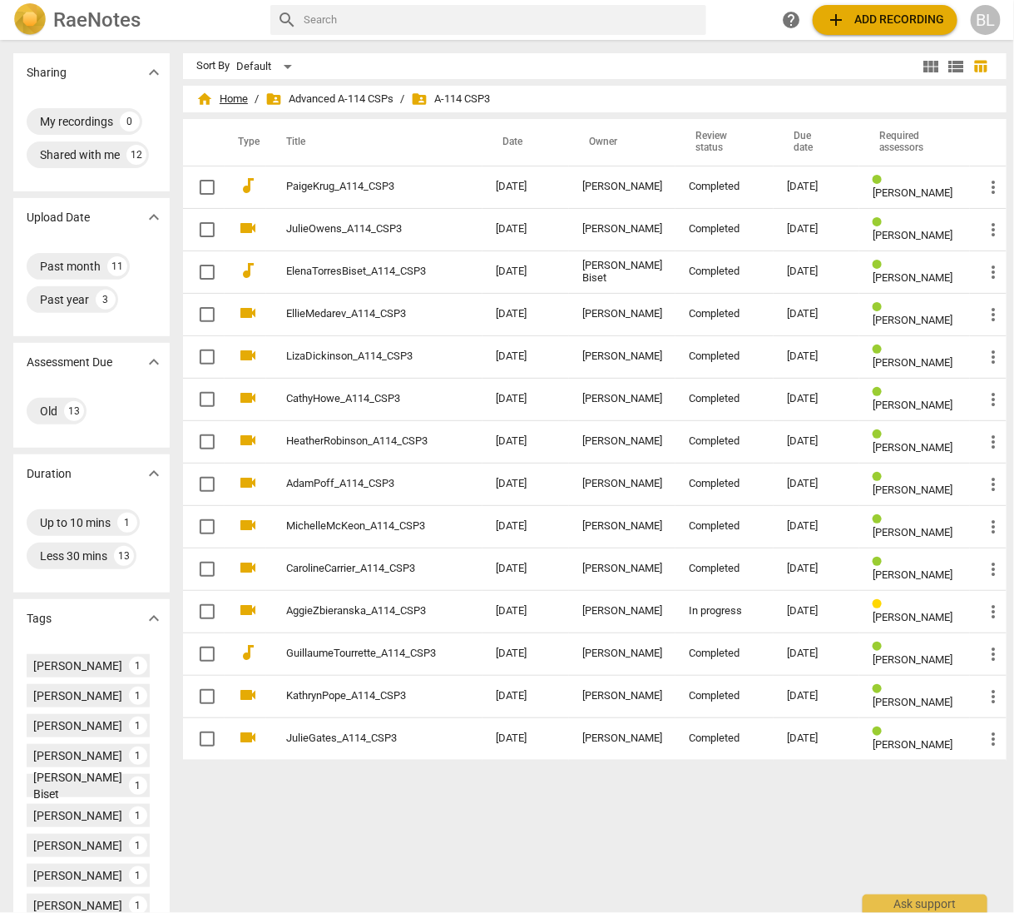
click at [220, 97] on span "home Home" at bounding box center [222, 99] width 52 height 17
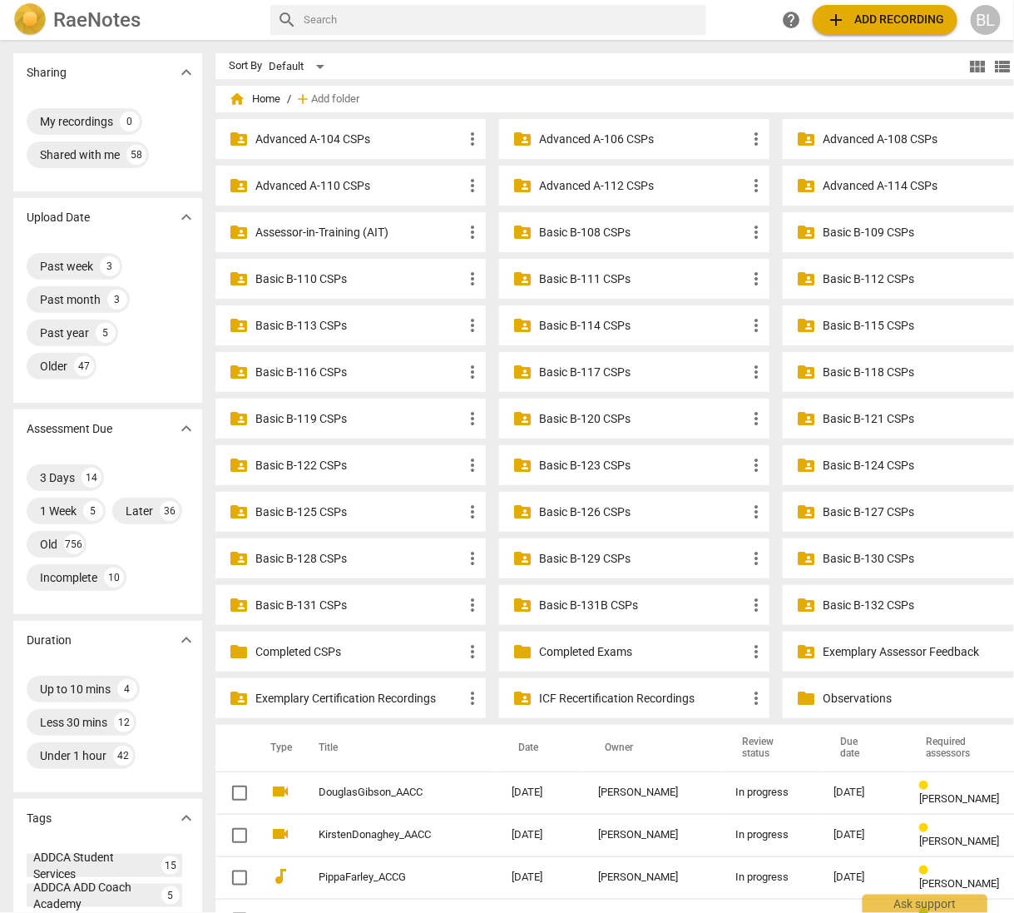
click at [316, 228] on p "Assessor-in-Training (AIT)" at bounding box center [358, 232] width 207 height 17
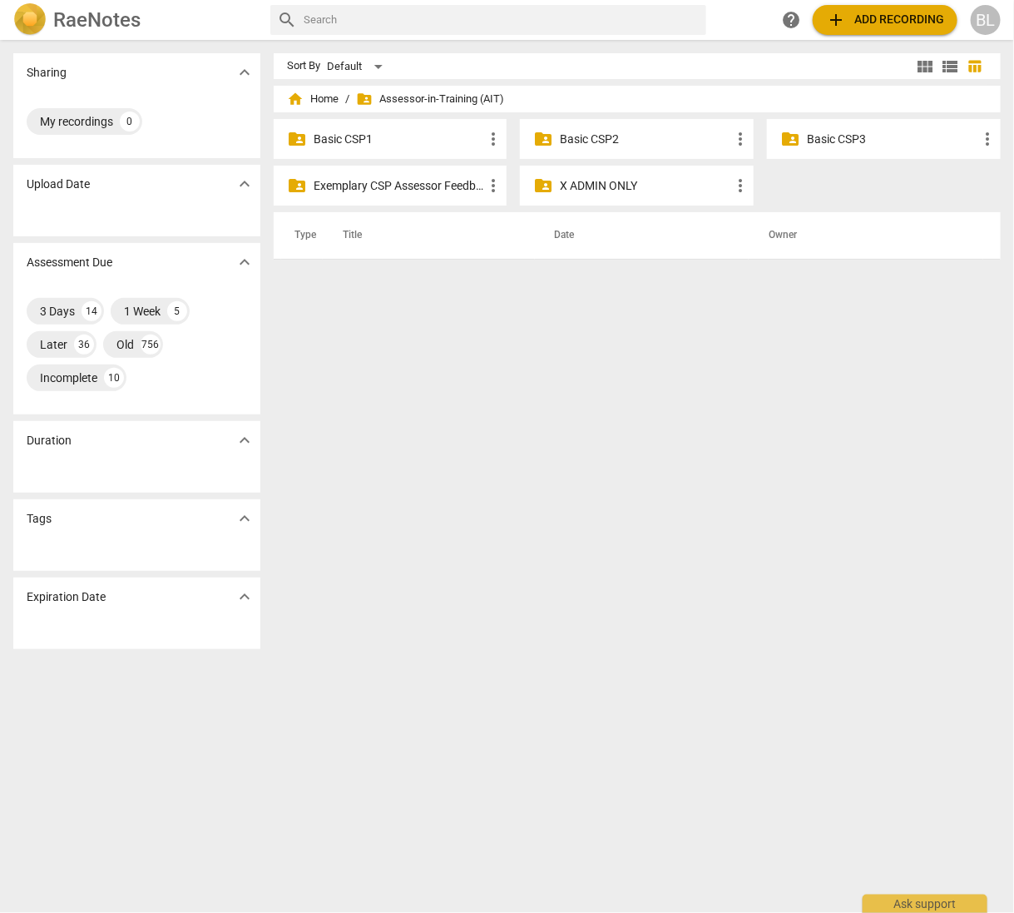
click at [345, 136] on p "Basic CSP1" at bounding box center [399, 139] width 171 height 17
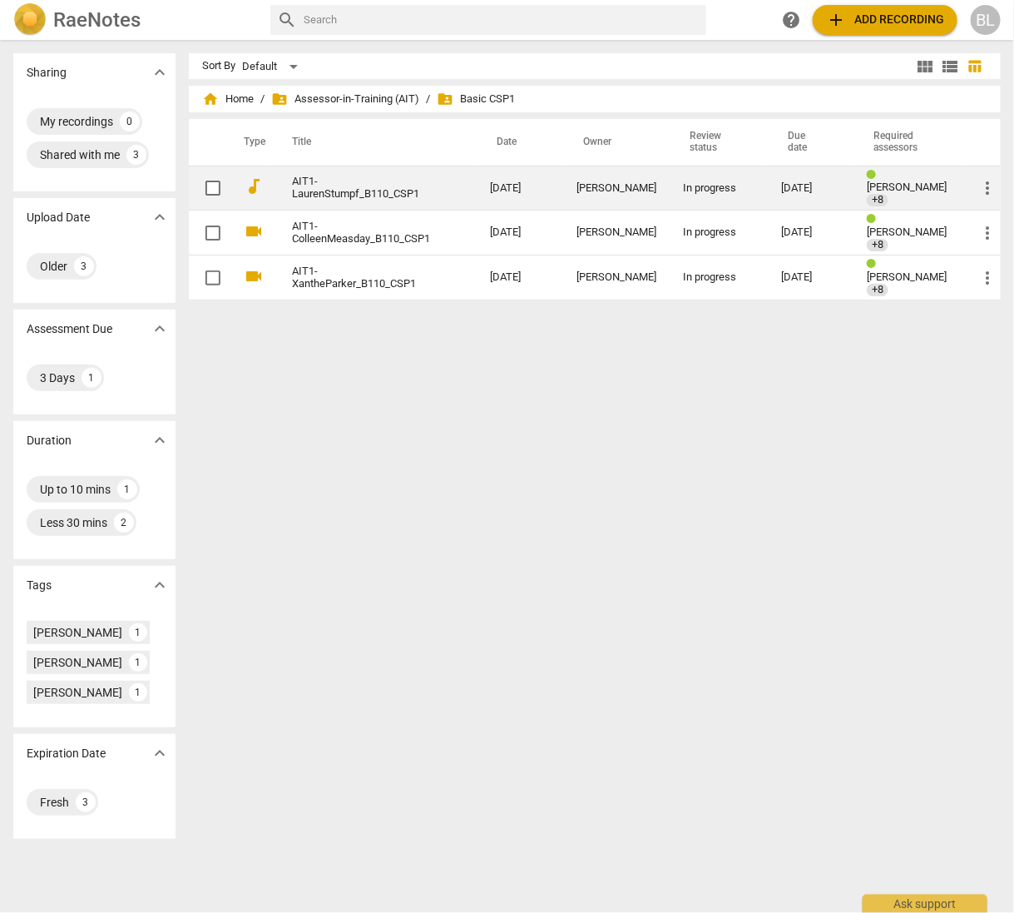
click at [893, 181] on span "Andrew Macdonald" at bounding box center [907, 187] width 80 height 12
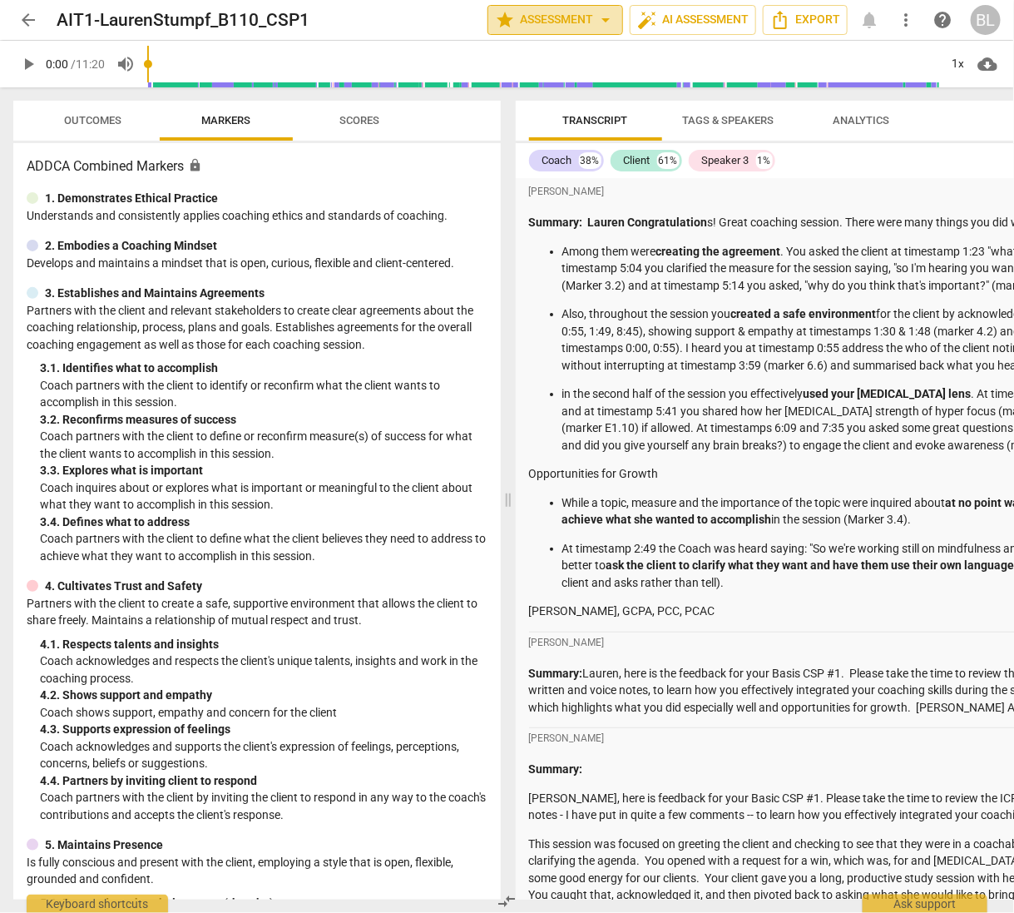
click at [551, 20] on span "star Assessment arrow_drop_down" at bounding box center [555, 20] width 121 height 20
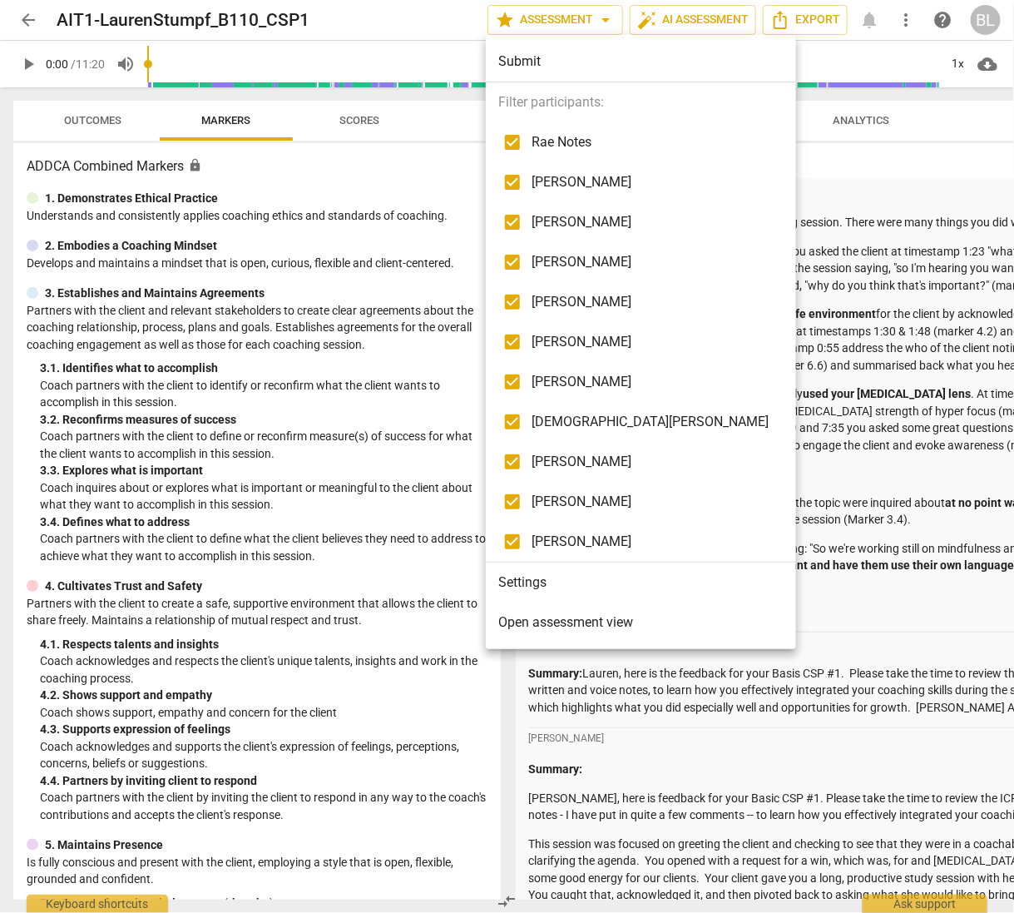
click at [541, 461] on span "lois liu" at bounding box center [650, 462] width 237 height 20
checkbox input "false"
click at [570, 416] on span "KRISTEN DENNEY" at bounding box center [650, 422] width 237 height 20
checkbox input "false"
click at [577, 373] on span "Aaron Bailey" at bounding box center [650, 382] width 237 height 20
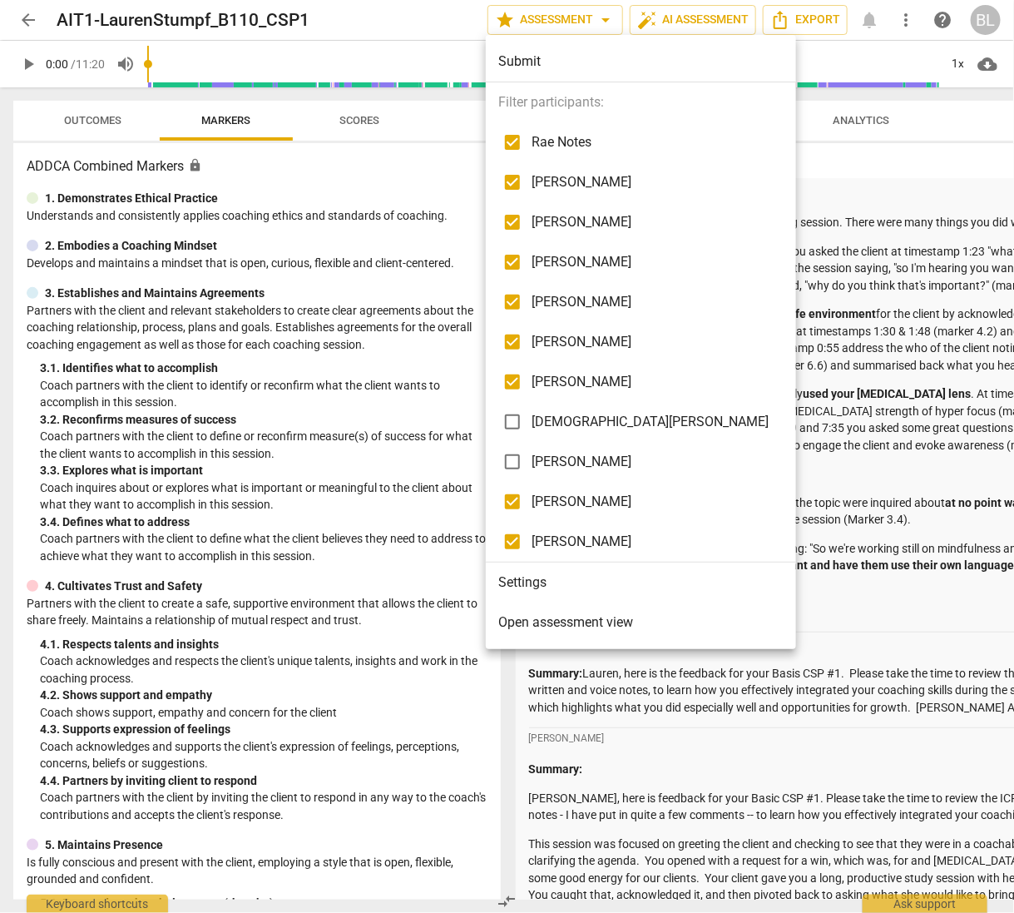
checkbox input "false"
click at [582, 297] on span "Tina Squire" at bounding box center [650, 302] width 237 height 20
checkbox input "false"
click at [578, 220] on span "Rosemary Hollinger" at bounding box center [650, 222] width 237 height 20
checkbox input "false"
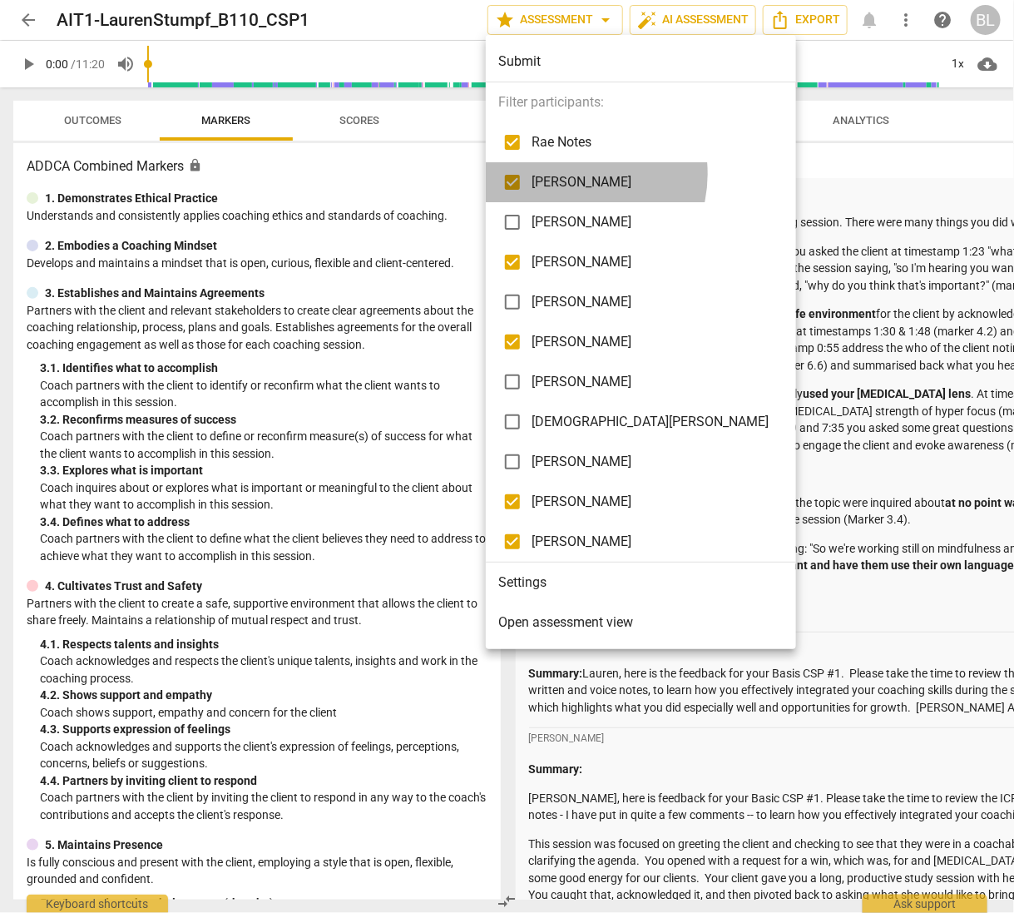
click at [574, 174] on span "Andrew Macdonald" at bounding box center [650, 182] width 237 height 20
checkbox input "false"
click at [800, 448] on div at bounding box center [507, 456] width 1014 height 913
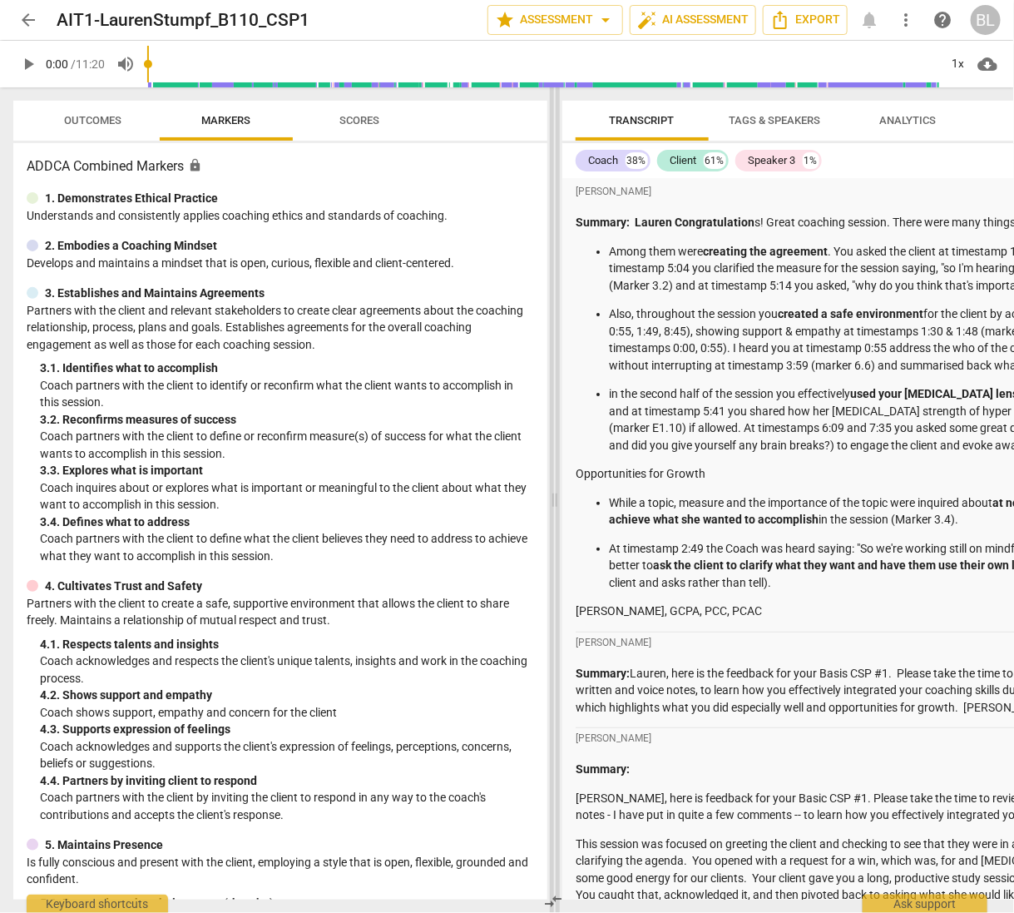
drag, startPoint x: 507, startPoint y: 526, endPoint x: 554, endPoint y: 546, distance: 50.7
click at [554, 546] on span at bounding box center [555, 499] width 10 height 825
click at [559, 894] on span "compare_arrows" at bounding box center [553, 901] width 20 height 20
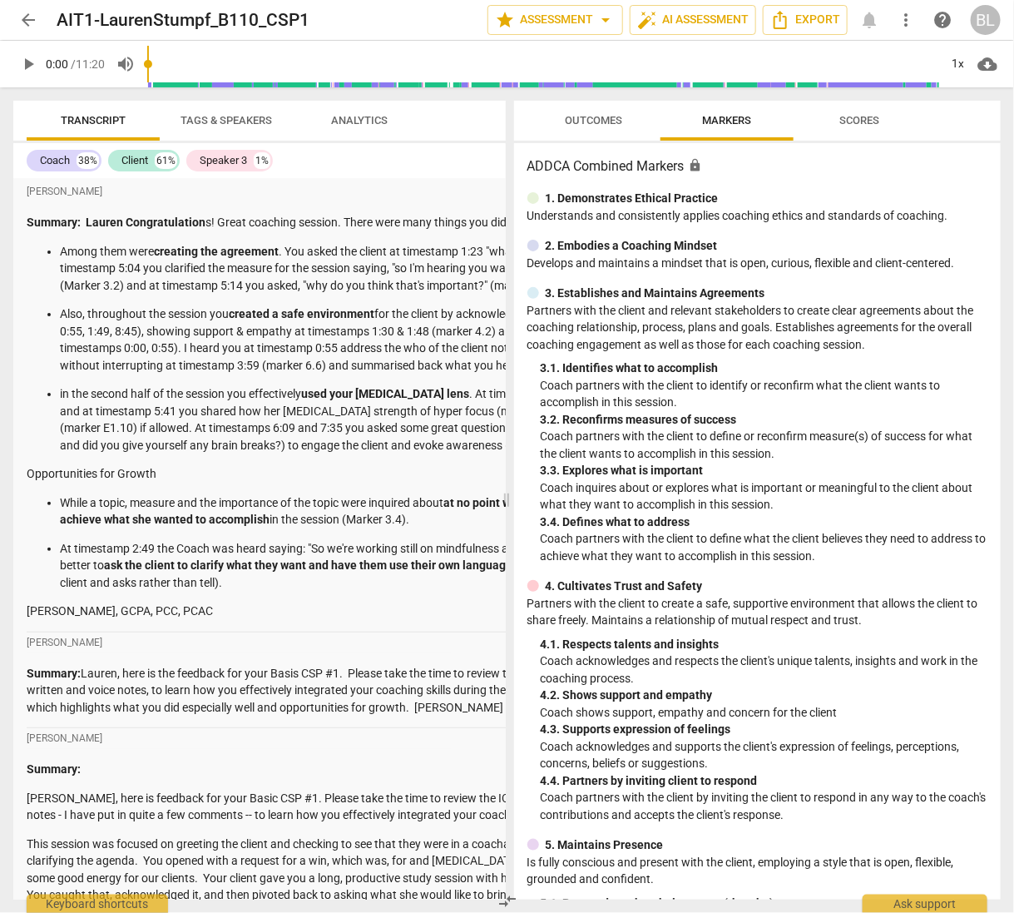
click at [507, 901] on span "compare_arrows" at bounding box center [507, 901] width 20 height 20
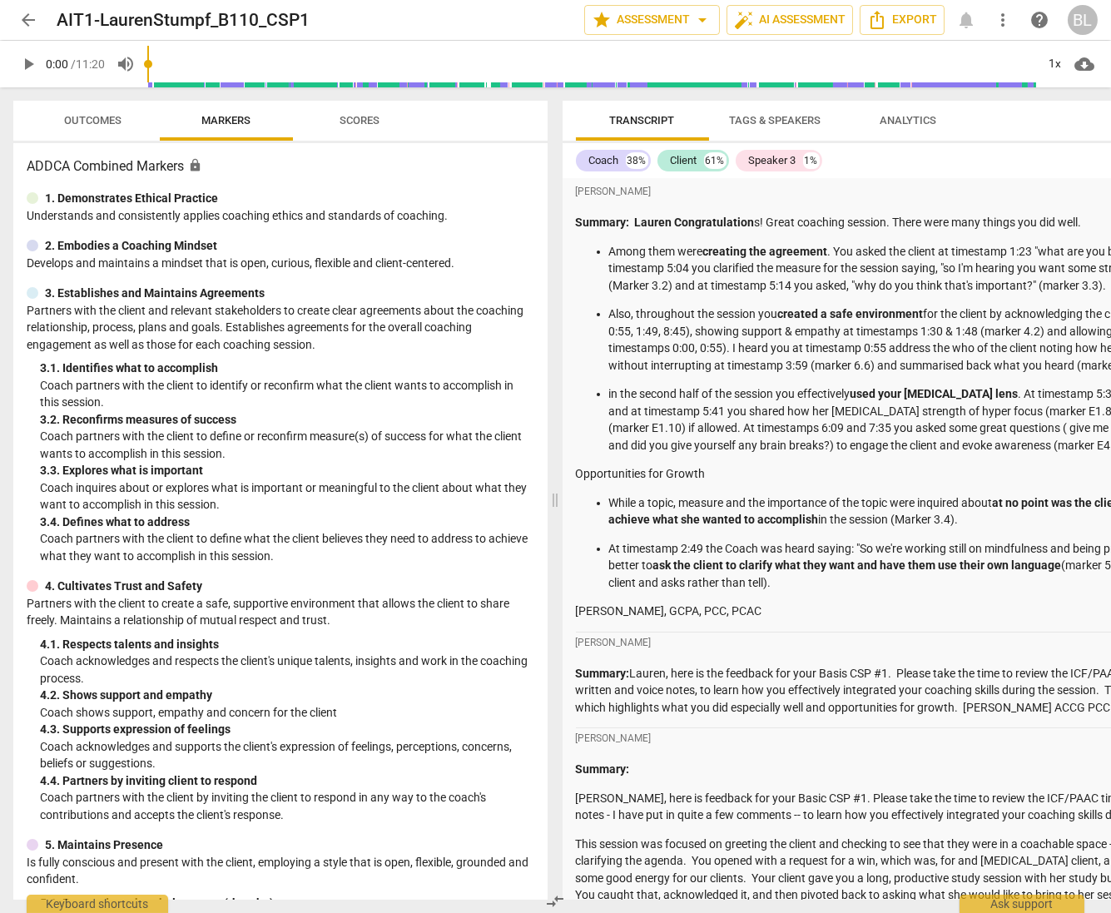
click at [948, 186] on div "Andrew Macdonald" at bounding box center [966, 191] width 781 height 21
click at [250, 119] on span "Markers" at bounding box center [226, 120] width 49 height 12
click at [103, 122] on span "Outcomes" at bounding box center [93, 120] width 57 height 12
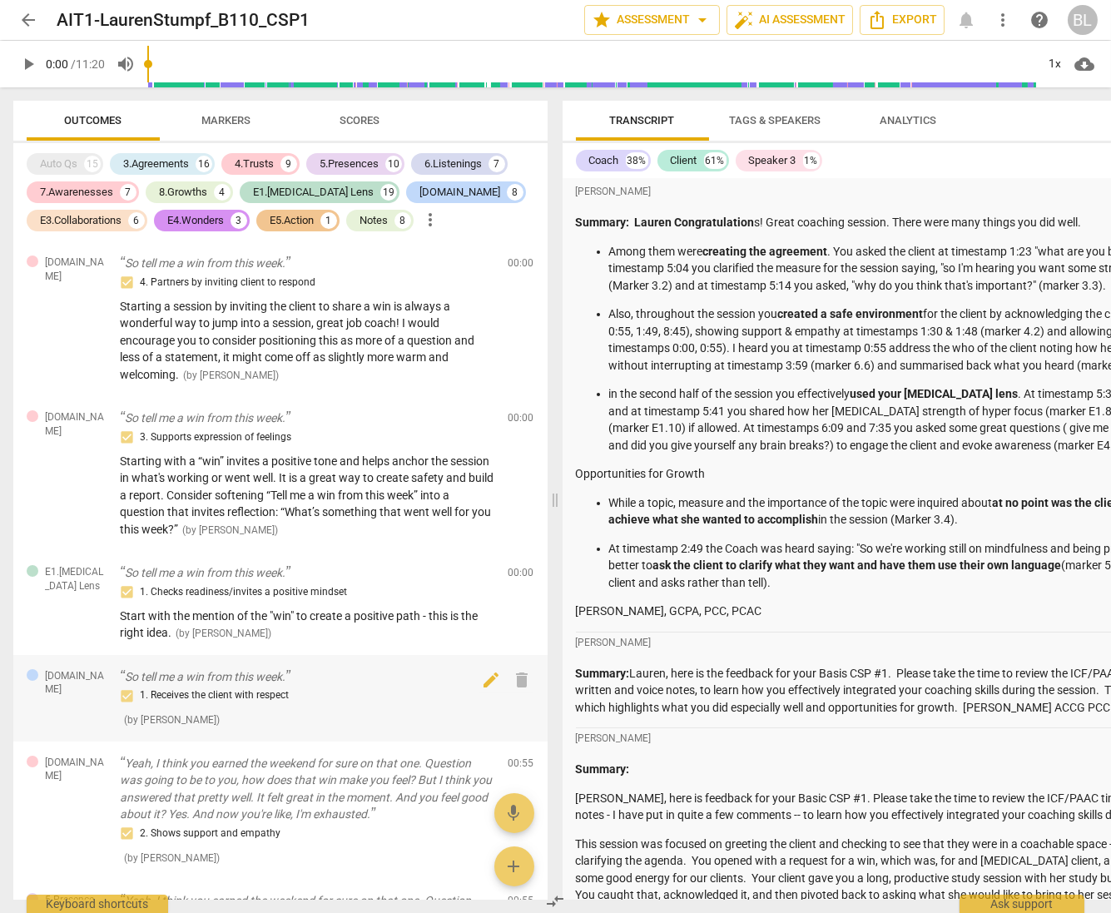
click at [438, 705] on div "1. Receives the client with respect" at bounding box center [307, 696] width 375 height 20
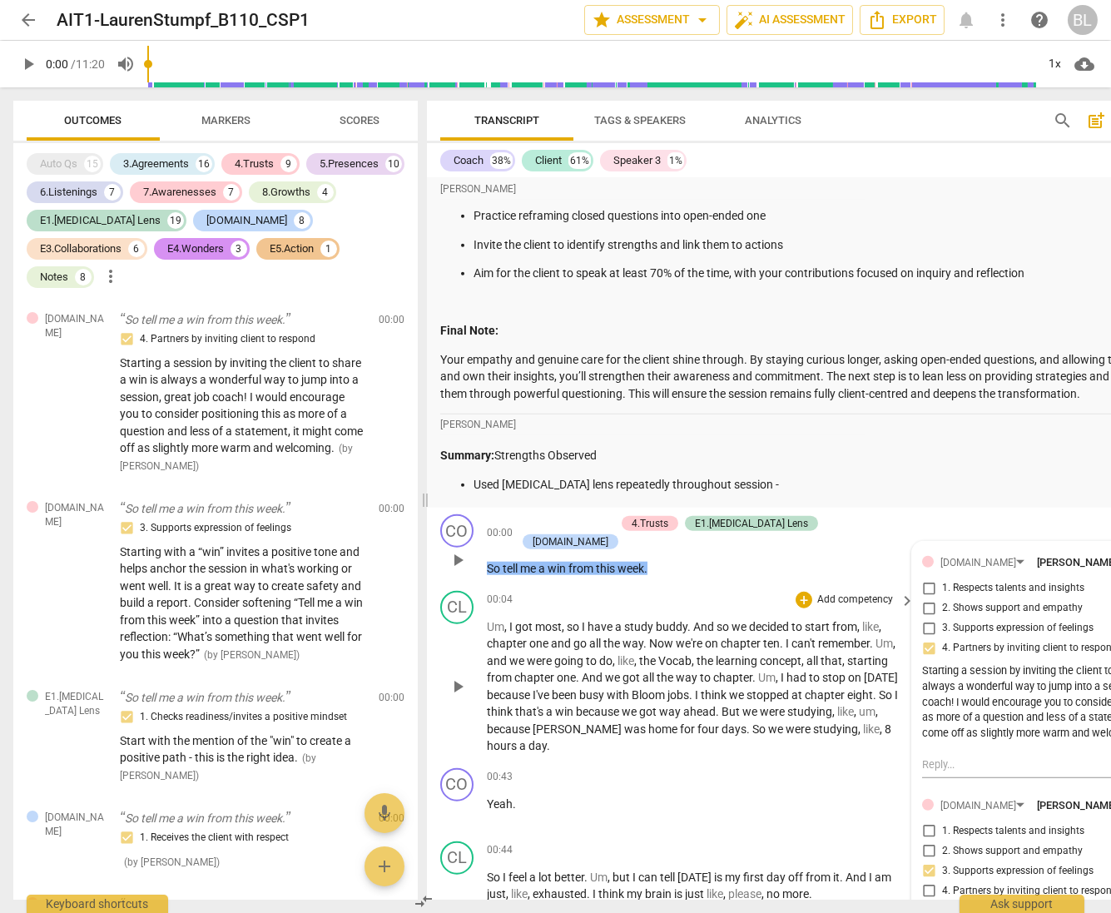
scroll to position [4565, 0]
click at [1013, 639] on span "4. Partners by inviting client to respond" at bounding box center [1030, 646] width 176 height 15
click at [942, 637] on input "4. Partners by inviting client to respond" at bounding box center [928, 646] width 27 height 20
click at [1013, 645] on span "4. Partners by inviting client to respond" at bounding box center [1030, 646] width 176 height 15
click at [942, 645] on input "4. Partners by inviting client to respond" at bounding box center [928, 646] width 27 height 20
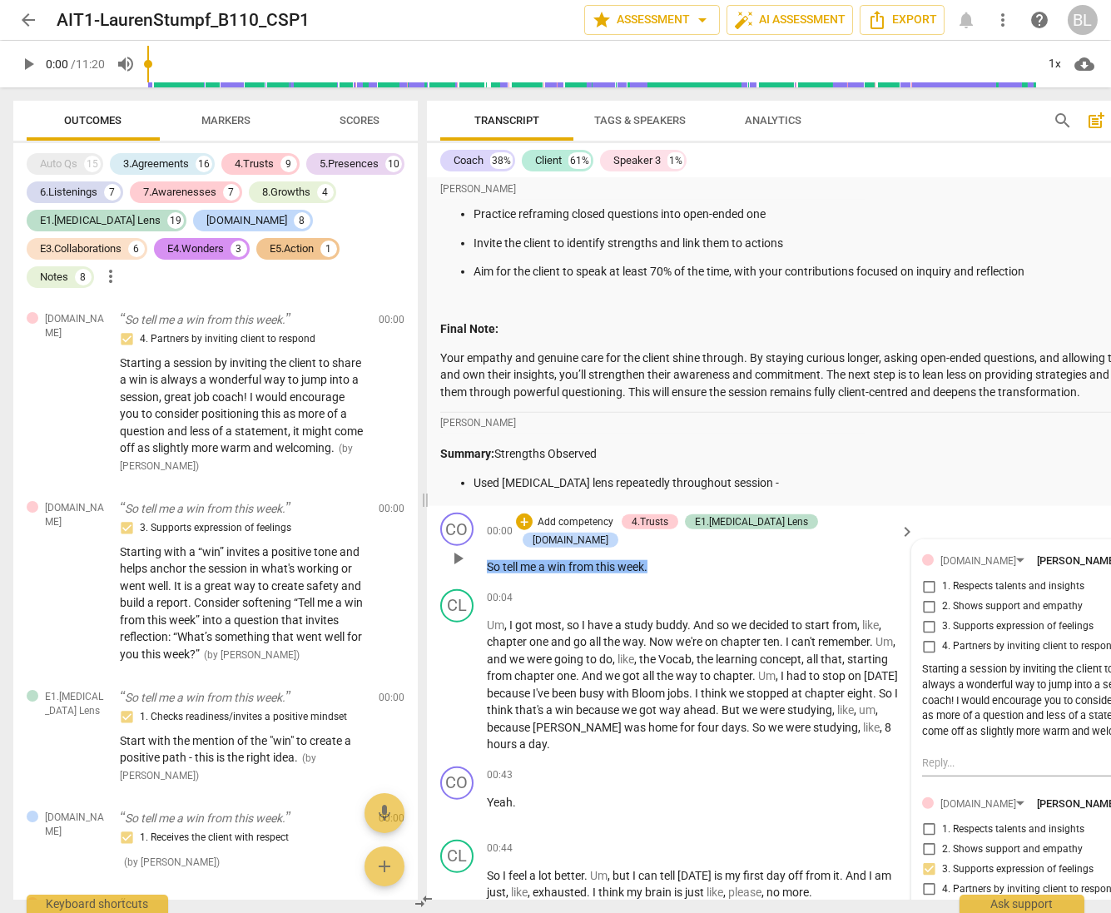
click at [1013, 510] on div "CO play_arrow pause 00:00 + Add competency 4.Trusts E1.ADHD Lens E2.Safety keyb…" at bounding box center [831, 544] width 808 height 77
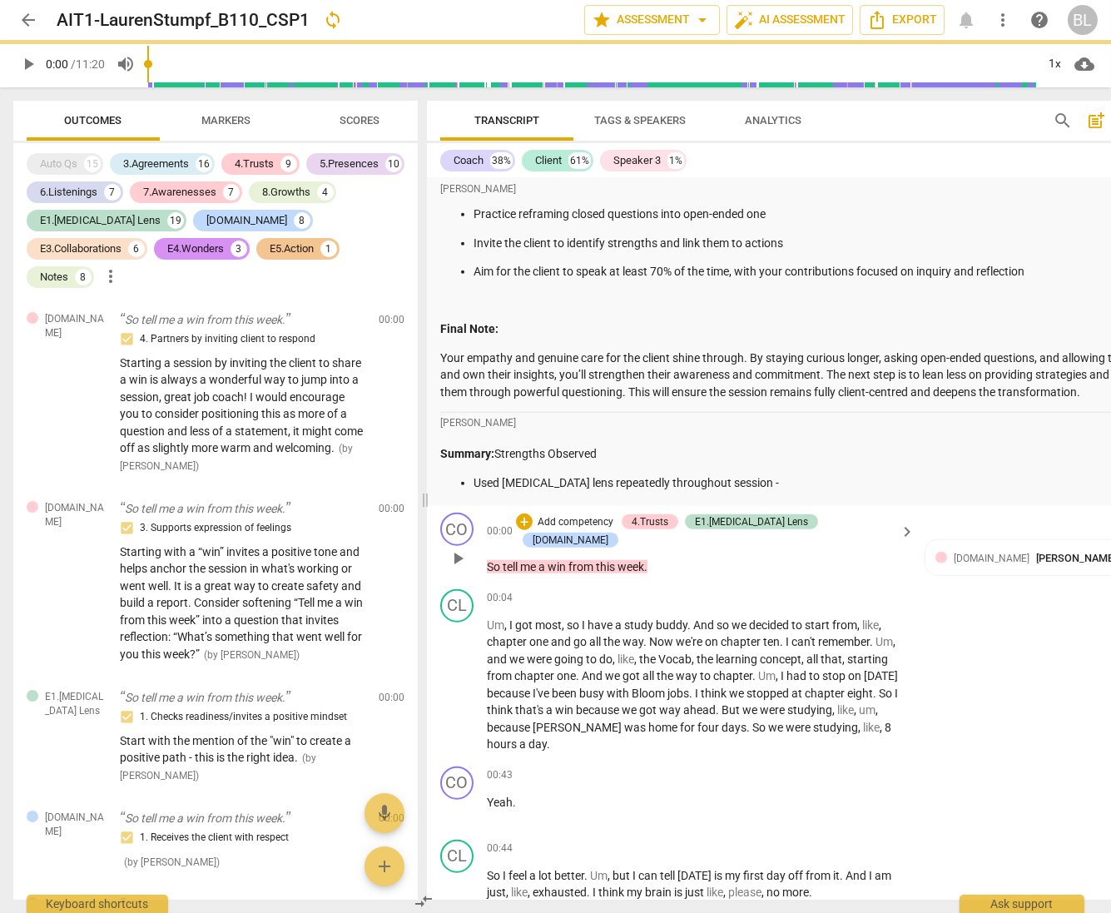
checkbox input "true"
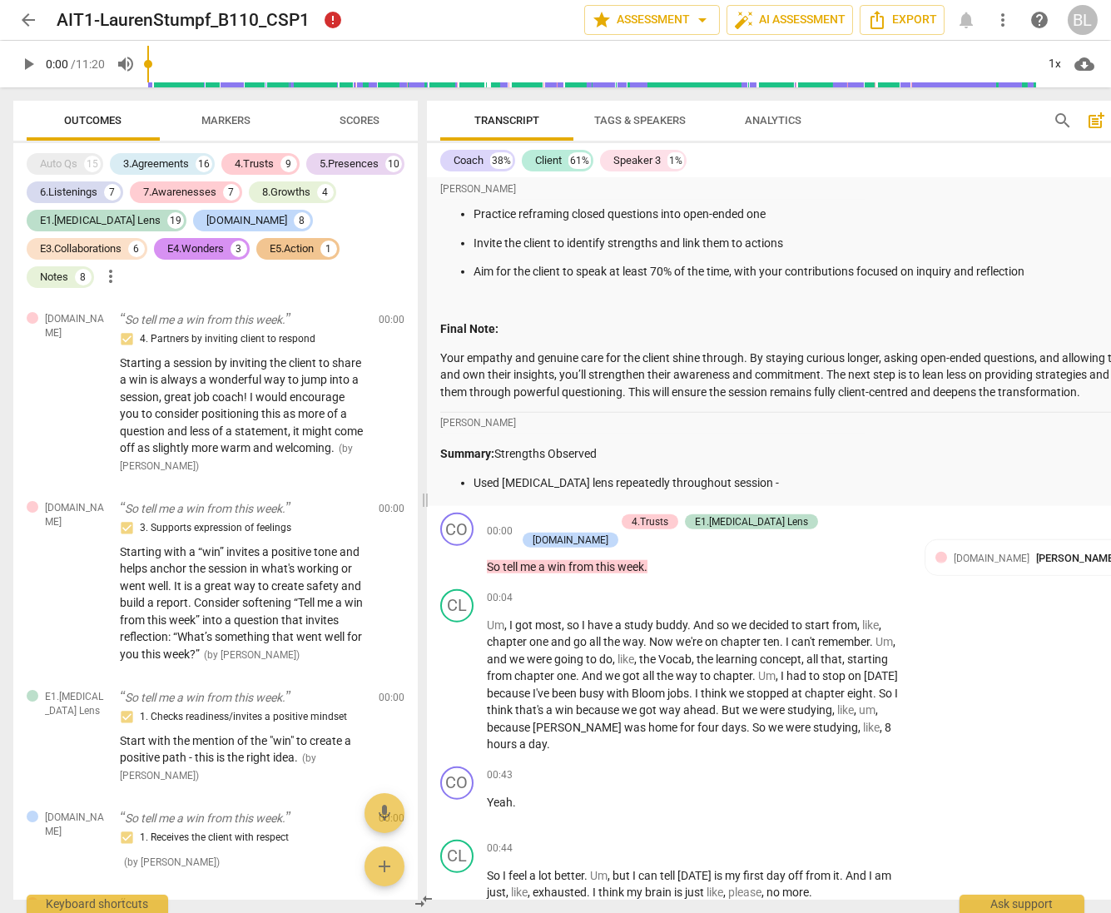
click at [525, 449] on p "Summary: Strengths Observed" at bounding box center [830, 453] width 781 height 17
click at [958, 474] on p "Used ADHD lens repeatedly throughout session -" at bounding box center [847, 482] width 748 height 17
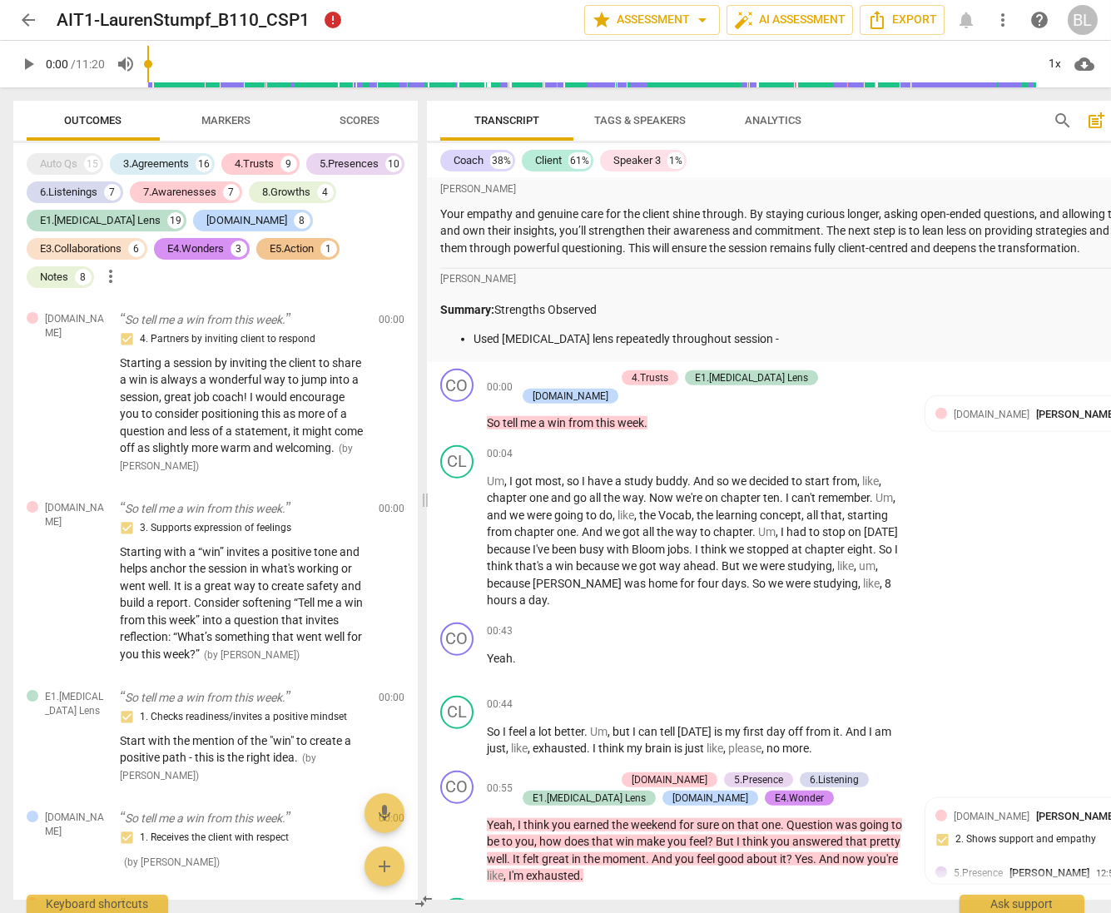
scroll to position [4757, 0]
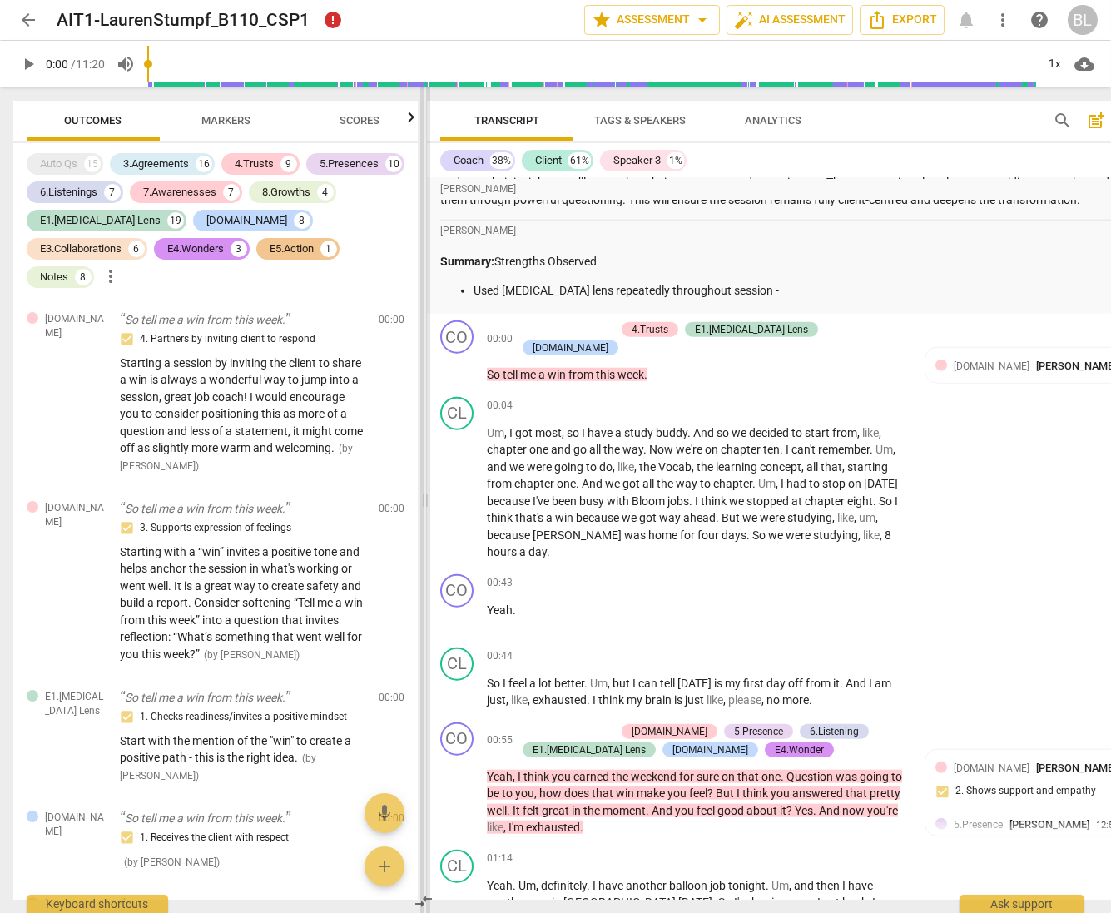
click at [425, 504] on span at bounding box center [425, 499] width 10 height 825
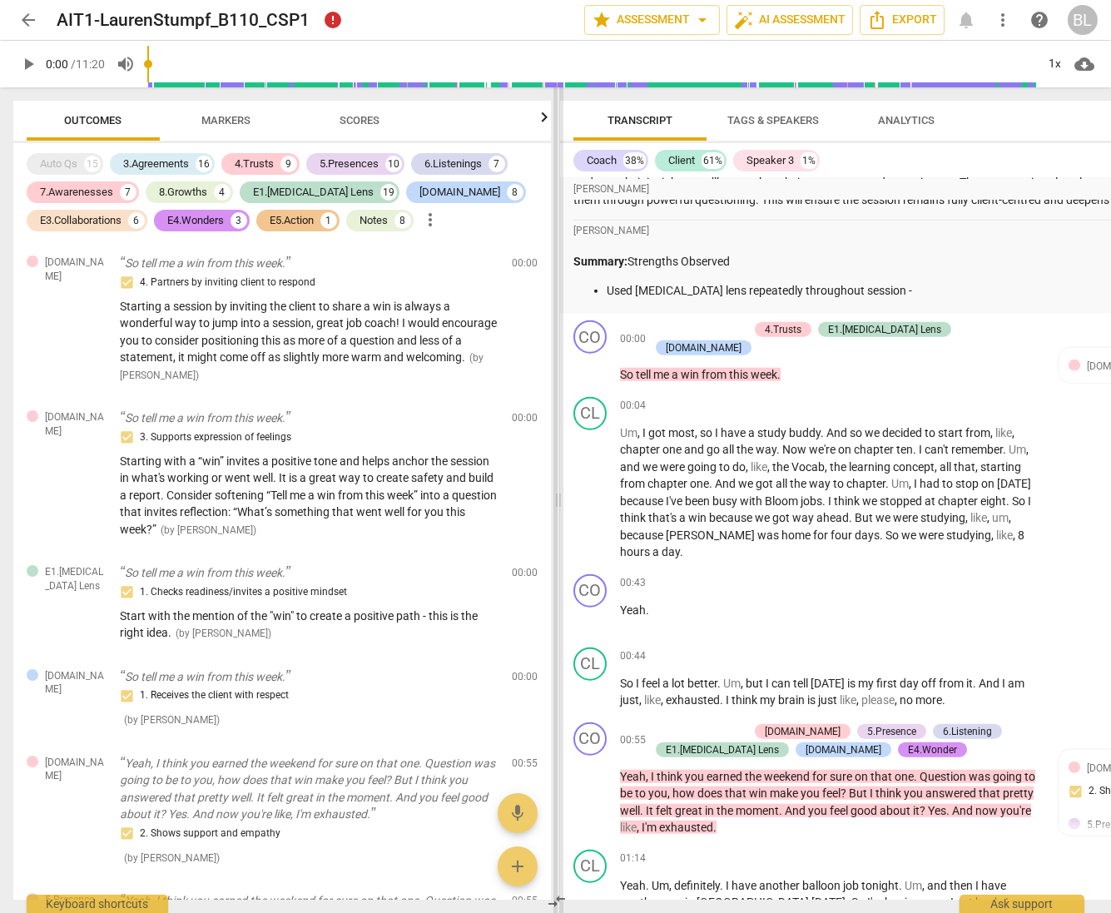
drag, startPoint x: 426, startPoint y: 503, endPoint x: 559, endPoint y: 532, distance: 136.1
click at [559, 532] on span at bounding box center [558, 499] width 10 height 825
click at [562, 117] on span at bounding box center [558, 499] width 10 height 825
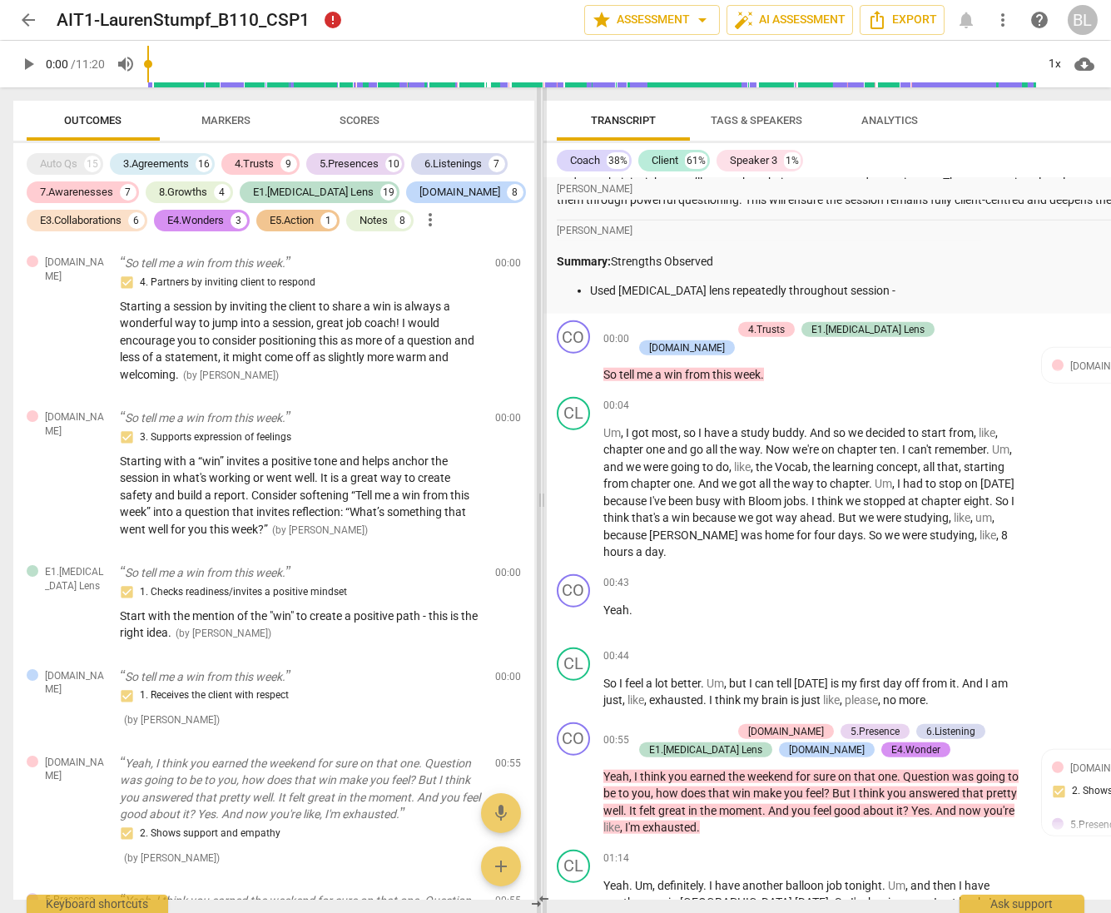
drag, startPoint x: 562, startPoint y: 117, endPoint x: 546, endPoint y: 119, distance: 16.7
click at [546, 119] on span at bounding box center [542, 499] width 10 height 825
click at [1013, 762] on span "4.Trust" at bounding box center [1108, 768] width 76 height 12
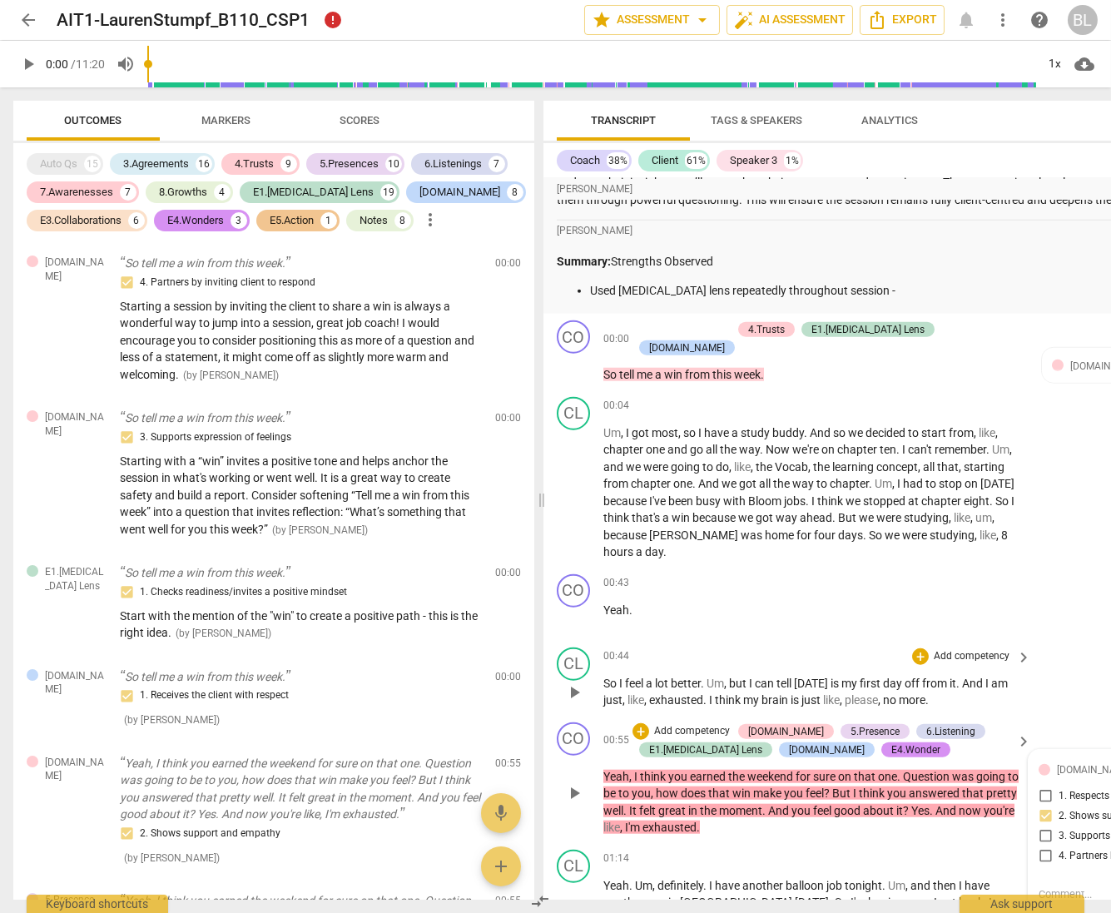
click at [1013, 698] on div "CL play_arrow pause 00:44 + Add competency keyboard_arrow_right So I feel a lot…" at bounding box center [947, 678] width 808 height 75
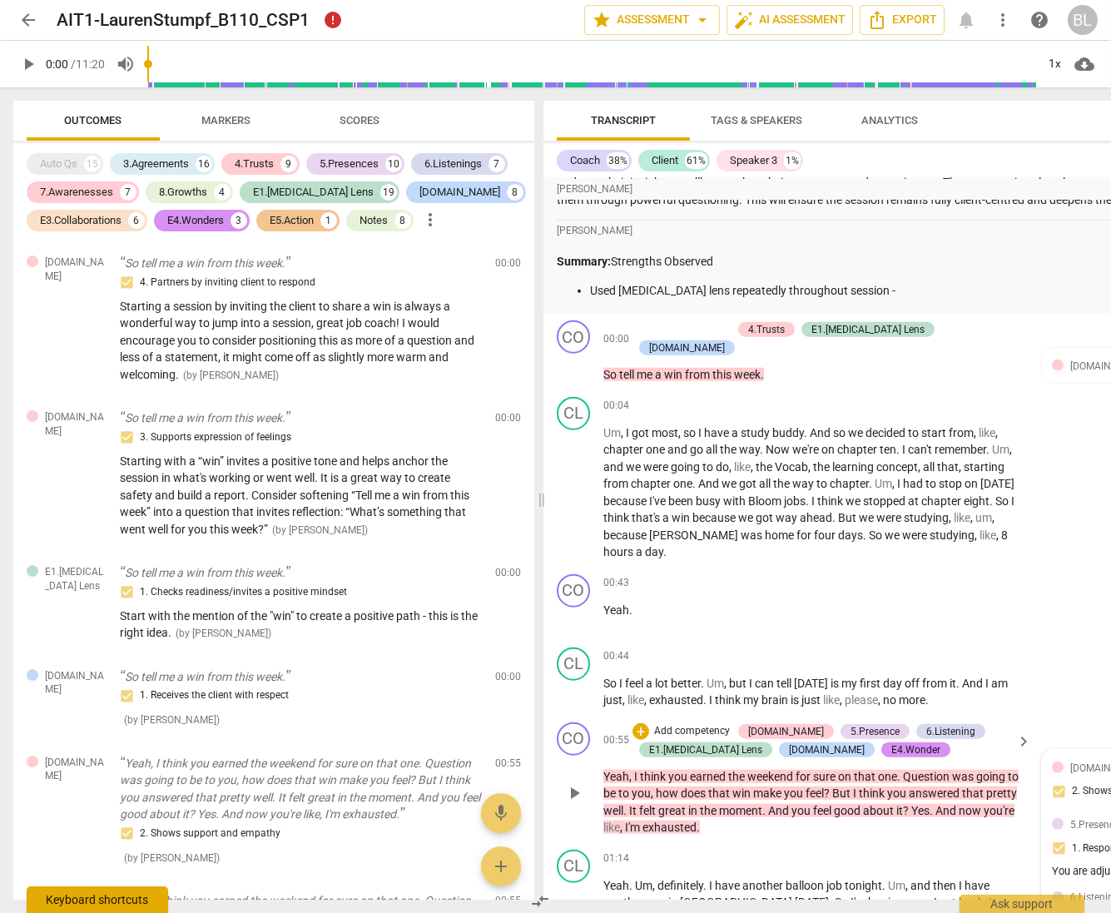
click at [164, 900] on div "Keyboard shortcuts" at bounding box center [97, 899] width 141 height 27
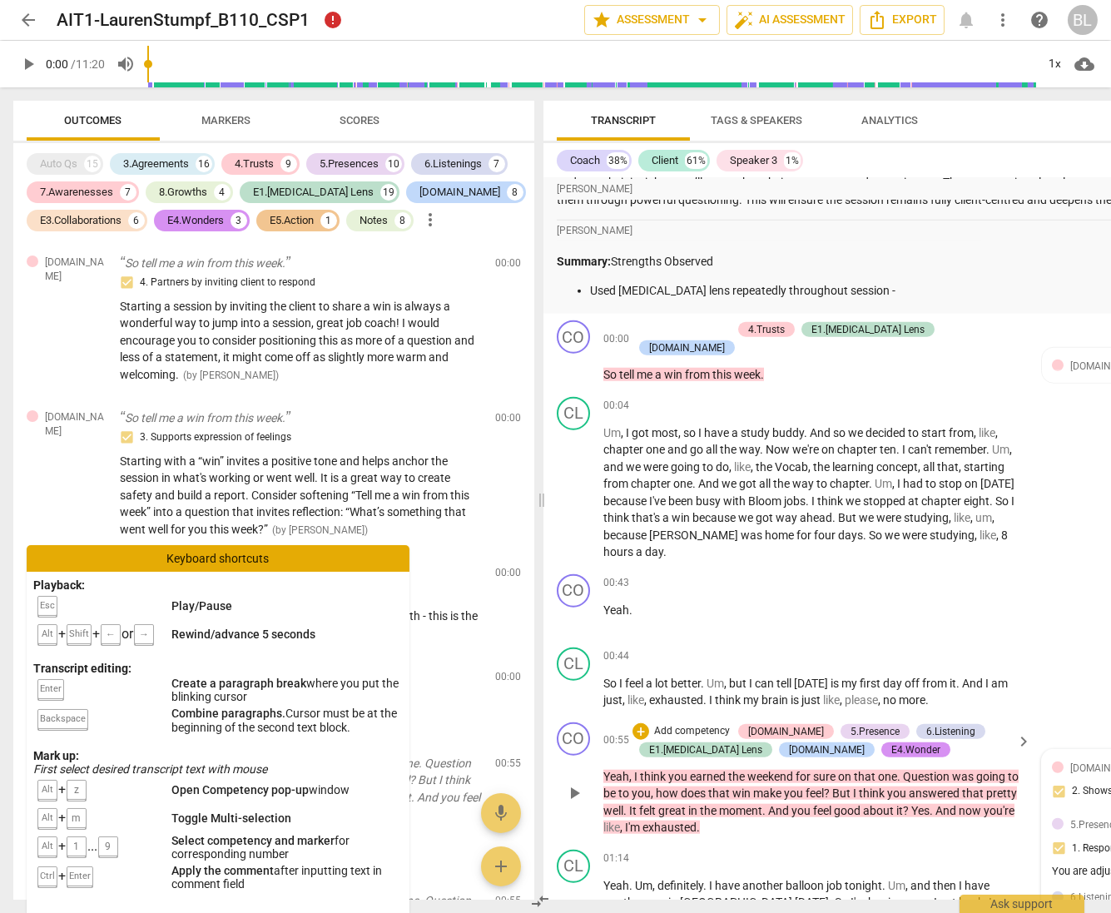
click at [345, 556] on div "Keyboard shortcuts" at bounding box center [218, 558] width 383 height 27
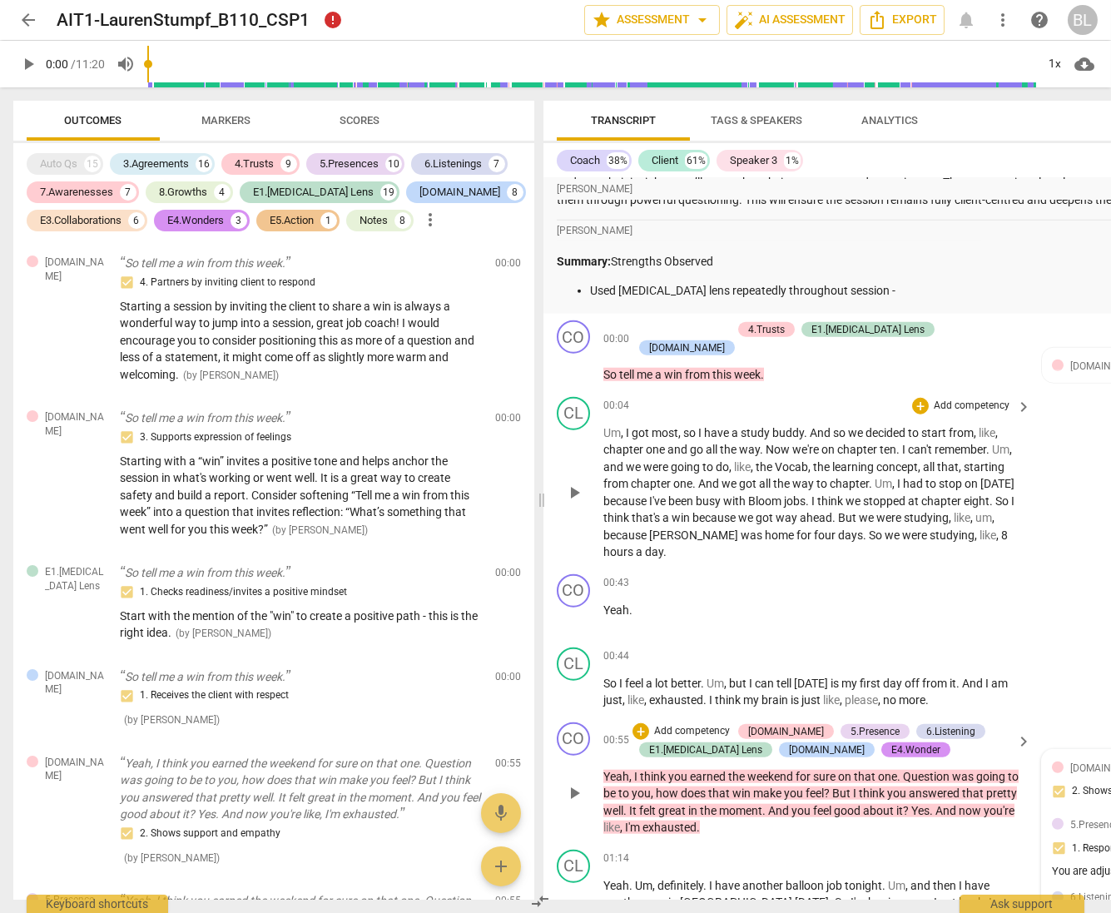
click at [886, 482] on span "Um" at bounding box center [882, 483] width 17 height 13
click at [31, 64] on span "play_arrow" at bounding box center [28, 64] width 20 height 20
click at [31, 64] on span "pause" at bounding box center [28, 64] width 20 height 20
type input "2"
click at [883, 245] on div "Lori Charter Summary: Strengths Observed Used ADHD lens repeatedly throughout s…" at bounding box center [947, 259] width 781 height 78
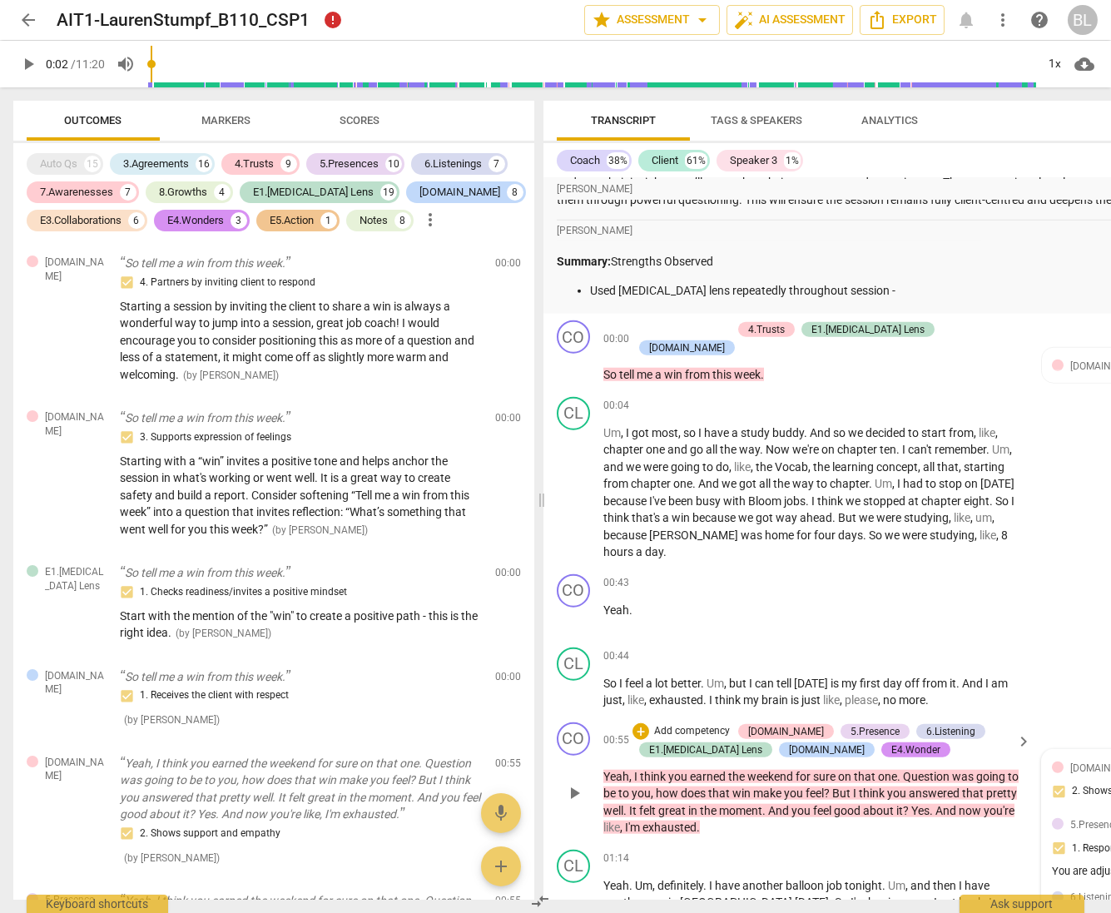
type input "2"
